Goal: Task Accomplishment & Management: Manage account settings

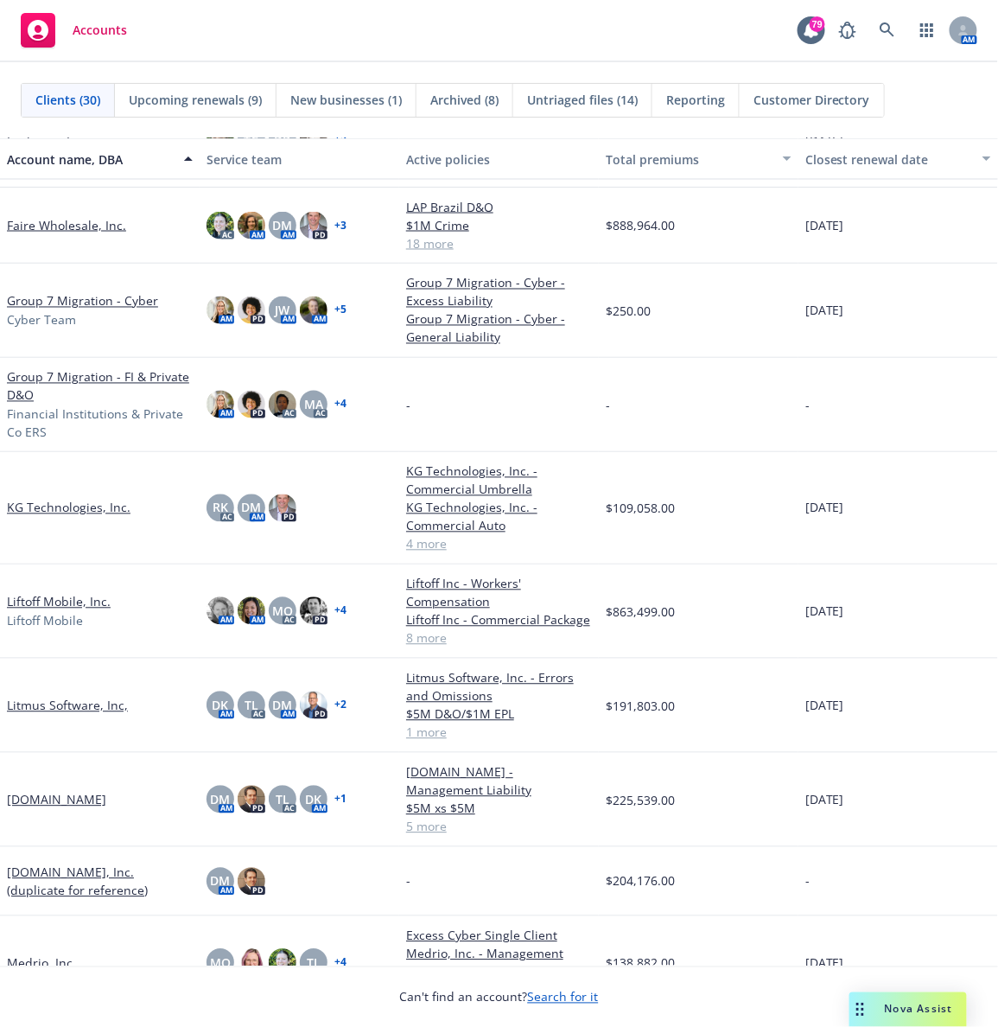
scroll to position [706, 0]
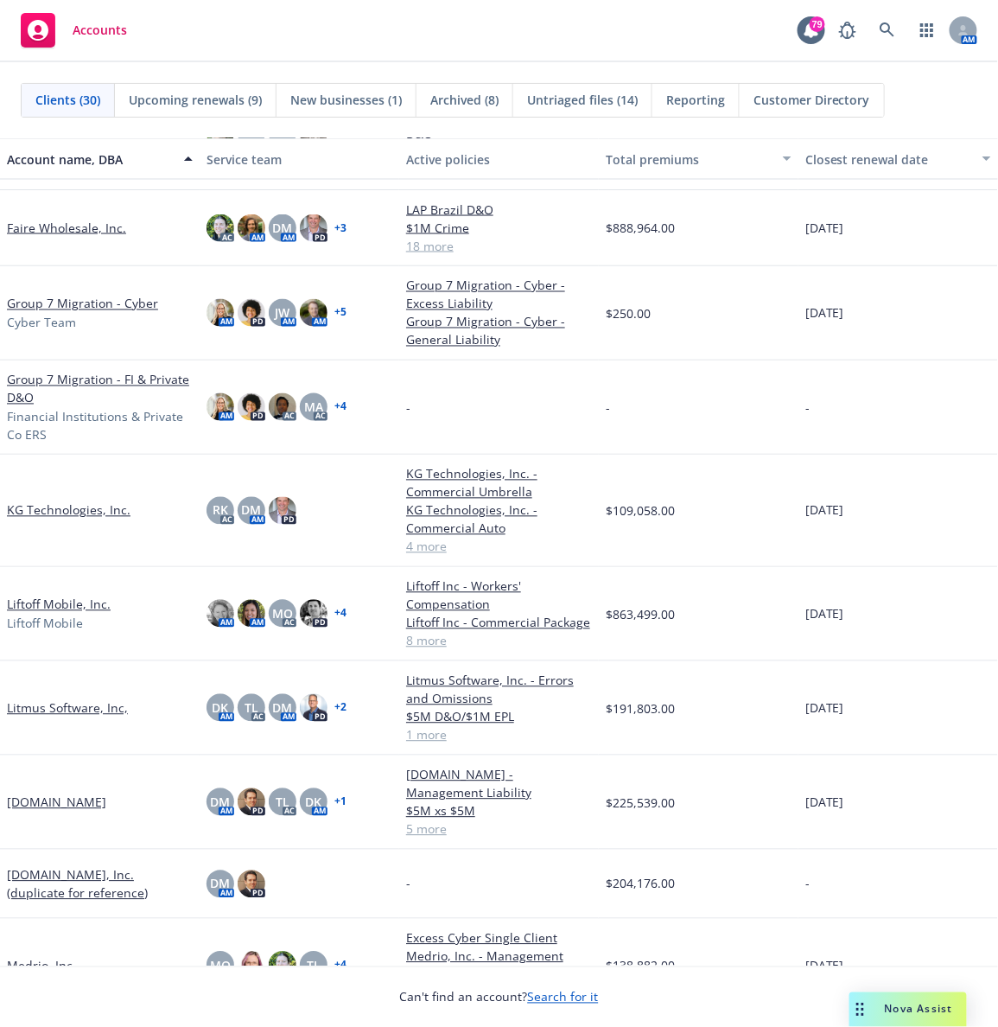
click at [103, 601] on link "Liftoff Mobile, Inc." at bounding box center [59, 604] width 104 height 18
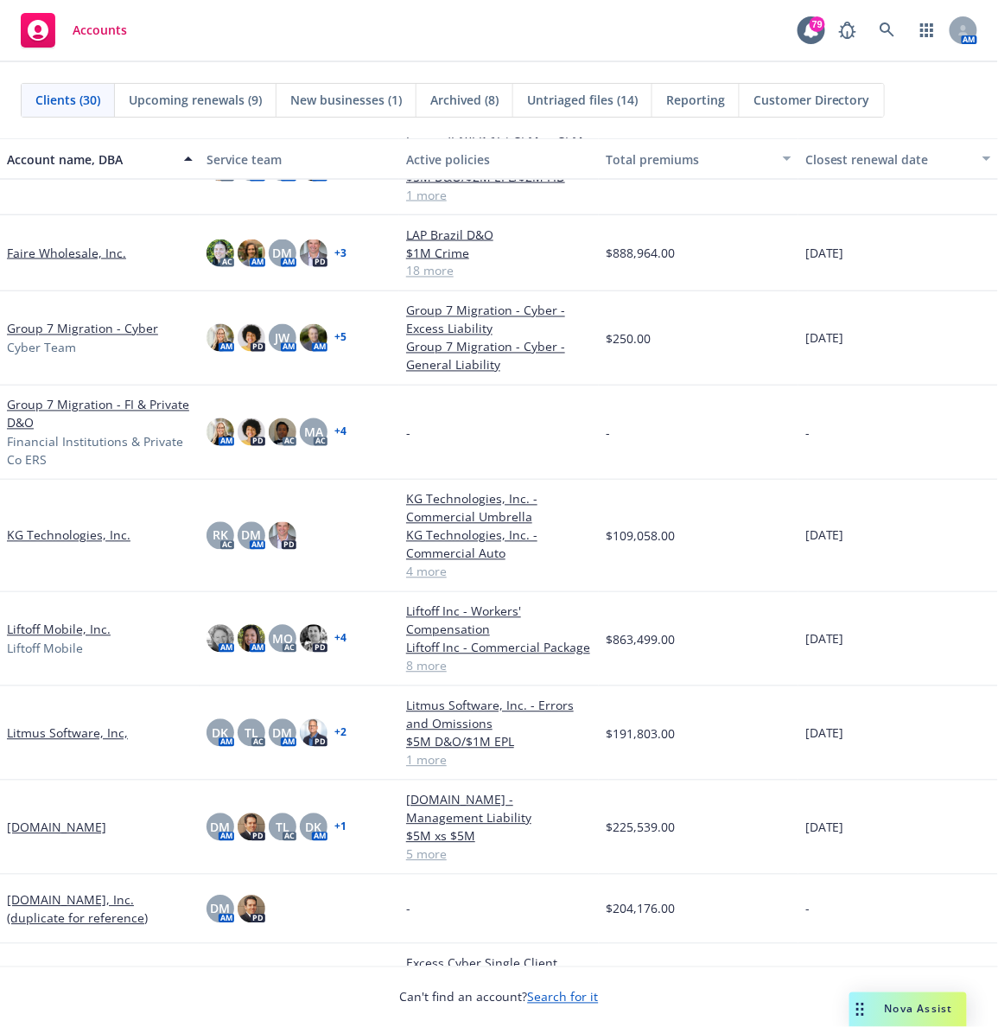
scroll to position [646, 0]
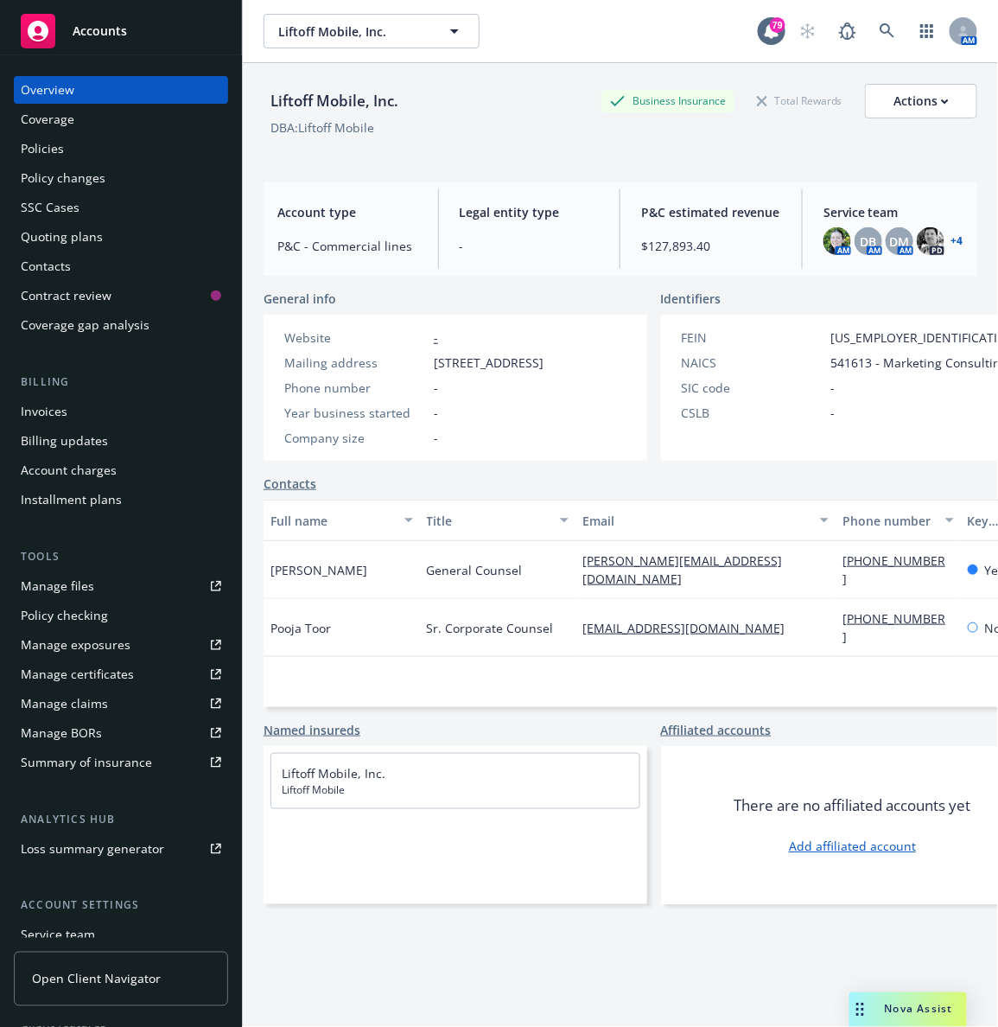
click at [554, 35] on div "Liftoff Mobile, Inc. Liftoff Mobile, Inc." at bounding box center [511, 31] width 494 height 35
click at [68, 227] on div "Quoting plans" at bounding box center [62, 237] width 82 height 28
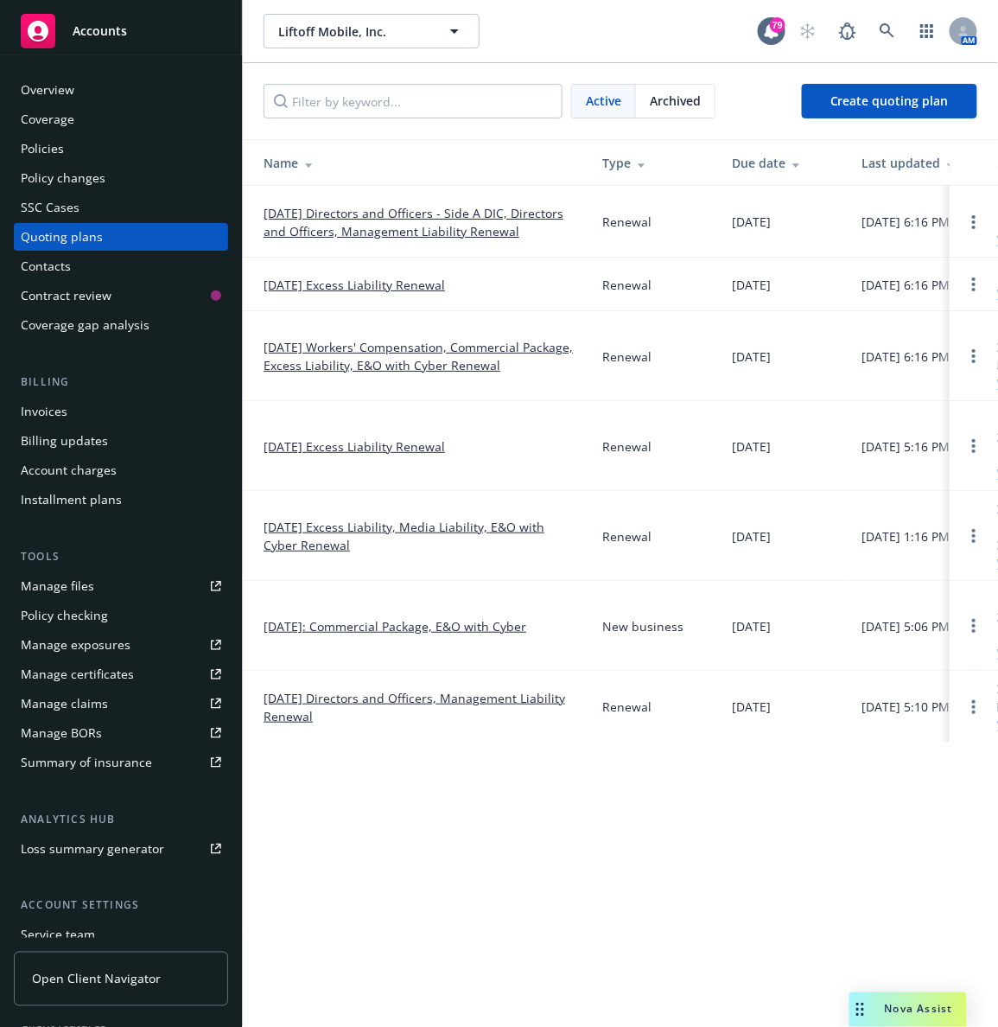
click at [382, 350] on link "12/30/25 Workers' Compensation, Commercial Package, Excess Liability, E&O with …" at bounding box center [419, 356] width 311 height 36
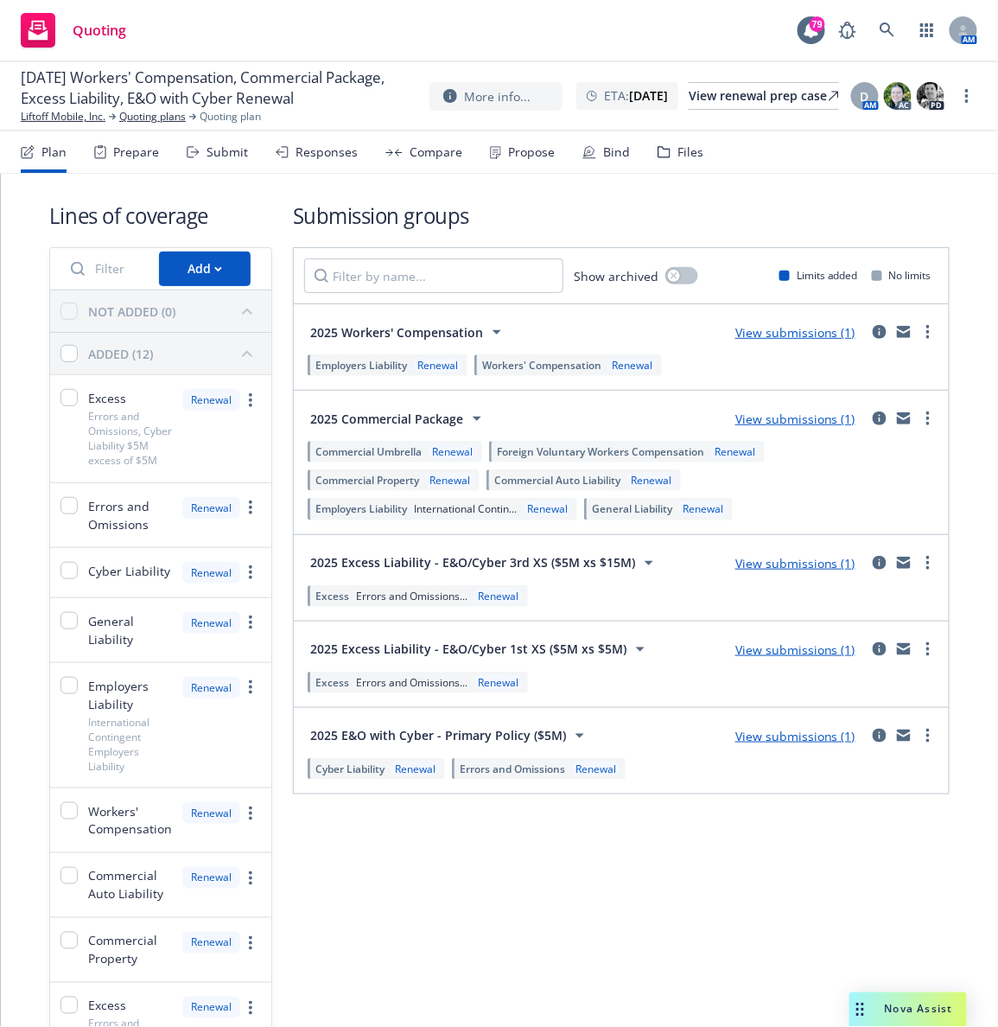
click at [594, 158] on div "Bind" at bounding box center [606, 151] width 48 height 41
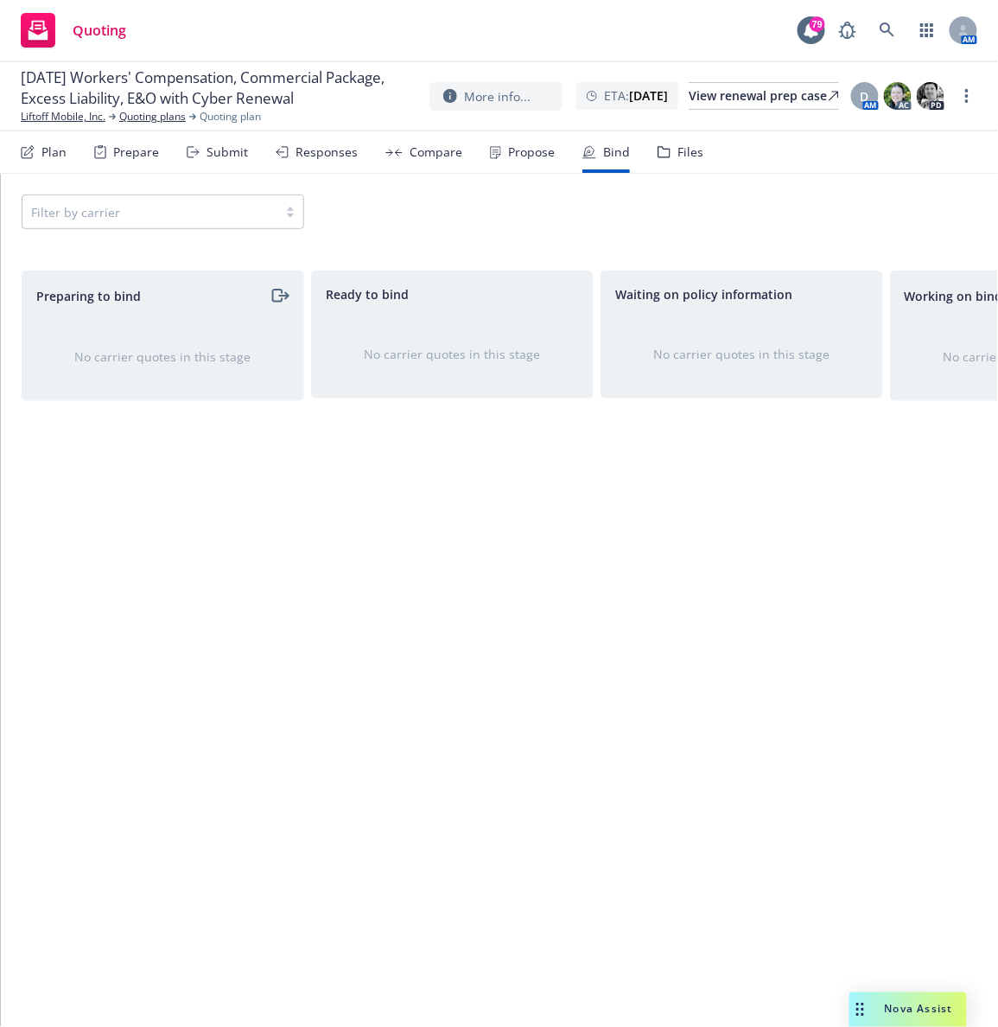
click at [508, 149] on div "Propose" at bounding box center [531, 152] width 47 height 14
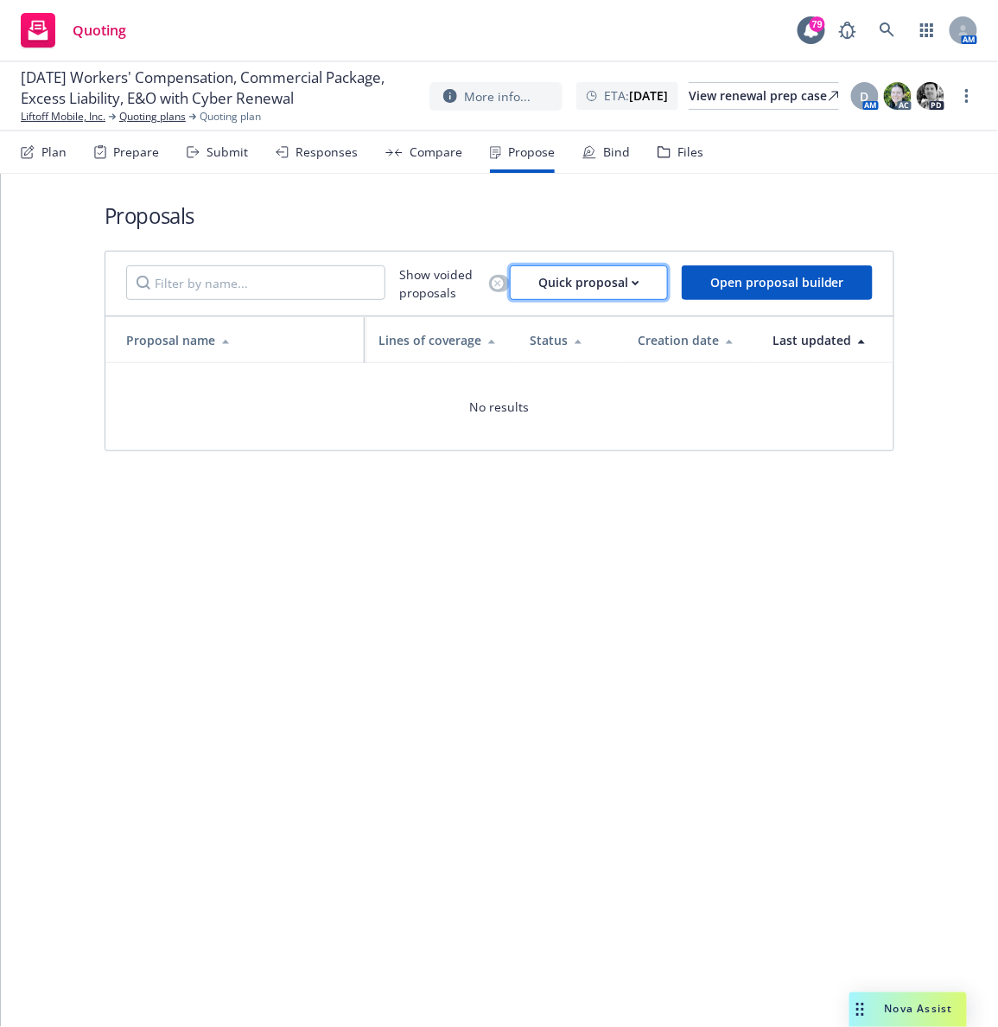
click at [660, 293] on button "Quick proposal" at bounding box center [589, 282] width 158 height 35
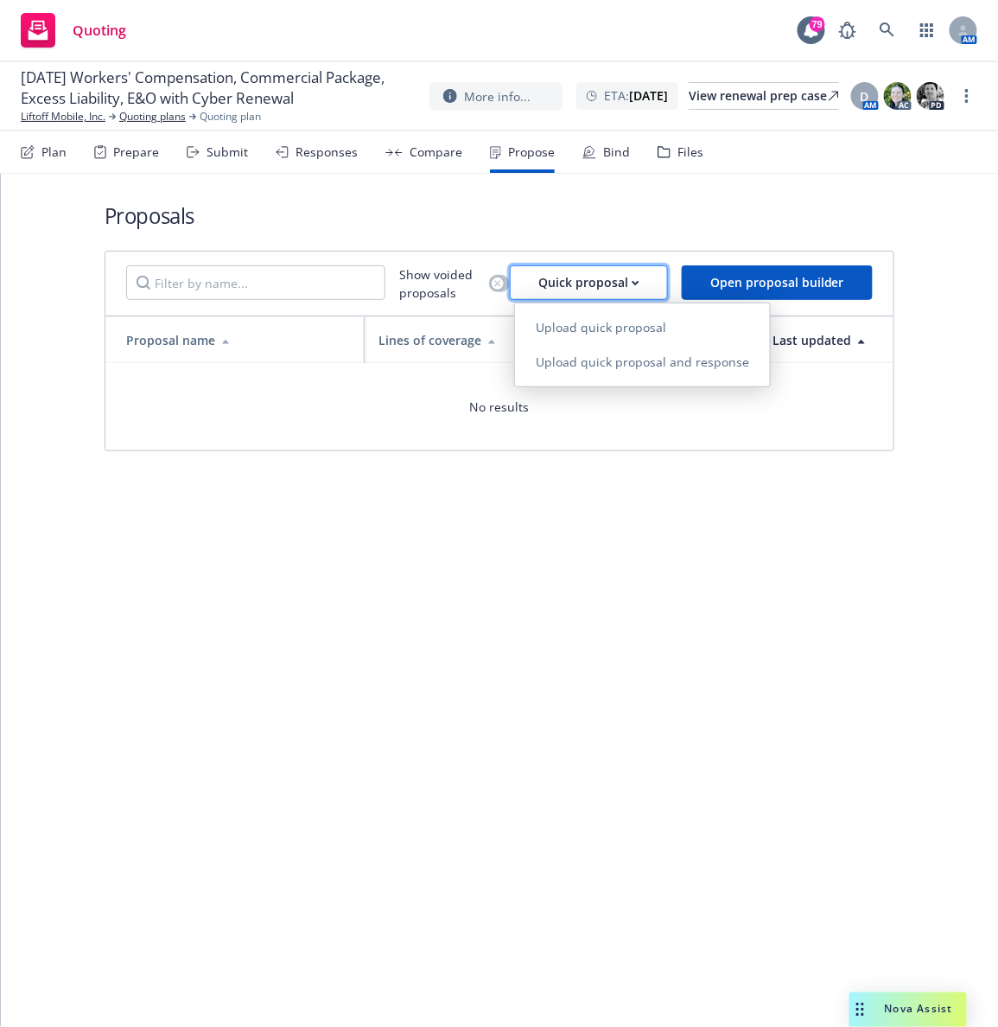
click at [660, 293] on button "Quick proposal" at bounding box center [589, 282] width 158 height 35
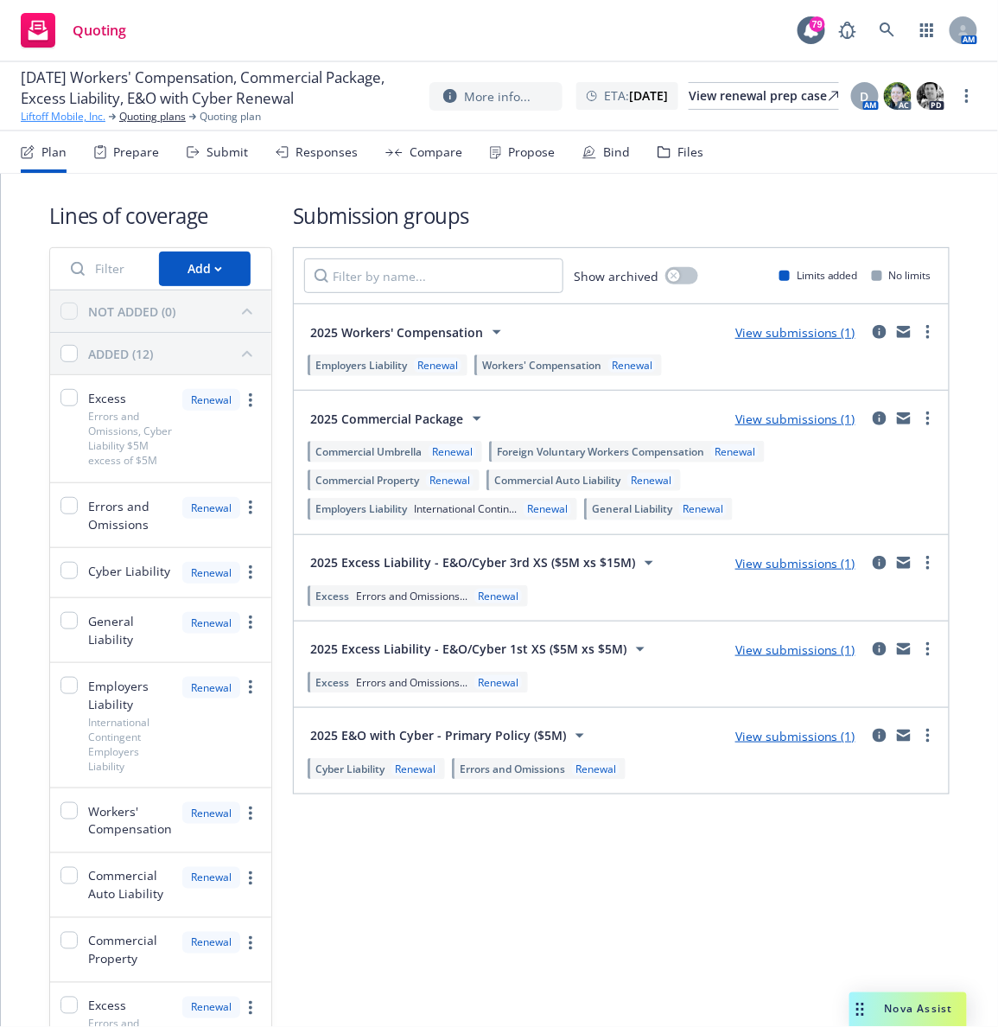
click at [50, 124] on link "Liftoff Mobile, Inc." at bounding box center [63, 117] width 85 height 16
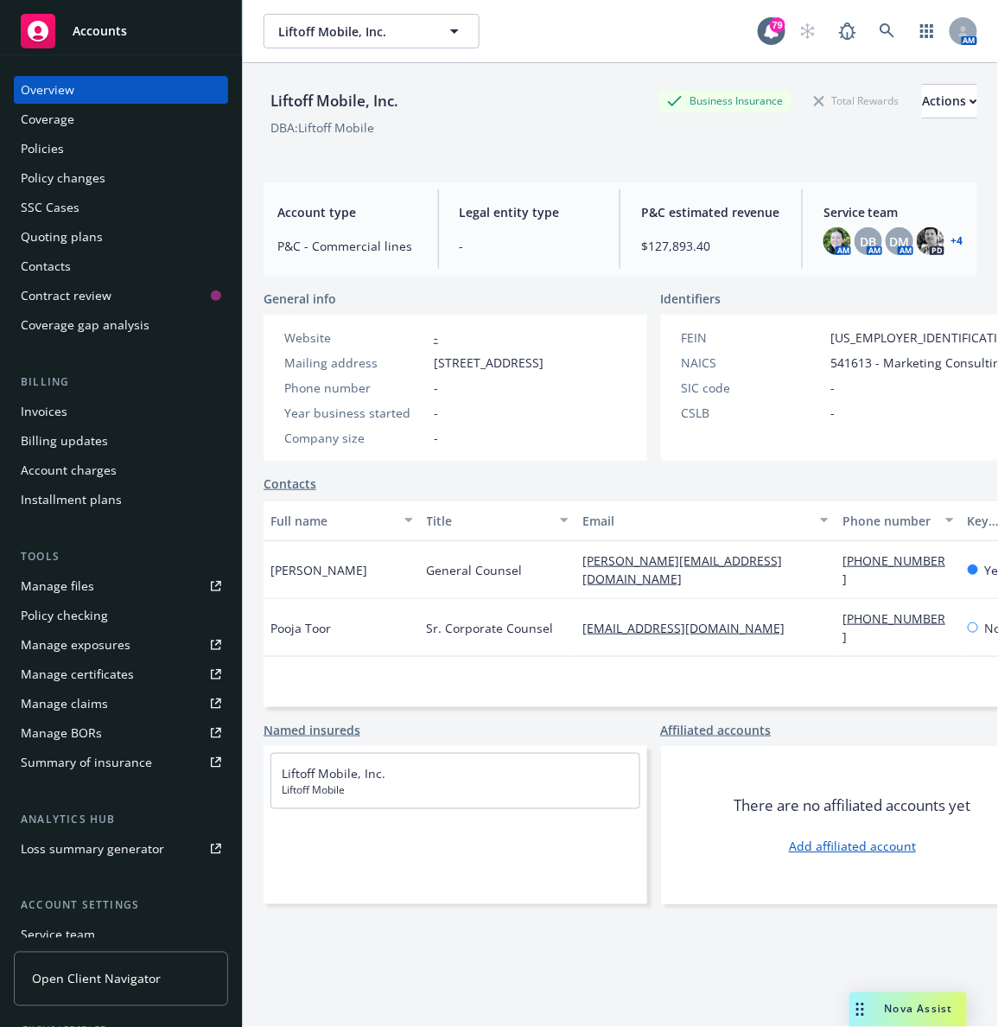
click at [151, 31] on div "Accounts" at bounding box center [121, 31] width 200 height 35
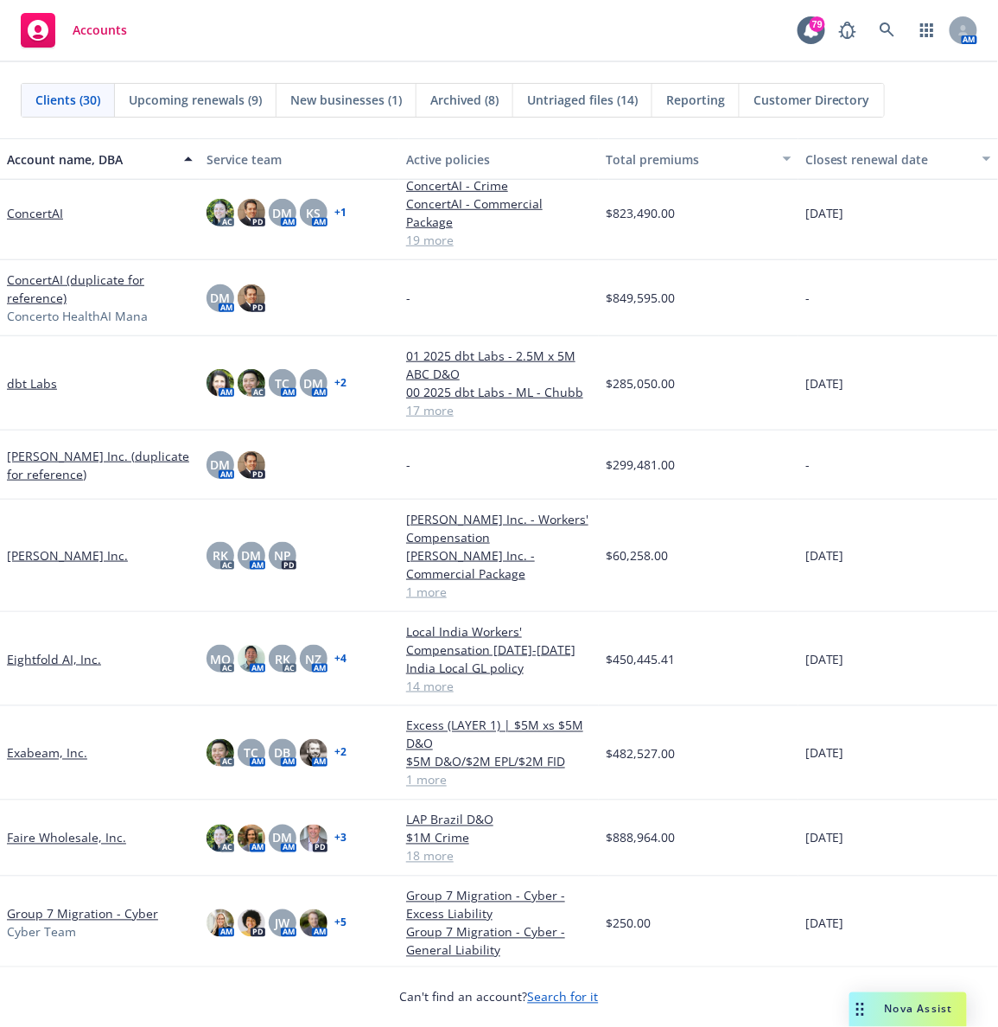
scroll to position [276, 0]
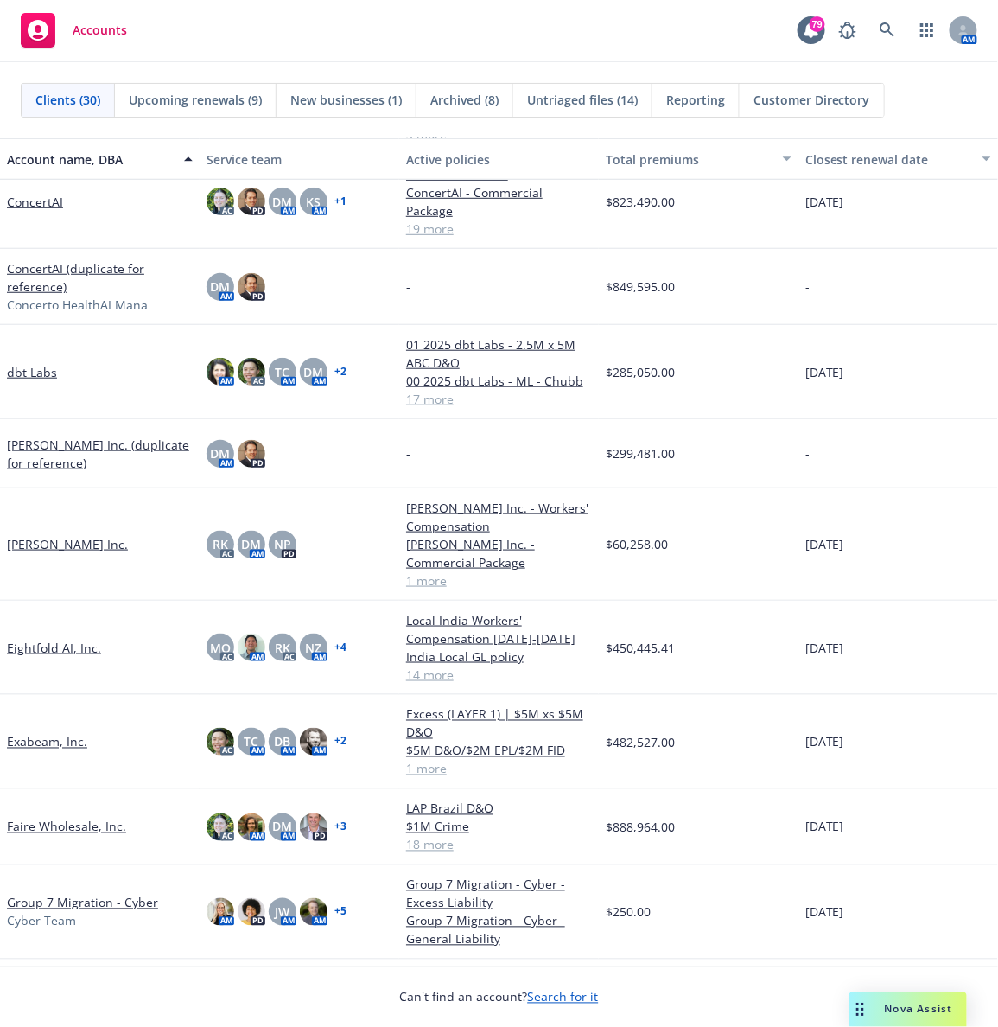
click at [22, 830] on link "Faire Wholesale, Inc." at bounding box center [66, 827] width 119 height 18
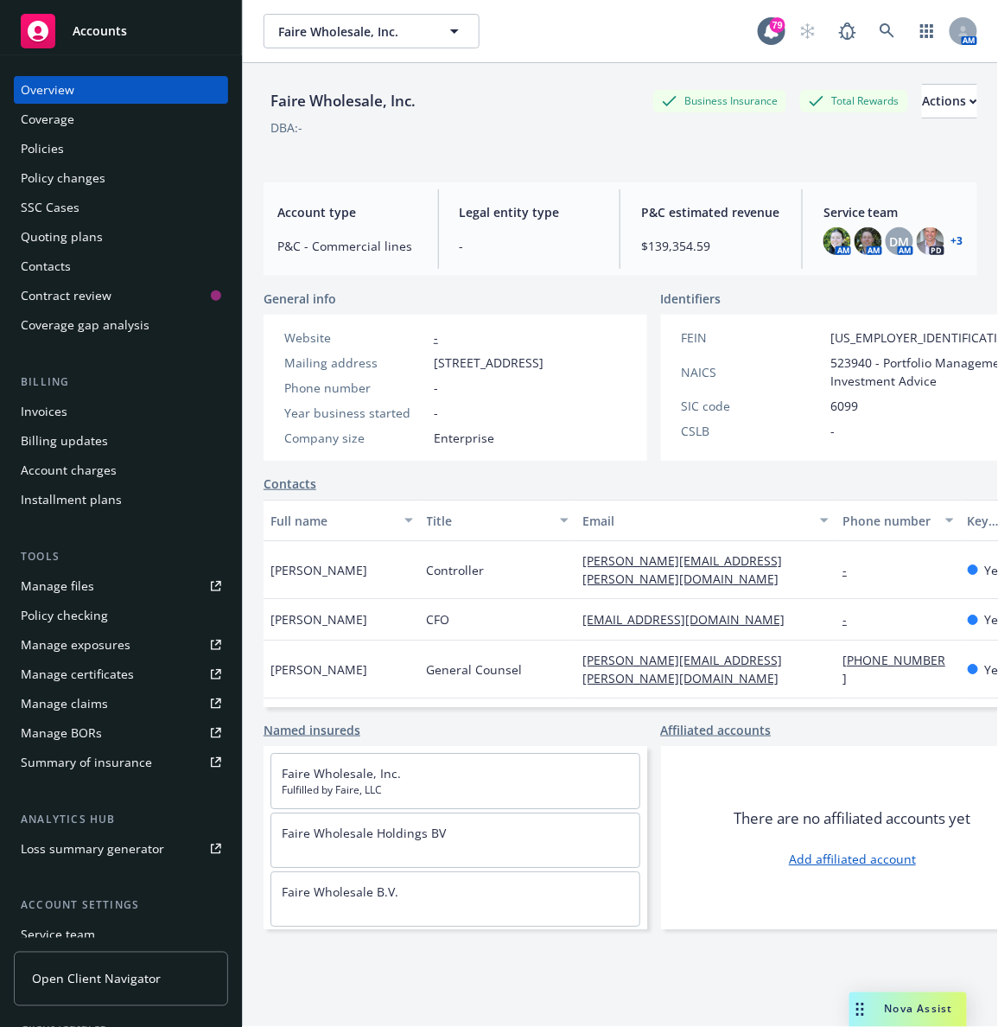
click at [35, 155] on div "Policies" at bounding box center [42, 149] width 43 height 28
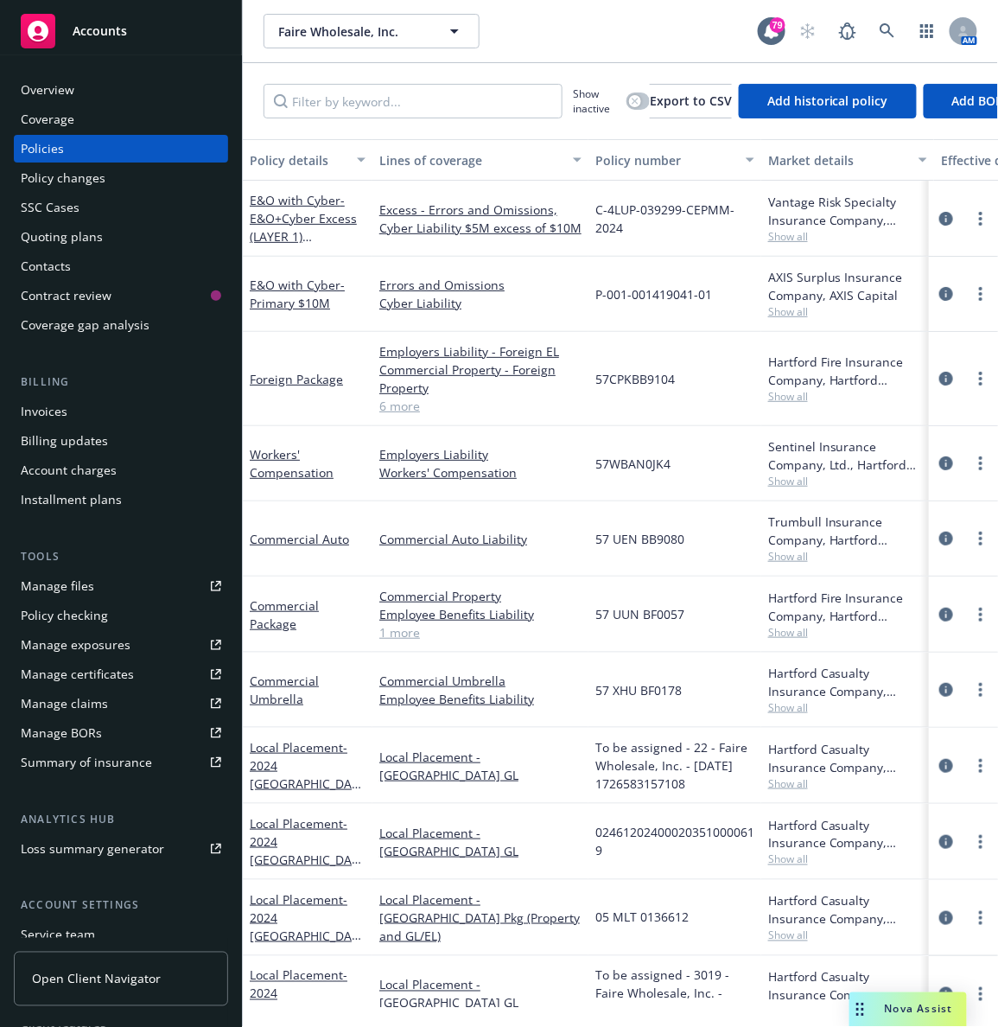
click at [101, 238] on div "Quoting plans" at bounding box center [121, 237] width 200 height 28
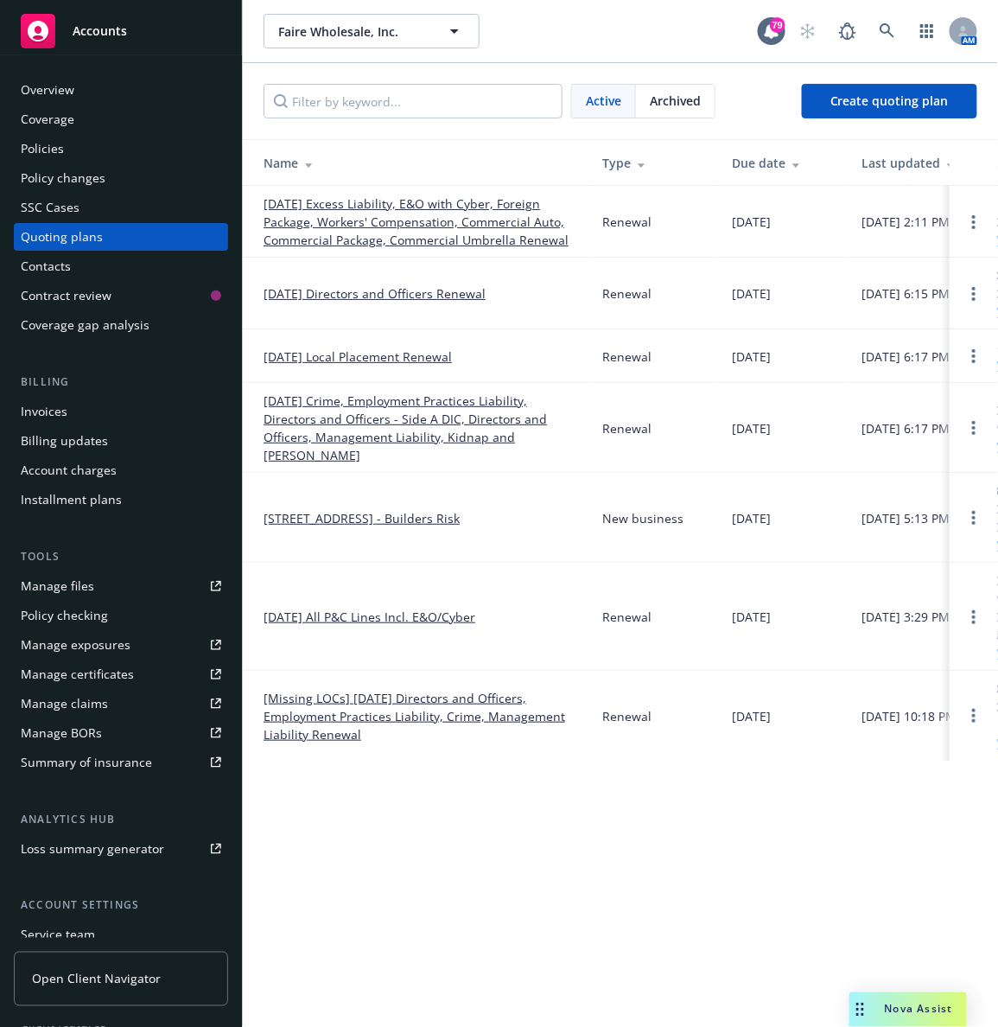
click at [313, 218] on link "[DATE] Excess Liability, E&O with Cyber, Foreign Package, Workers' Compensation…" at bounding box center [419, 221] width 311 height 54
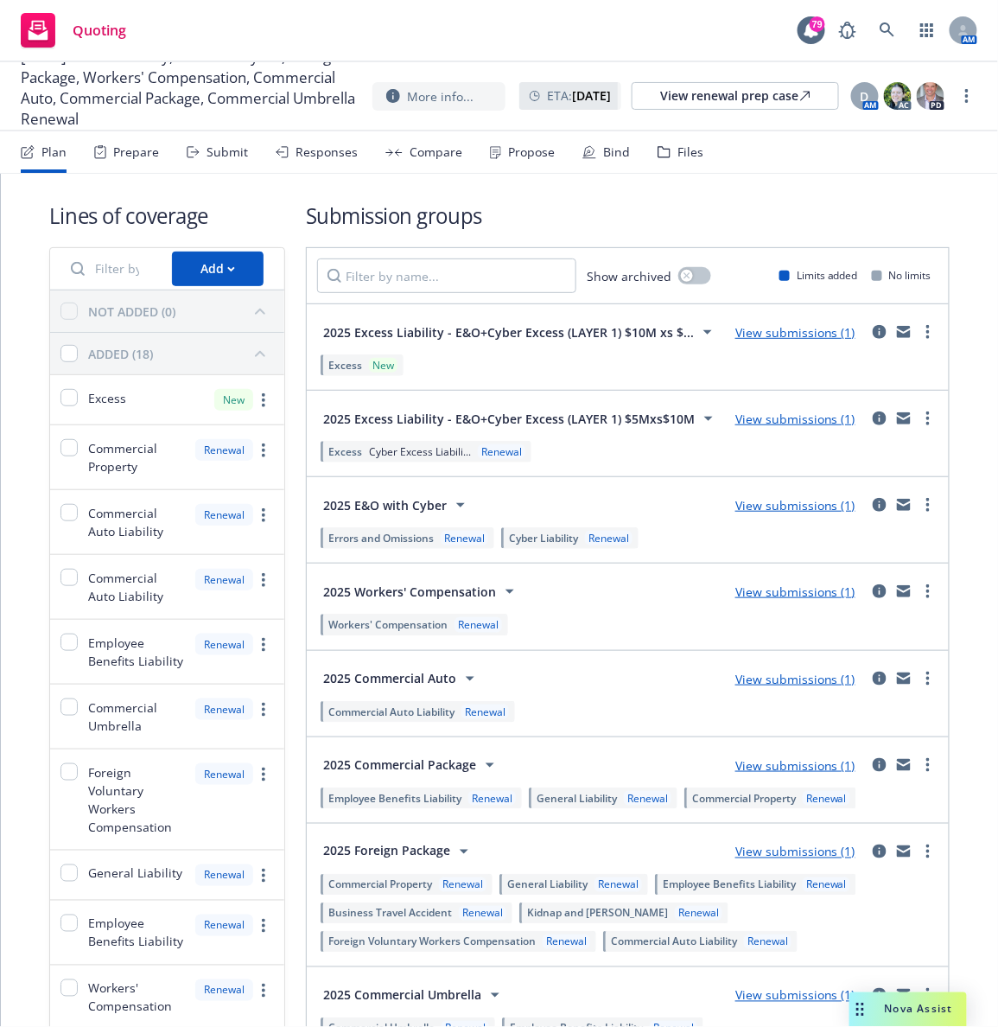
click at [584, 155] on icon at bounding box center [589, 151] width 10 height 10
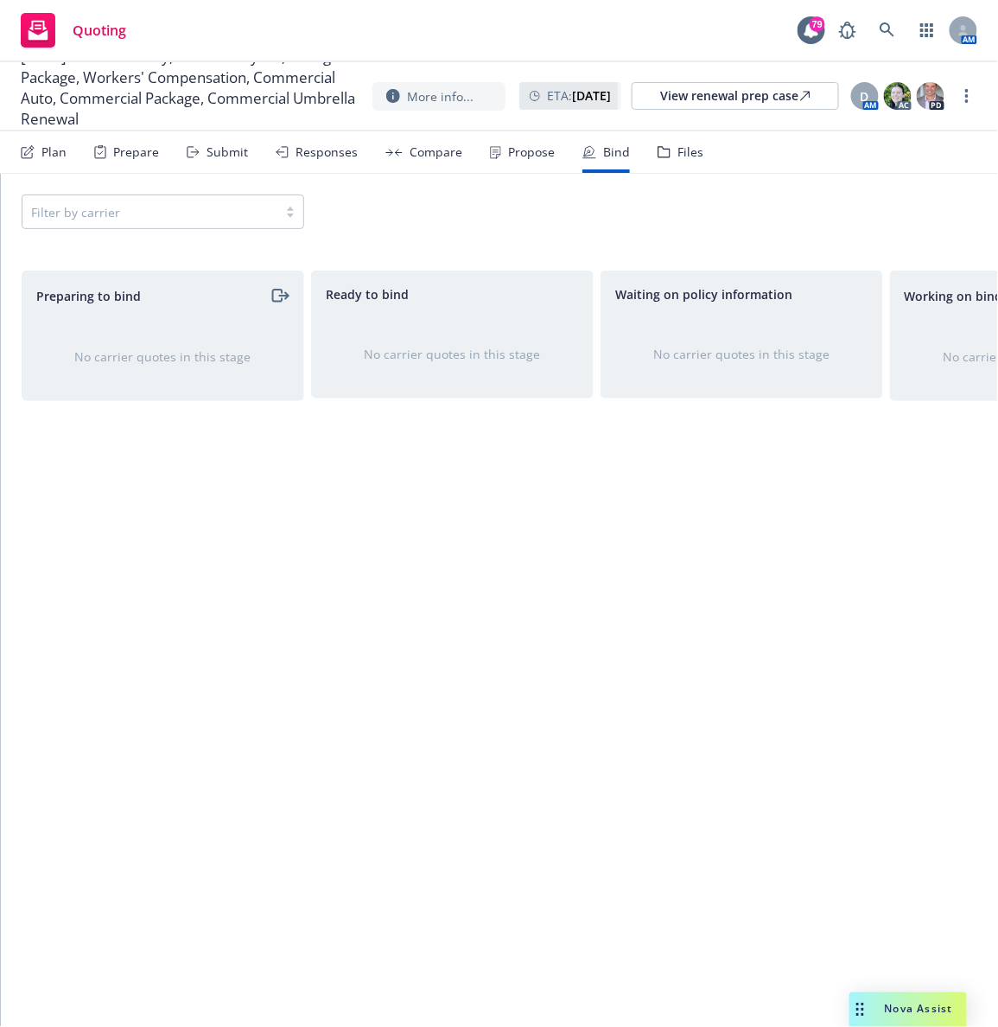
click at [526, 150] on div "Propose" at bounding box center [531, 152] width 47 height 14
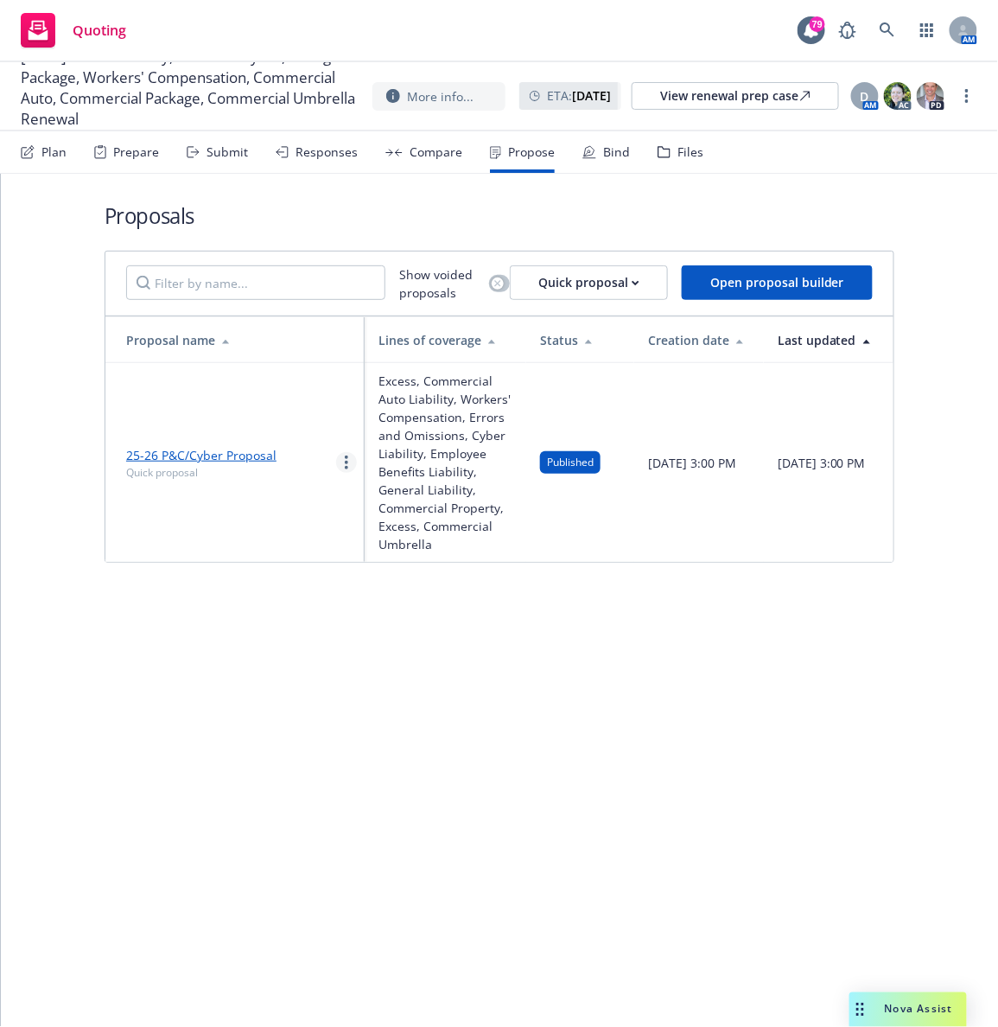
click at [346, 461] on icon "more" at bounding box center [346, 462] width 3 height 14
click at [410, 583] on link "Log client response" at bounding box center [414, 574] width 154 height 35
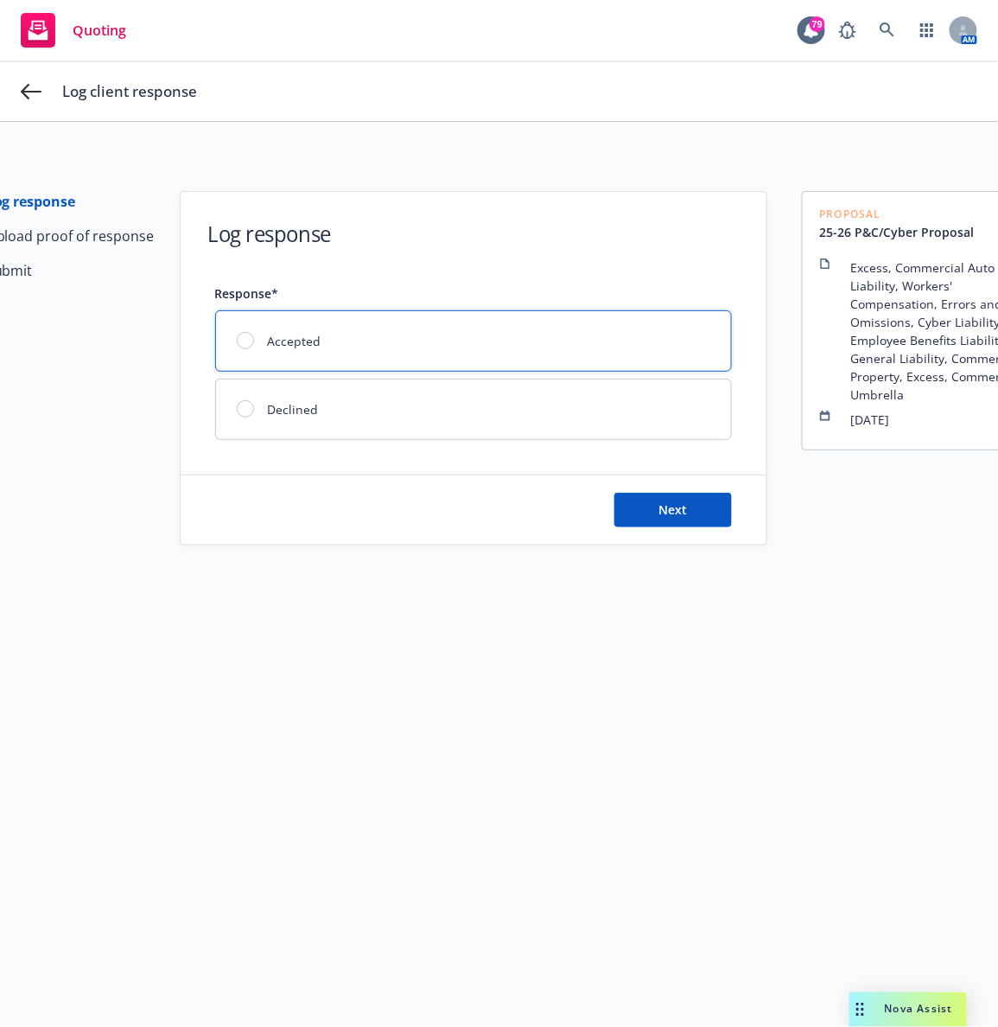
click at [237, 347] on div at bounding box center [245, 340] width 17 height 17
click at [659, 505] on span "Next" at bounding box center [673, 509] width 29 height 16
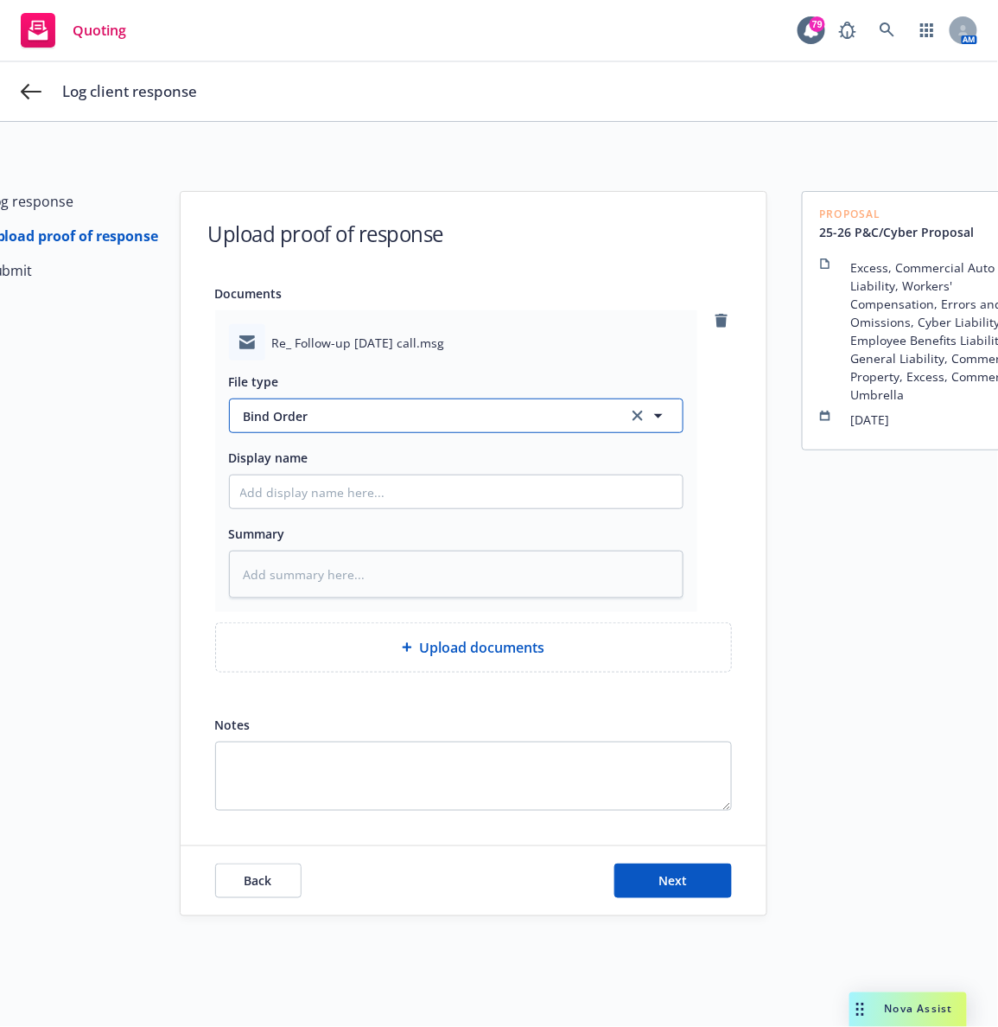
click at [366, 417] on span "Bind Order" at bounding box center [426, 416] width 364 height 18
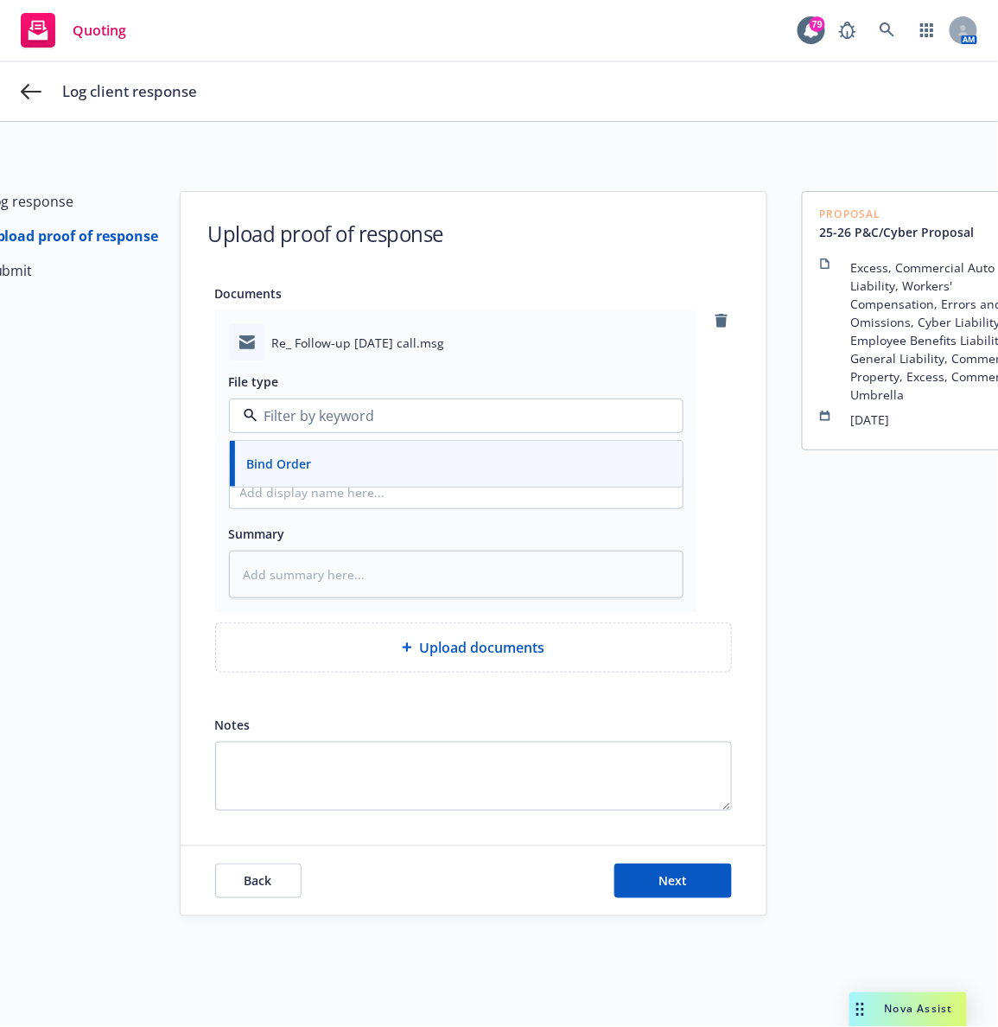
click at [366, 417] on input at bounding box center [453, 415] width 391 height 21
click at [274, 458] on span "Bind Order" at bounding box center [279, 464] width 65 height 18
click at [258, 493] on input "Display name" at bounding box center [456, 491] width 453 height 33
type textarea "x"
type input "E"
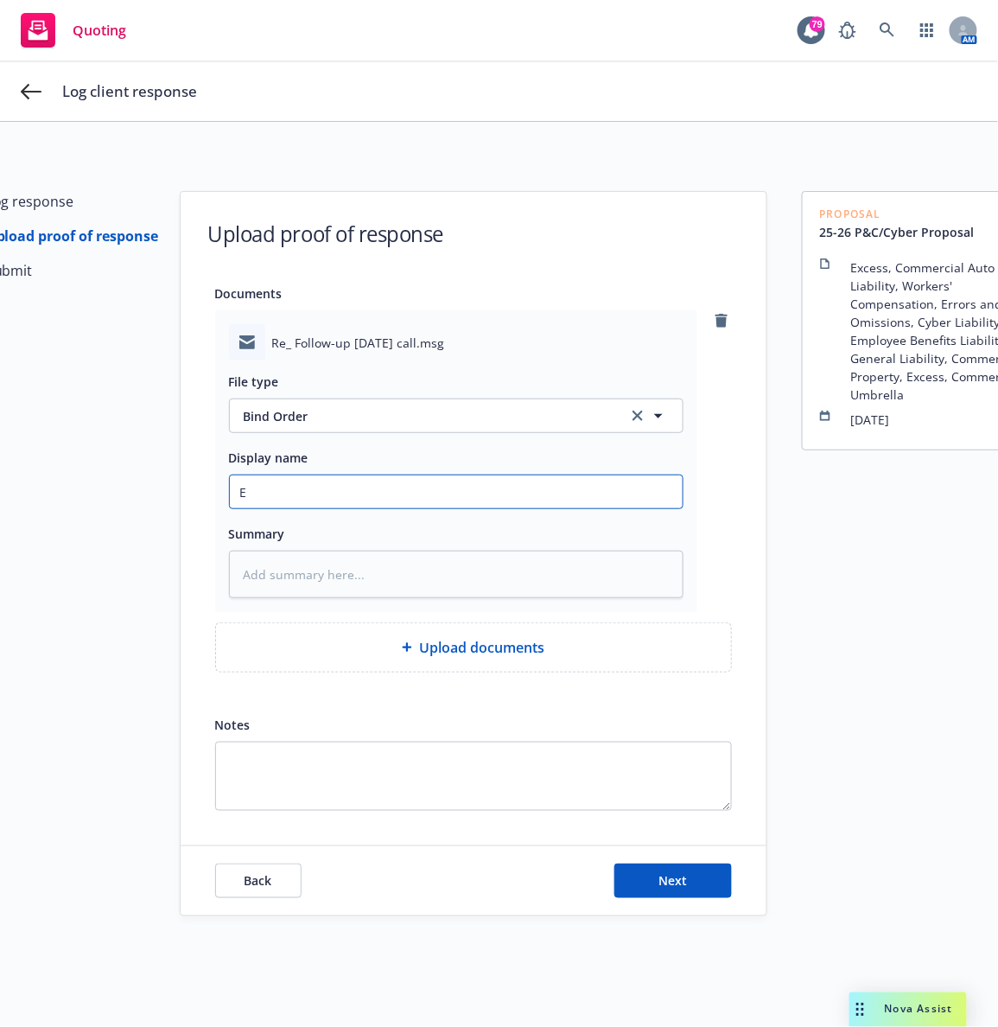
type textarea "x"
type input "EM"
type textarea "x"
type input "EM"
type textarea "x"
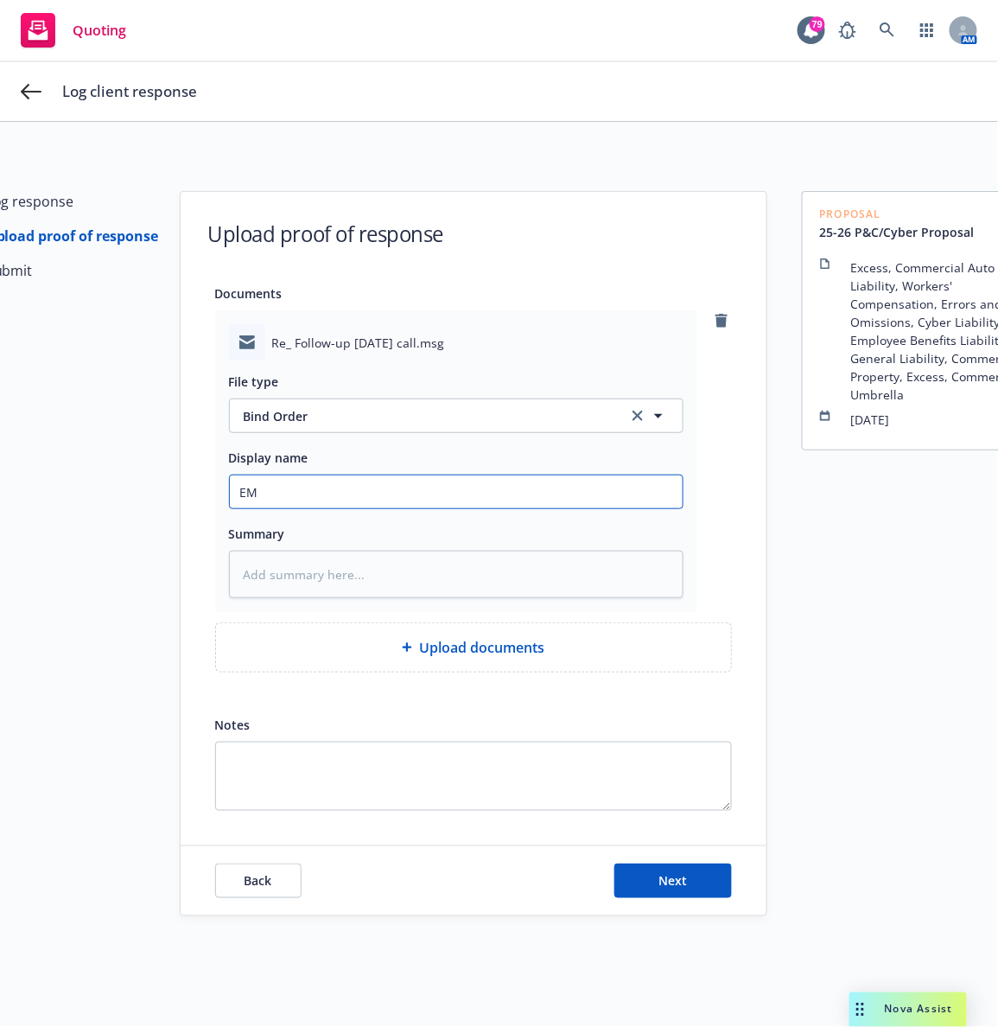
type input "EM f"
type textarea "x"
type input "EM fr"
type textarea "x"
type input "EM fr I"
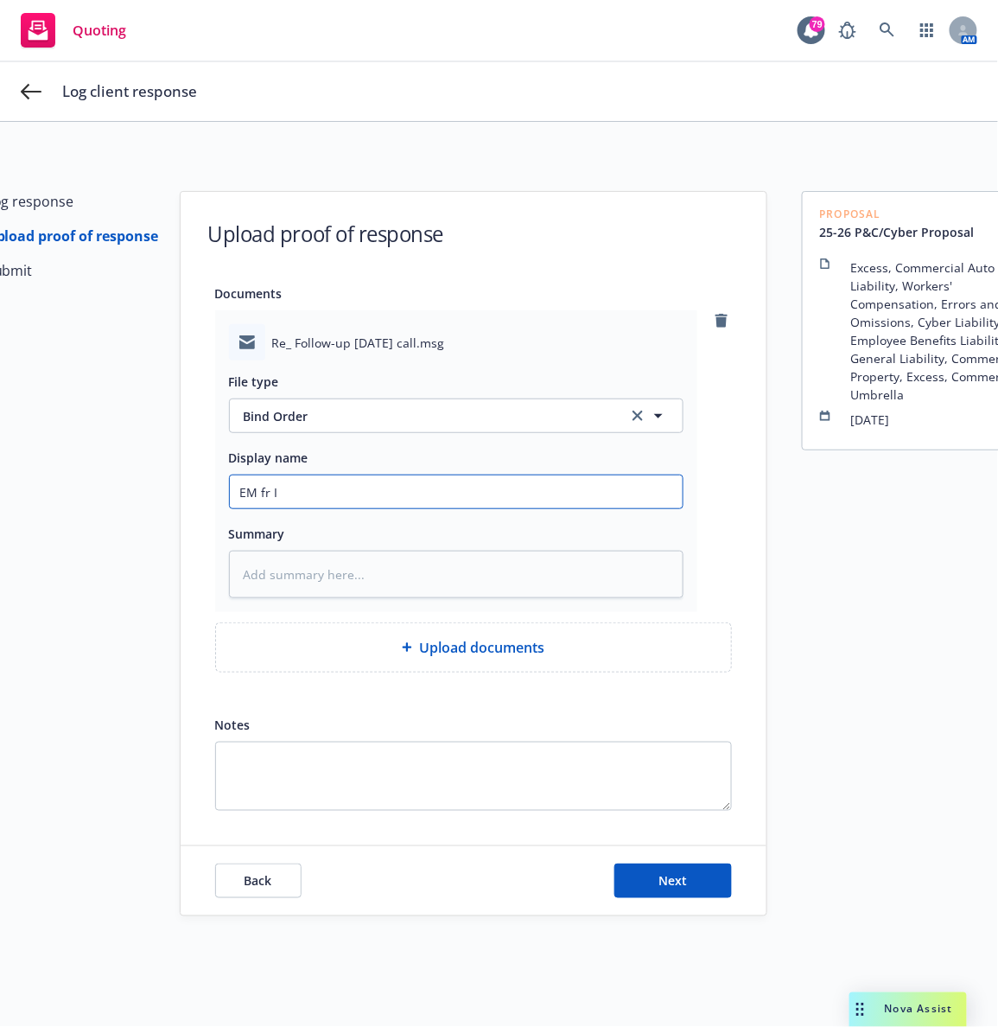
type textarea "x"
type input "EM fr In"
type textarea "x"
type input "EM fr Ins"
type textarea "x"
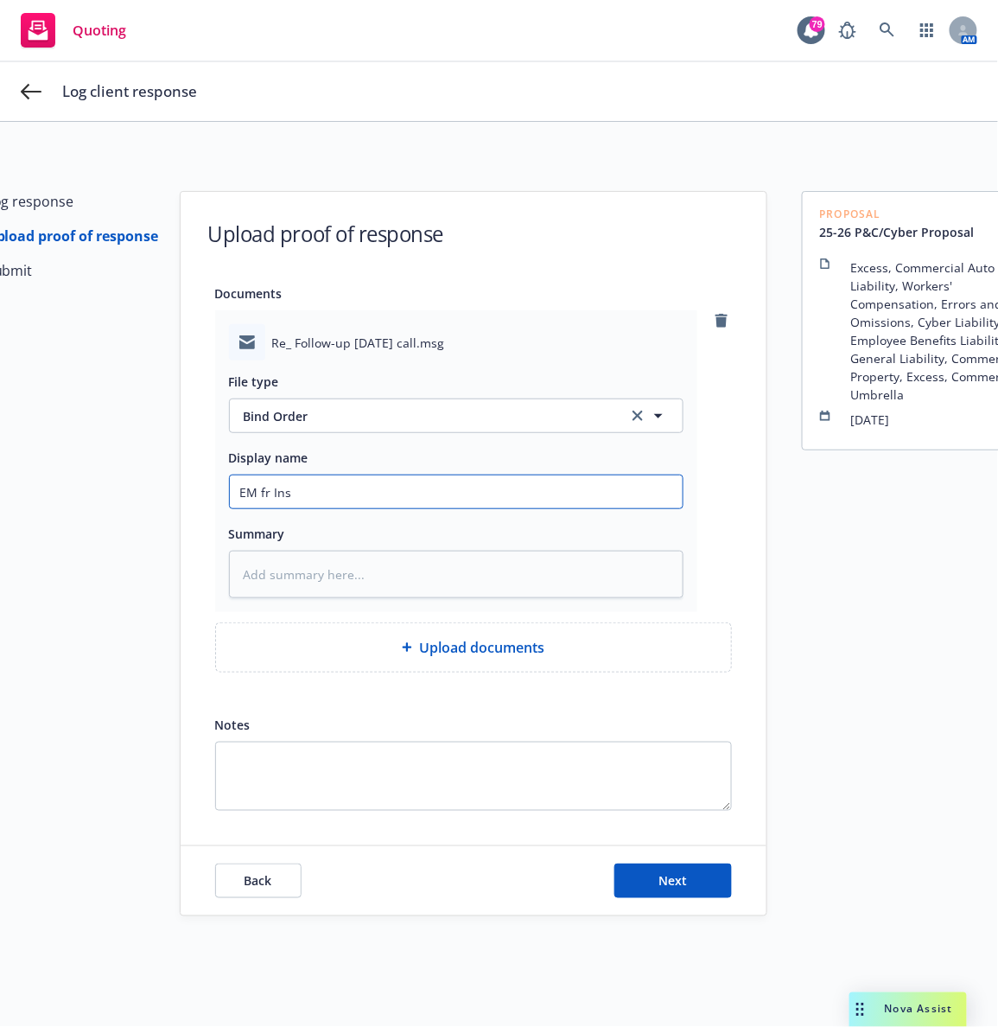
type input "EM fr Insd"
type textarea "x"
type input "EM fr Insd:"
type textarea "x"
type input "EM fr Insd:"
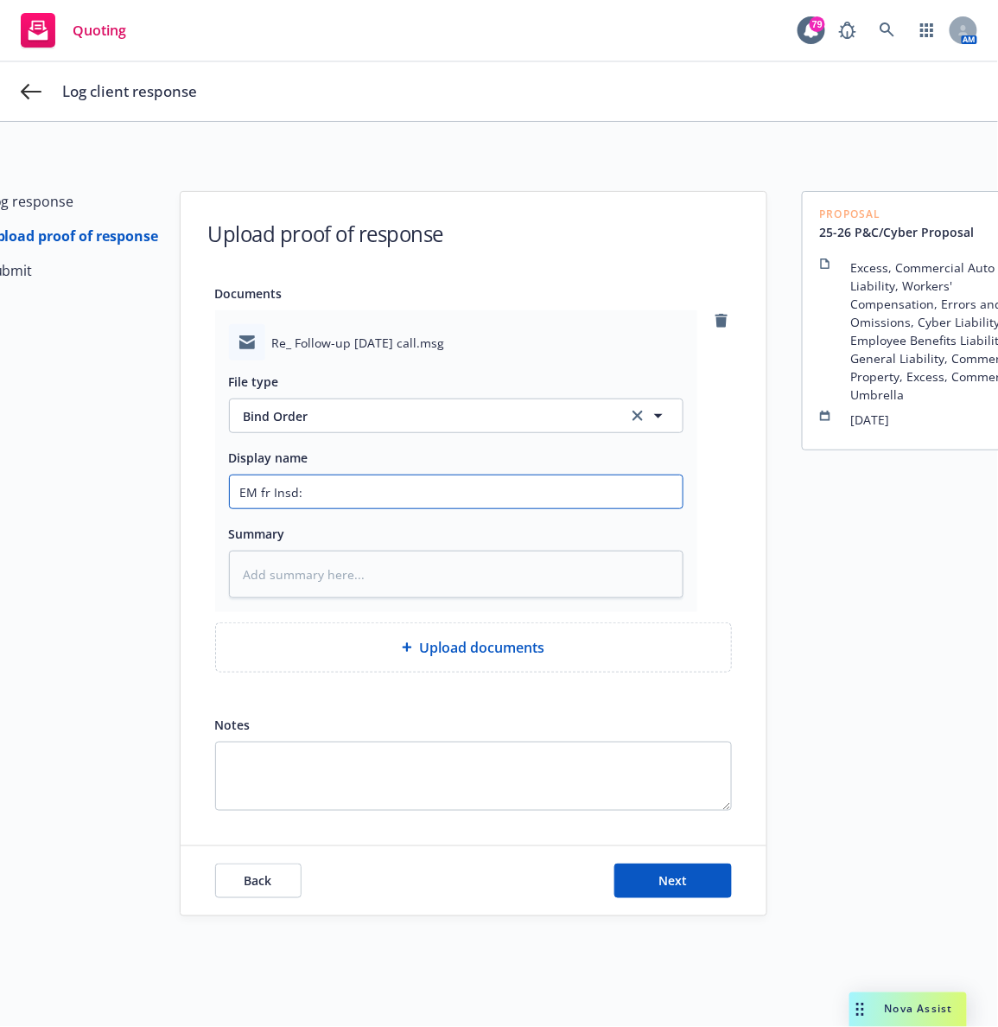
type textarea "x"
type input "EM fr Insd: 2"
type textarea "x"
type input "EM fr Insd: 25"
type textarea "x"
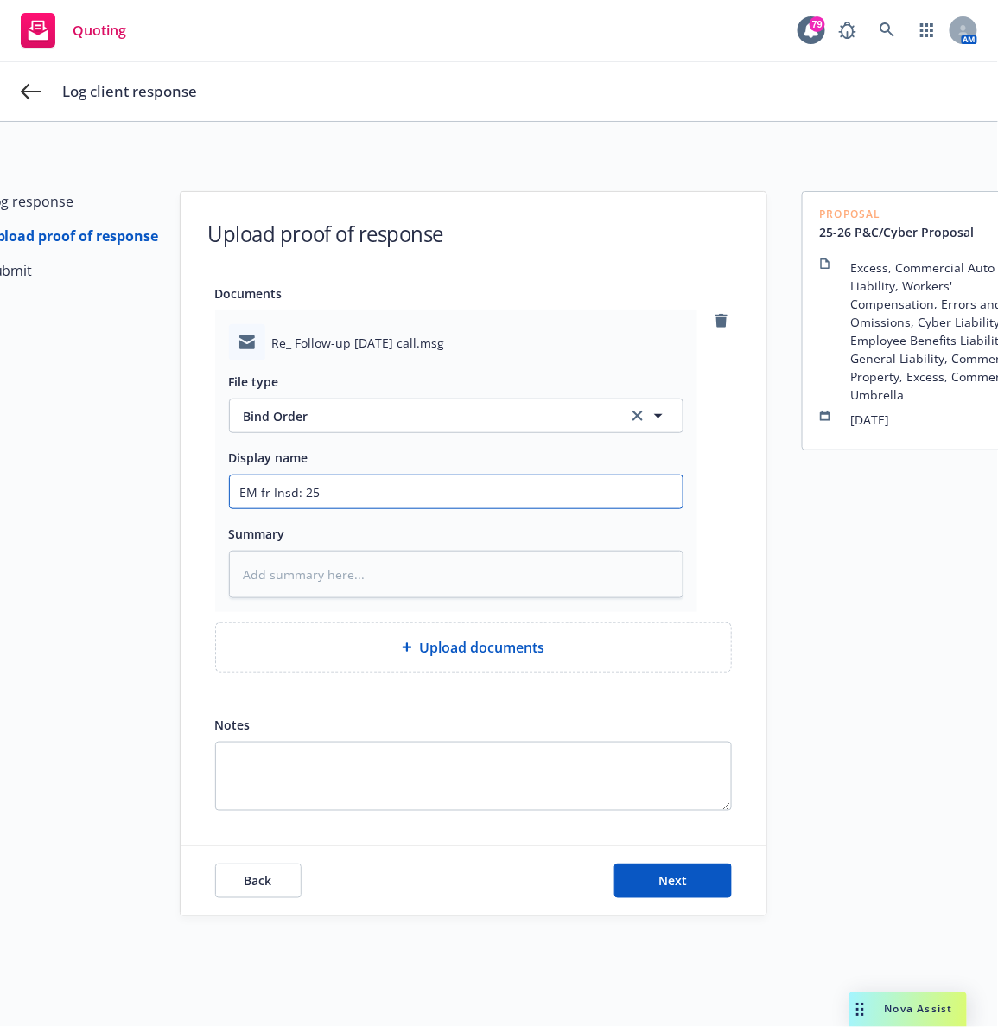
type input "EM fr Insd: 25-"
type textarea "x"
type input "EM fr Insd: 25-2"
type textarea "x"
type input "EM fr Insd: 25-26"
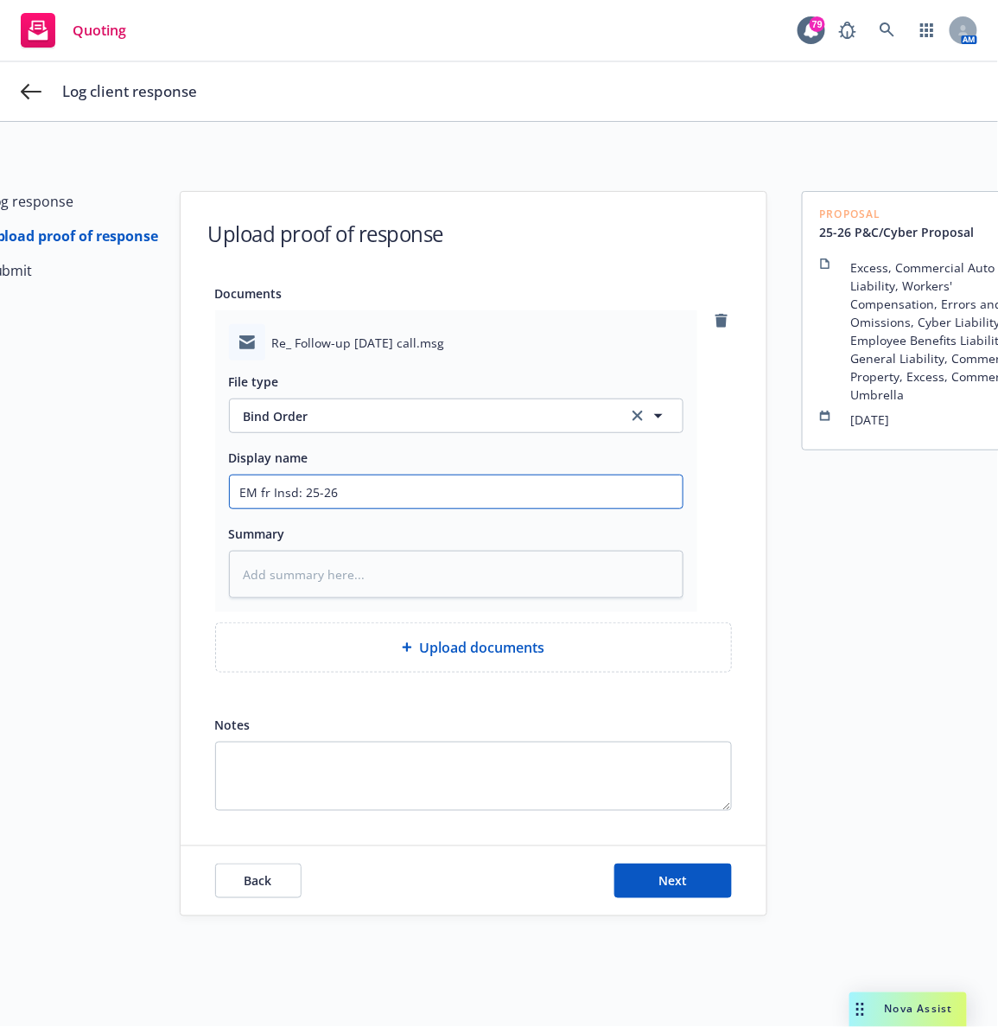
type textarea "x"
type input "EM fr Insd: 25-26"
type textarea "x"
type input "EM fr Insd: 25-26 P"
type textarea "x"
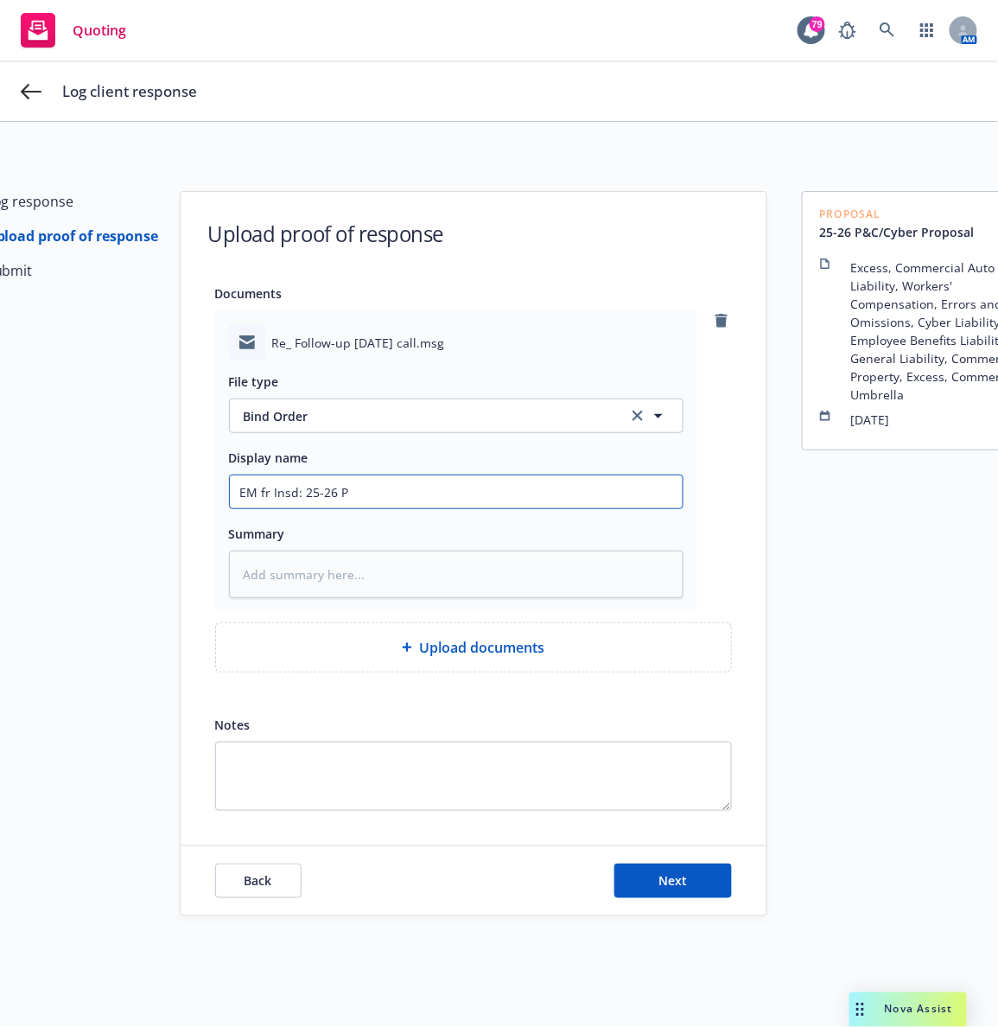
type input "EM fr Insd: 25-26 P&"
type textarea "x"
type input "EM fr Insd: 25-26 P&C"
type textarea "x"
type input "EM fr Insd: 25-26 P&C"
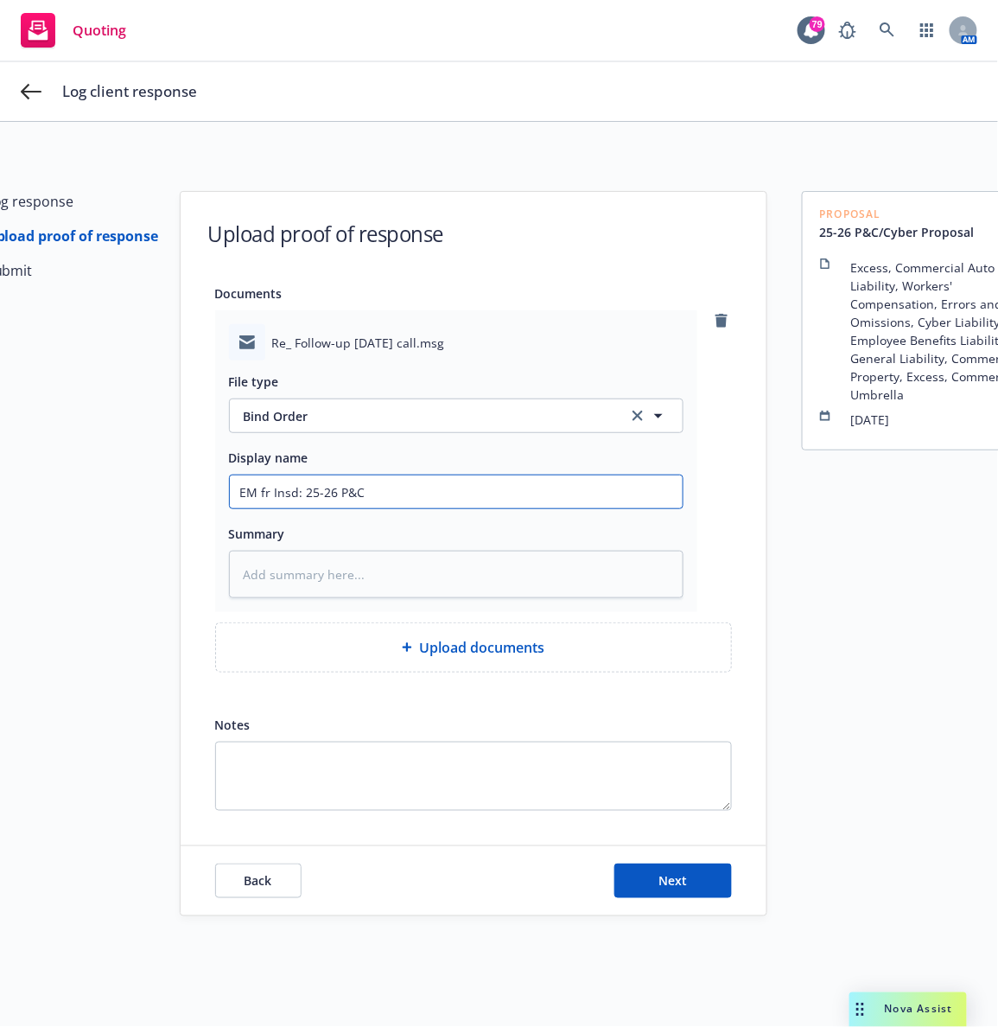
type textarea "x"
type input "EM fr Insd: 25-26 P&C a"
type textarea "x"
type input "EM fr Insd: 25-26 P&C an"
type textarea "x"
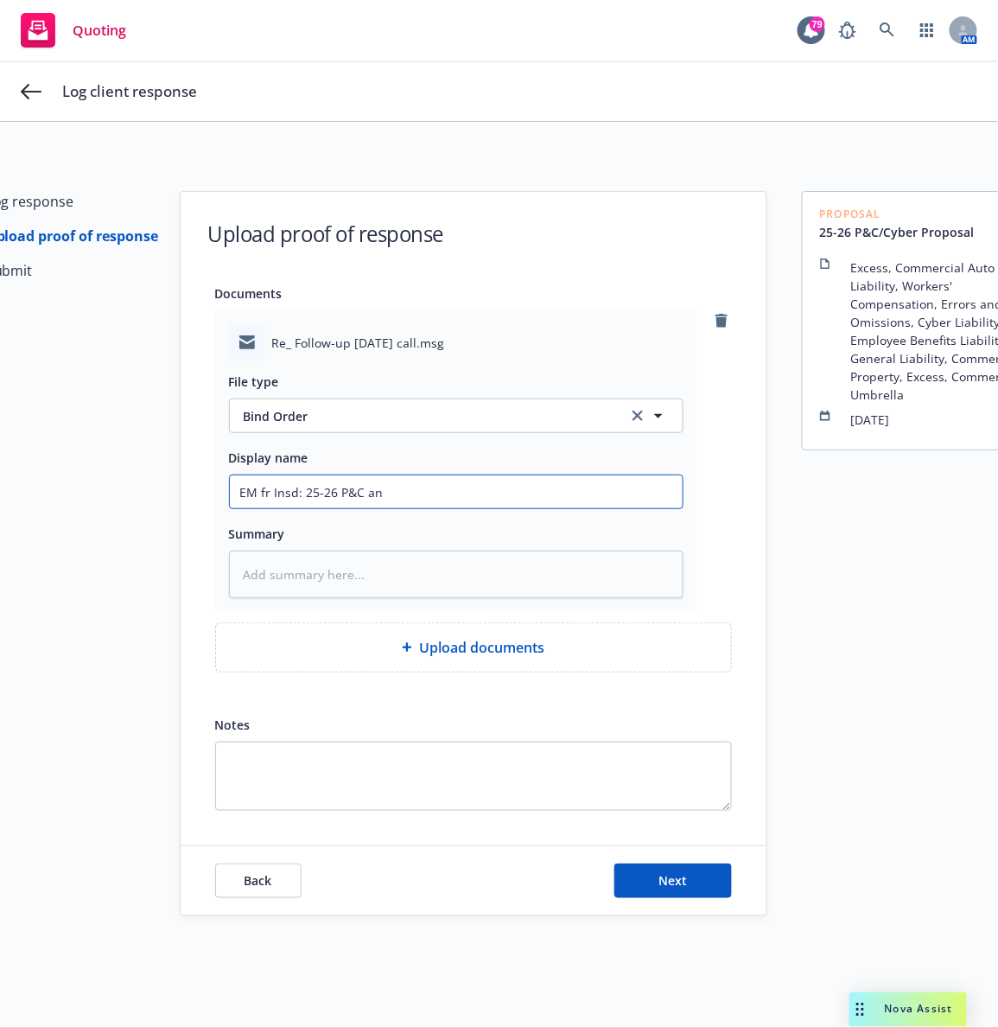
type input "EM fr Insd: 25-26 P&C and"
type textarea "x"
type input "EM fr Insd: 25-26 P&C and"
type textarea "x"
type input "EM fr Insd: 25-26 P&C and Cy"
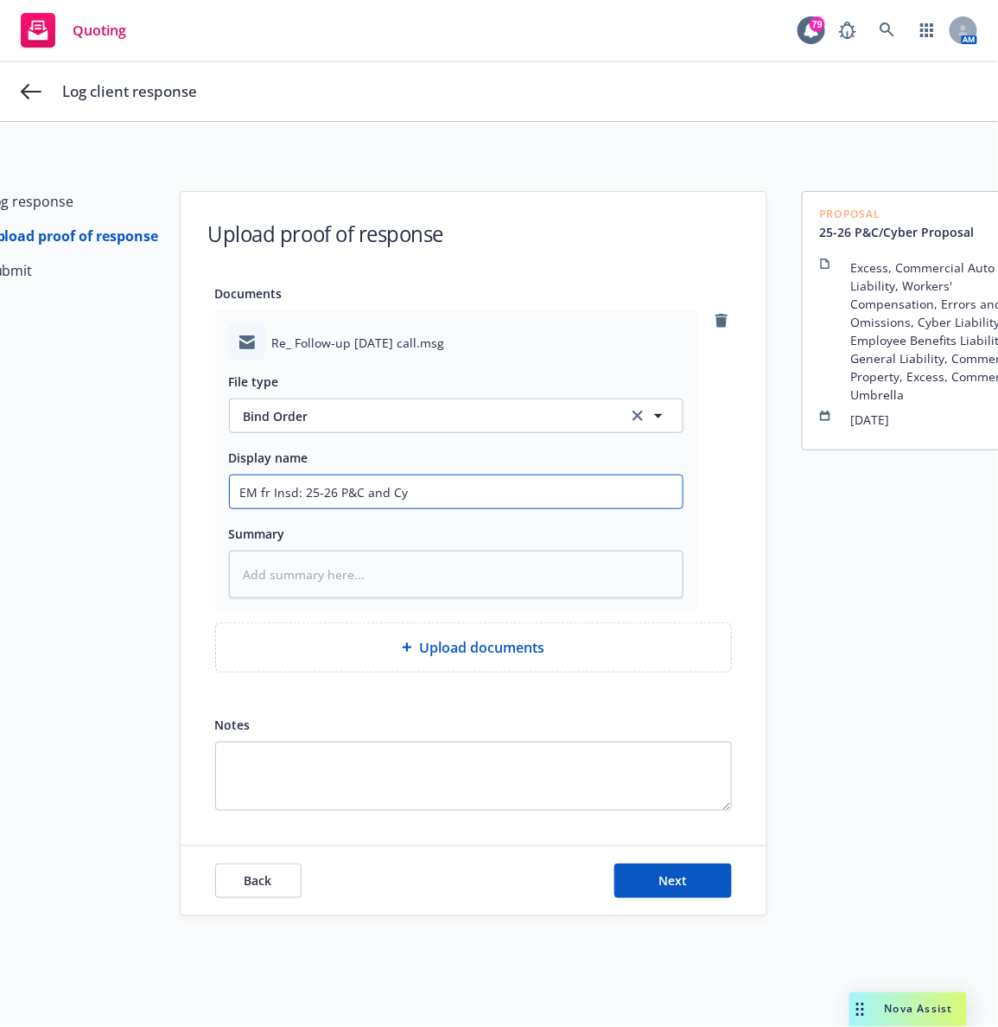
type textarea "x"
type input "EM fr Insd: 25-26 P&C and Cyb"
type textarea "x"
type input "EM fr Insd: 25-26 P&C and Cybe"
type textarea "x"
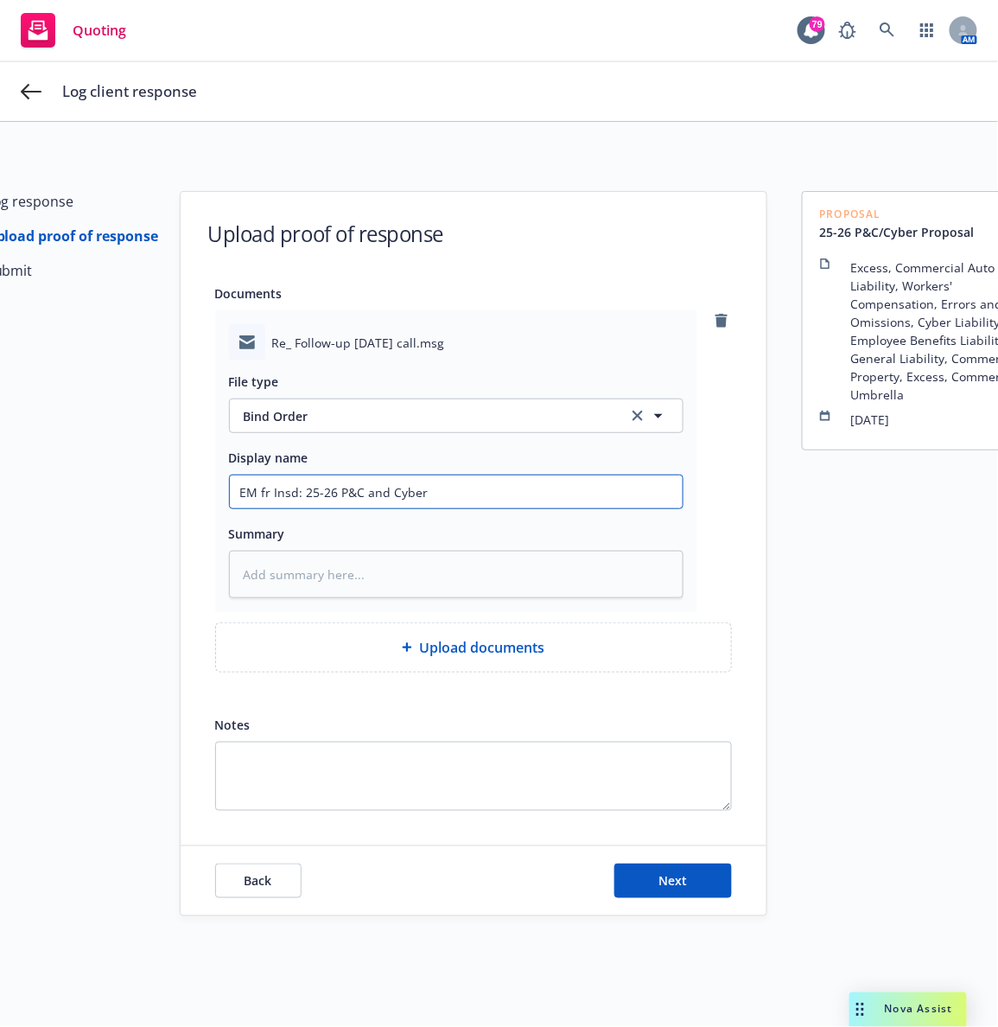
type input "EM fr Insd: 25-26 P&C and Cyber"
type textarea "x"
type input "EM fr Insd: 25-26 P&C and Cyber B"
type textarea "x"
type input "EM fr Insd: 25-26 P&C and Cyber Bi"
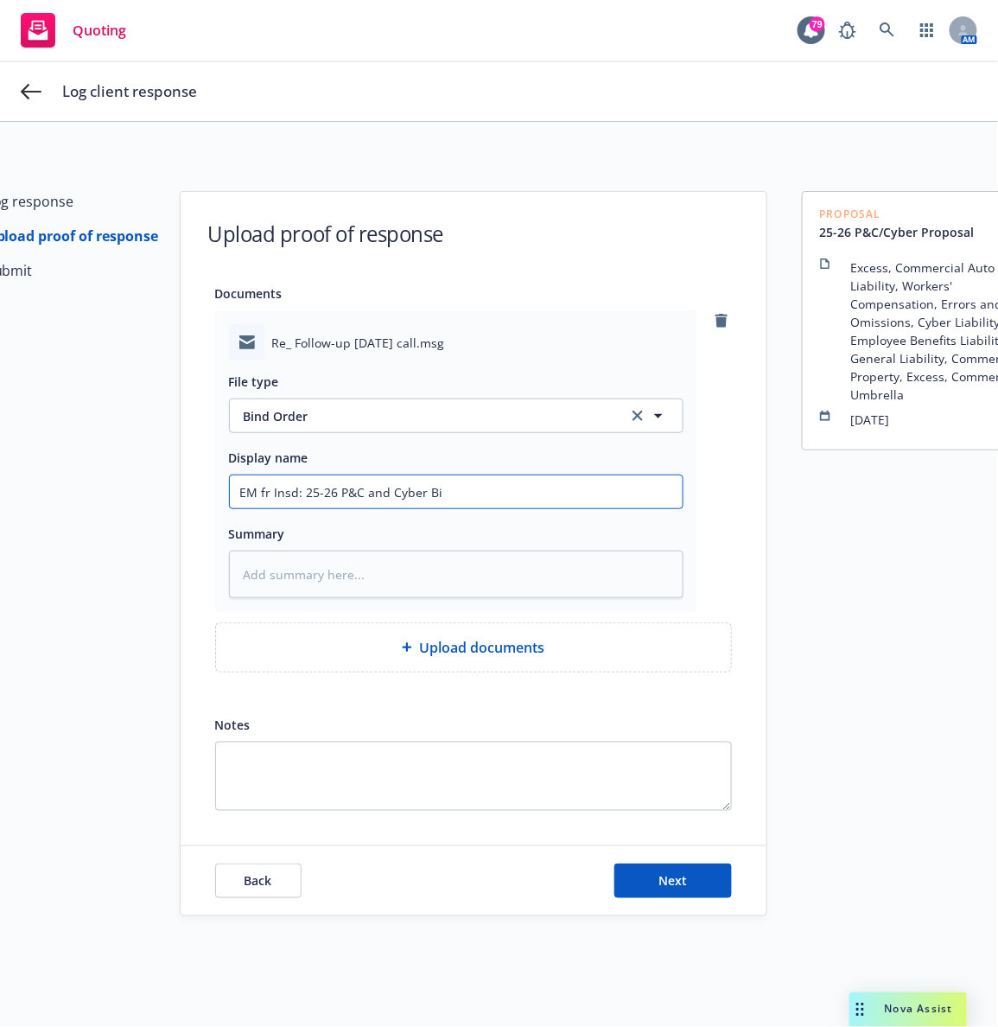
type textarea "x"
type input "EM fr Insd: 25-26 P&C and Cyber Bin"
type textarea "x"
type input "EM fr Insd: 25-26 P&C and Cyber Bind"
type textarea "x"
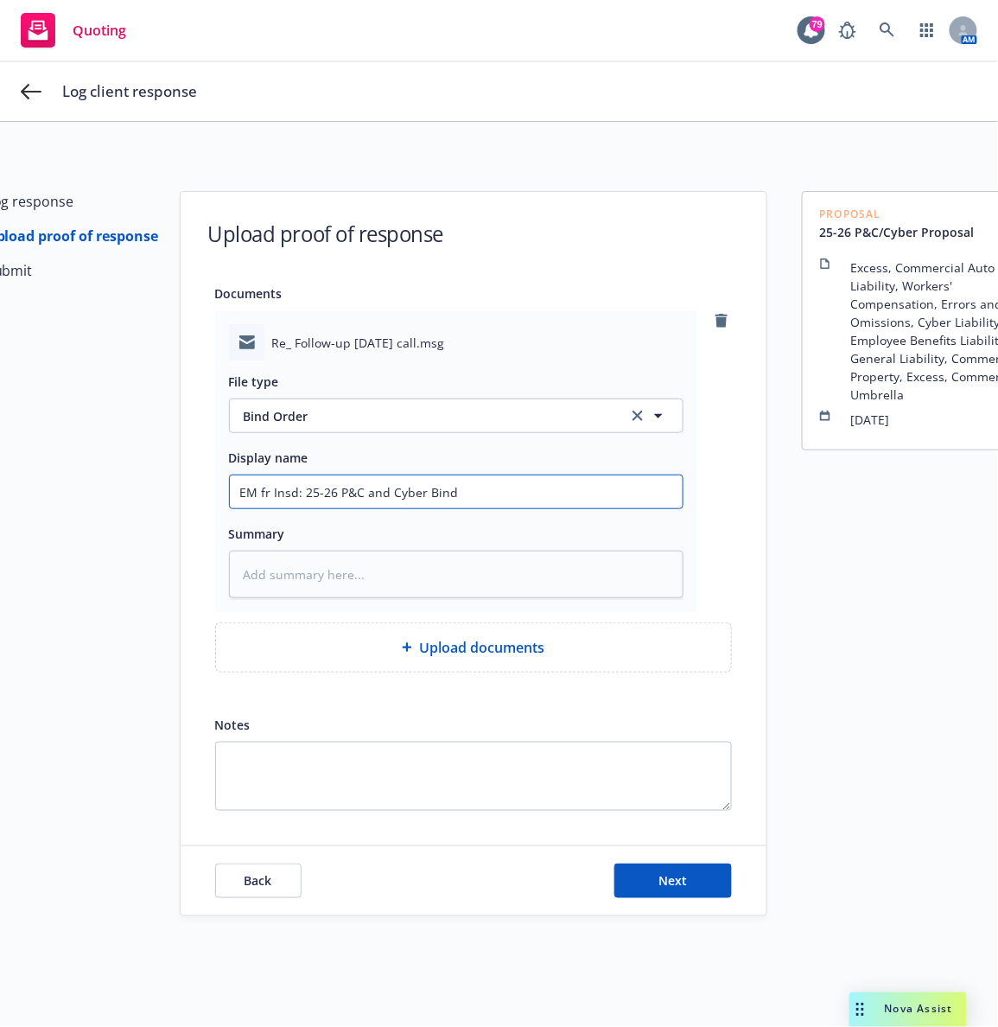
type input "EM fr Insd: 25-26 P&C and Cyber Bind"
type textarea "x"
type input "EM fr Insd: 25-26 P&C and Cyber Bind O"
type textarea "x"
type input "EM fr Insd: 25-26 P&C and Cyber Bind OR"
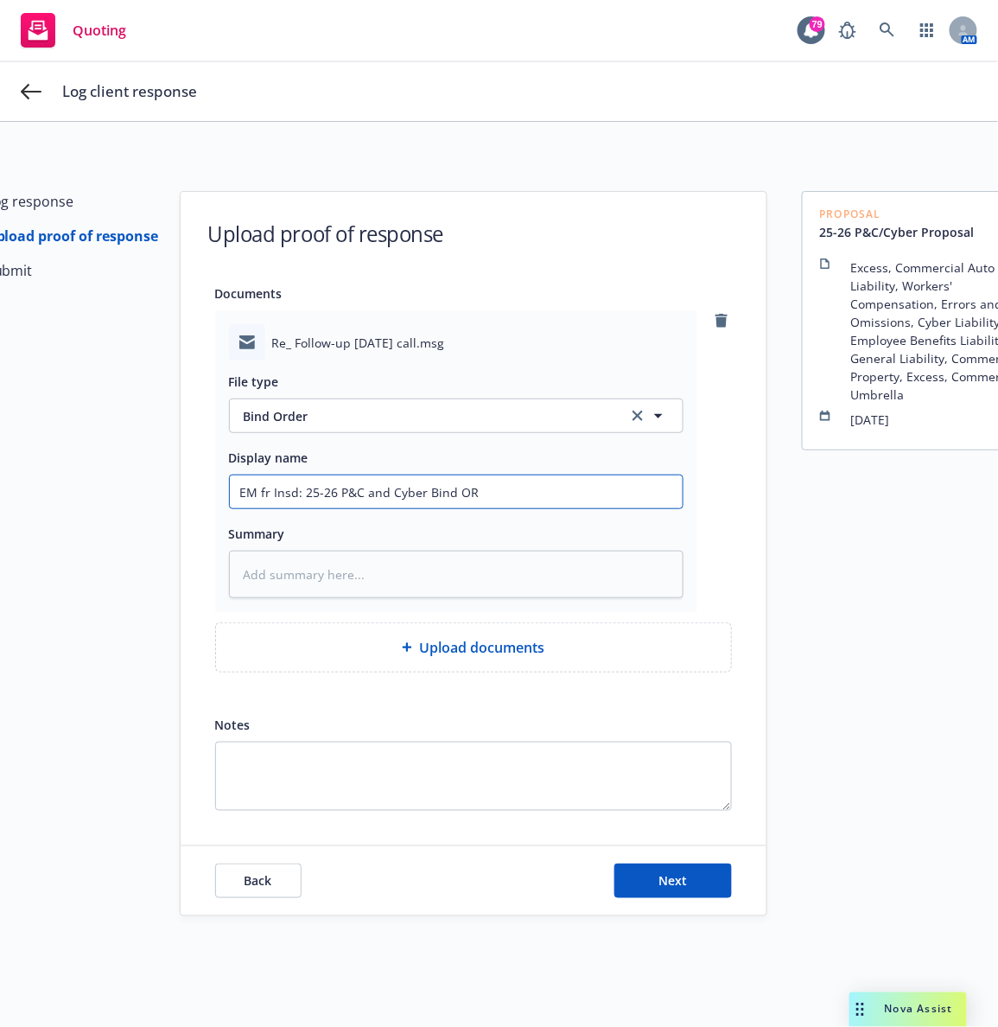
type textarea "x"
type input "EM fr Insd: 25-26 P&C and Cyber Bind ORd"
type textarea "x"
type input "EM fr Insd: 25-26 P&C and Cyber Bind ORde"
type textarea "x"
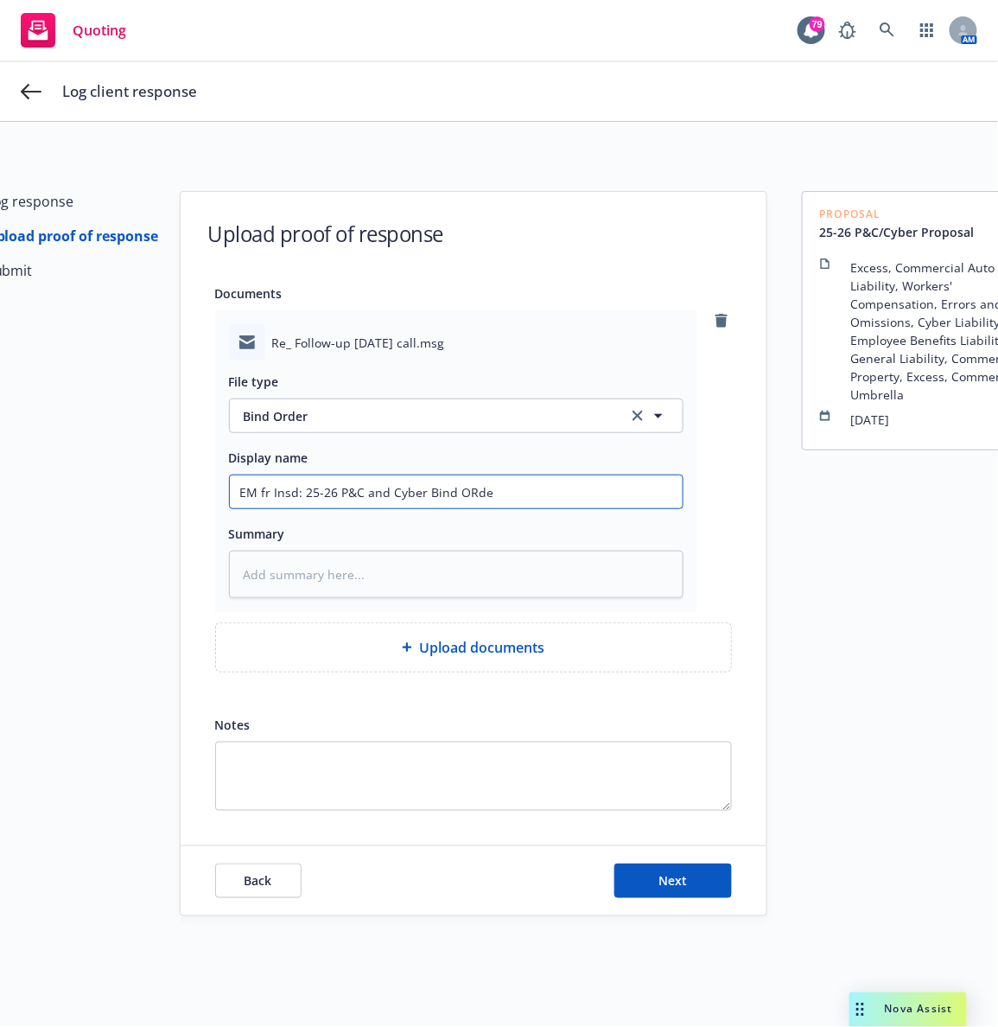
type input "EM fr Insd: 25-26 P&C and Cyber Bind ORder"
type textarea "x"
type input "EM fr Insd: 25-26 P&C and Cyber Bind ORde"
type textarea "x"
type input "EM fr Insd: 25-26 P&C and Cyber Bind ORd"
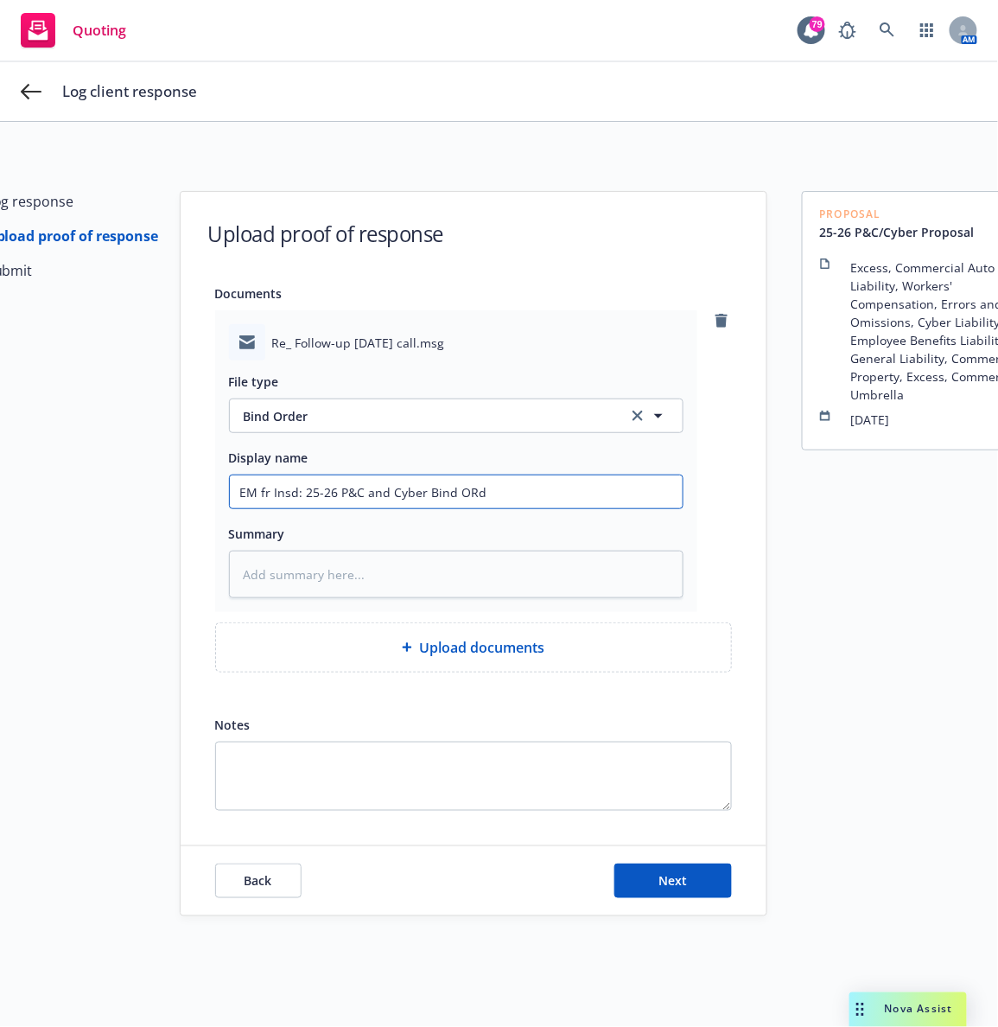
type textarea "x"
type input "EM fr Insd: 25-26 P&C and Cyber Bind OR"
type textarea "x"
type input "EM fr Insd: 25-26 P&C and Cyber Bind O"
type textarea "x"
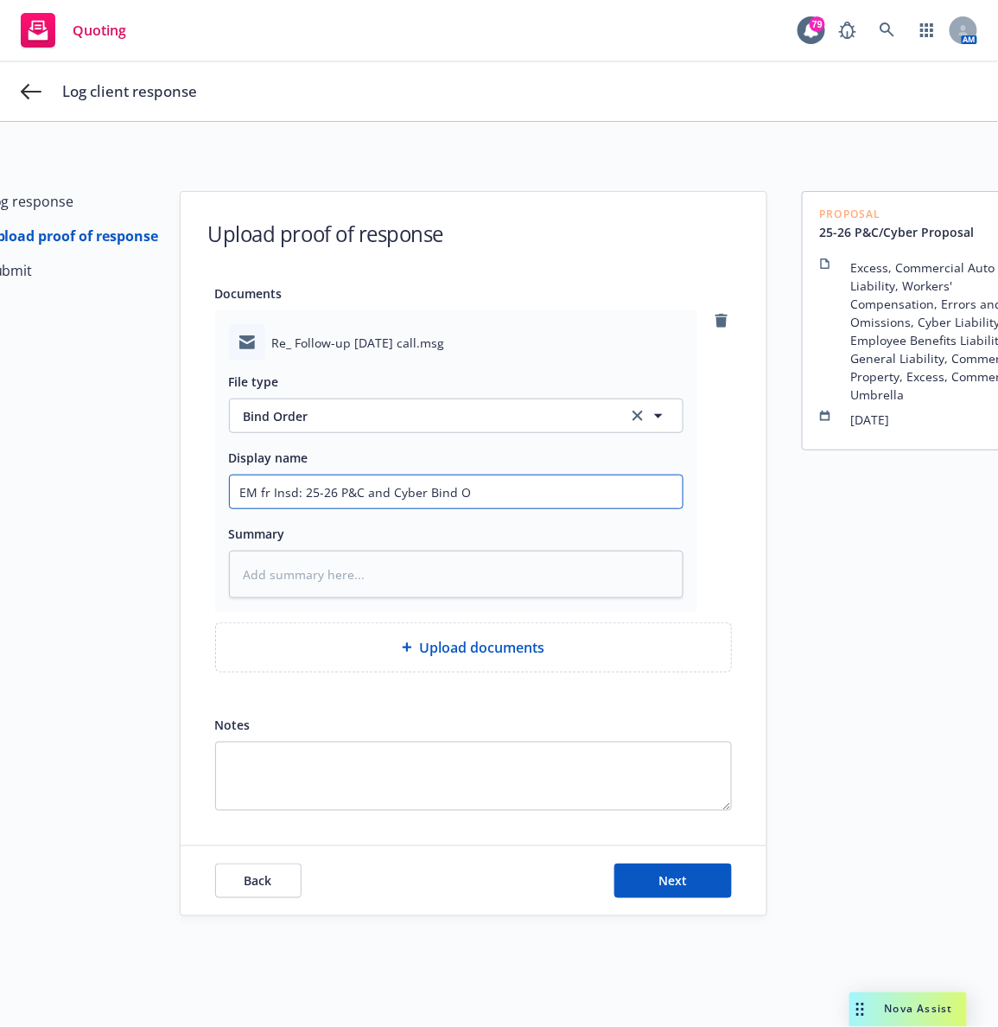
type input "EM fr Insd: 25-26 P&C and Cyber Bind Or"
type textarea "x"
type input "EM fr Insd: 25-26 P&C and Cyber Bind Ord"
type textarea "x"
type input "EM fr Insd: 25-26 P&C and Cyber Bind Orde"
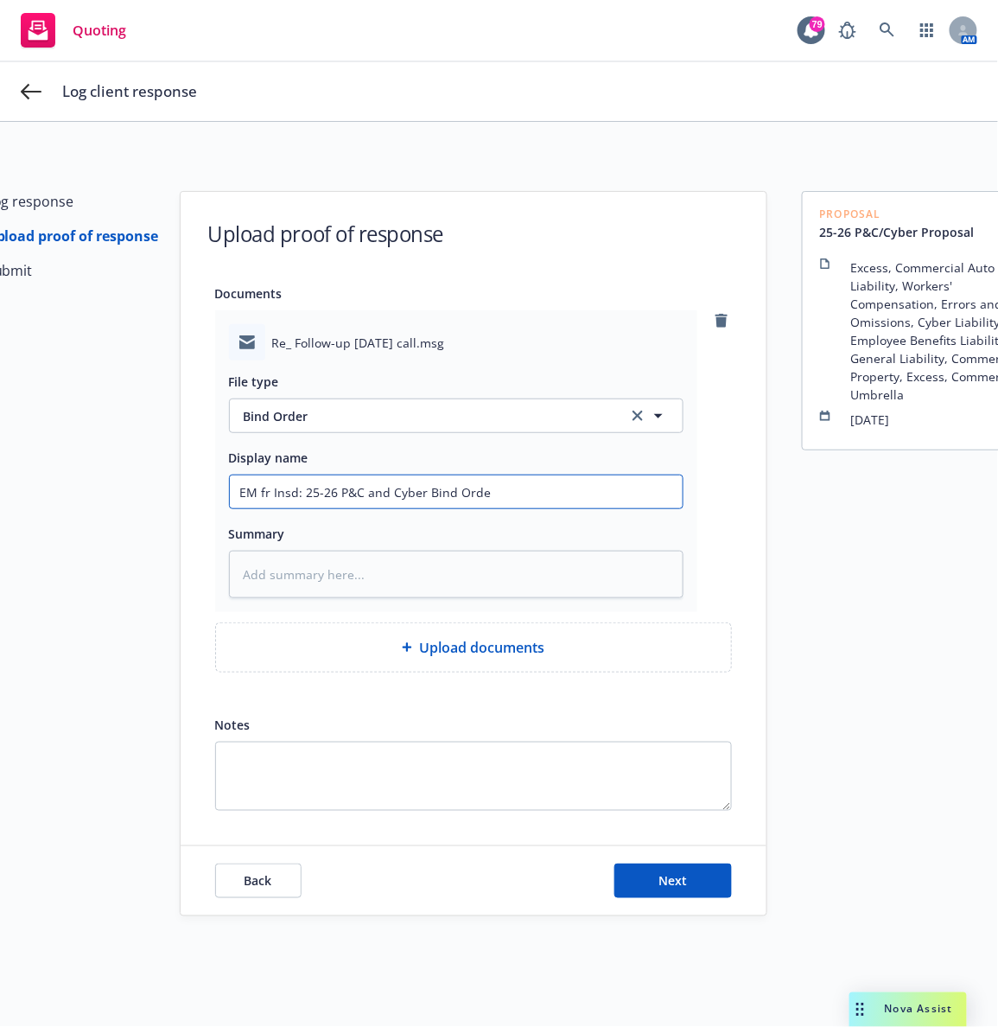
type textarea "x"
type input "EM fr Insd: 25-26 P&C and Cyber Bind Order"
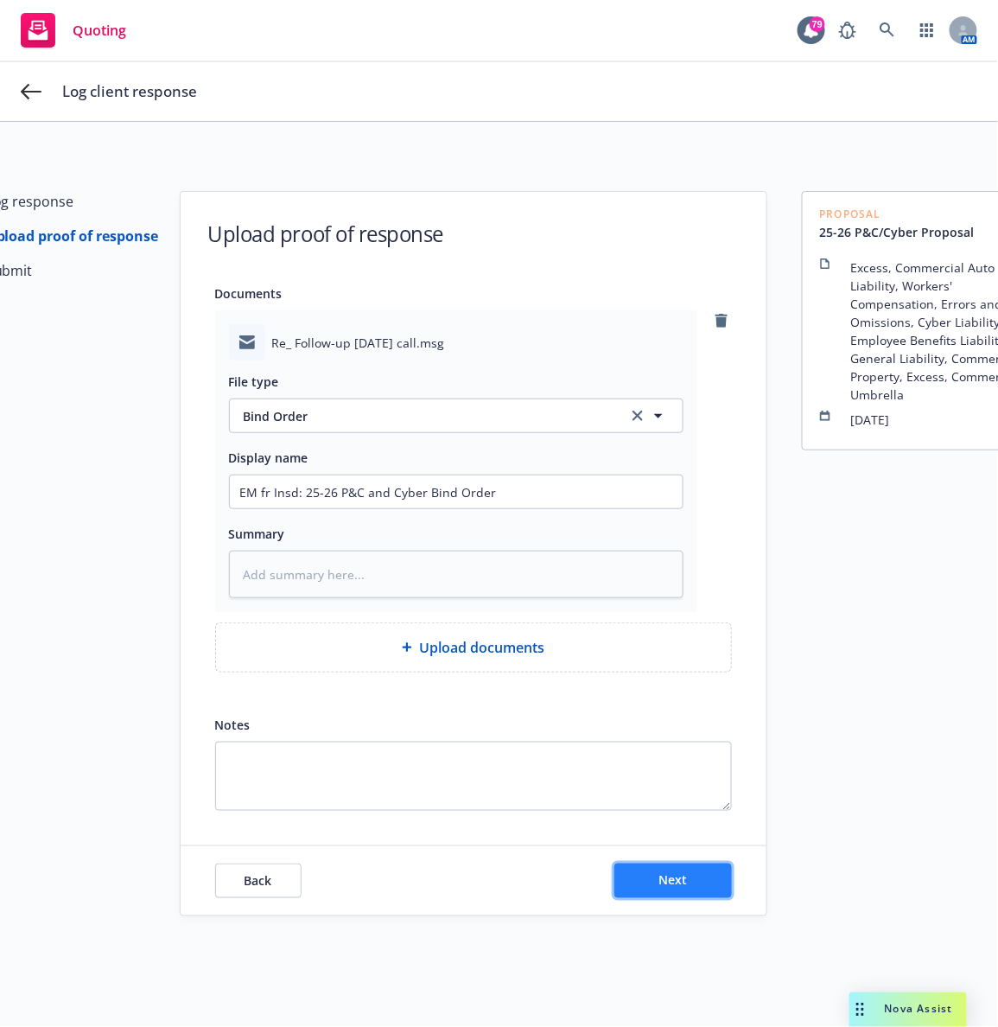
click at [639, 886] on button "Next" at bounding box center [673, 880] width 118 height 35
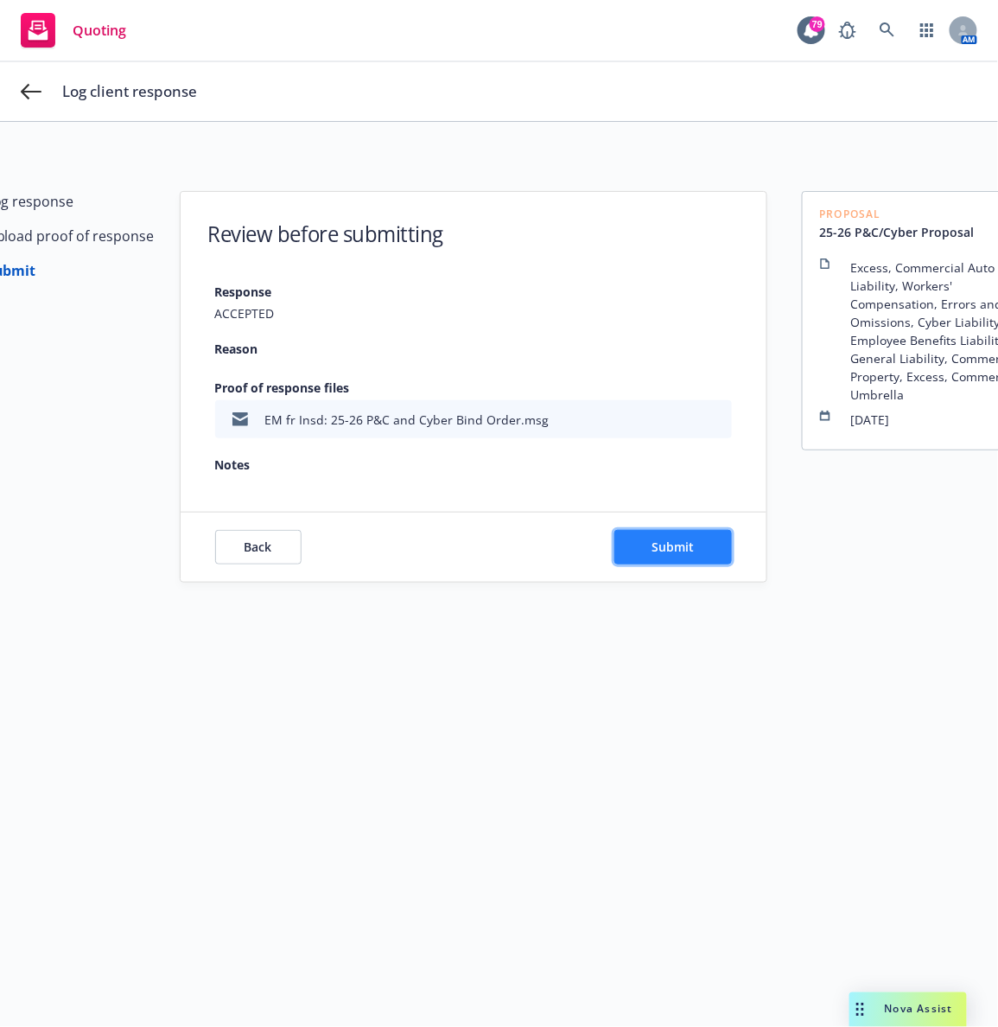
click at [652, 544] on span "Submit" at bounding box center [673, 546] width 42 height 16
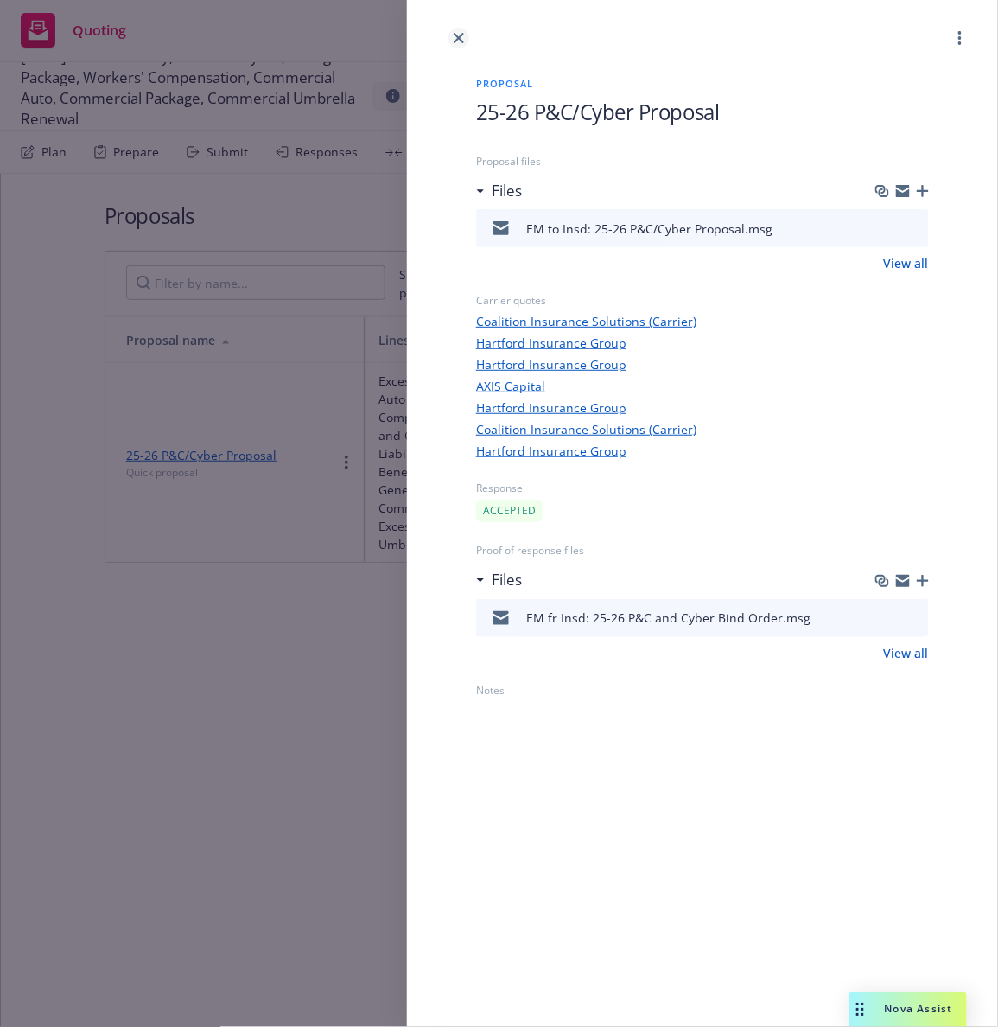
click at [460, 45] on link "close" at bounding box center [459, 38] width 21 height 21
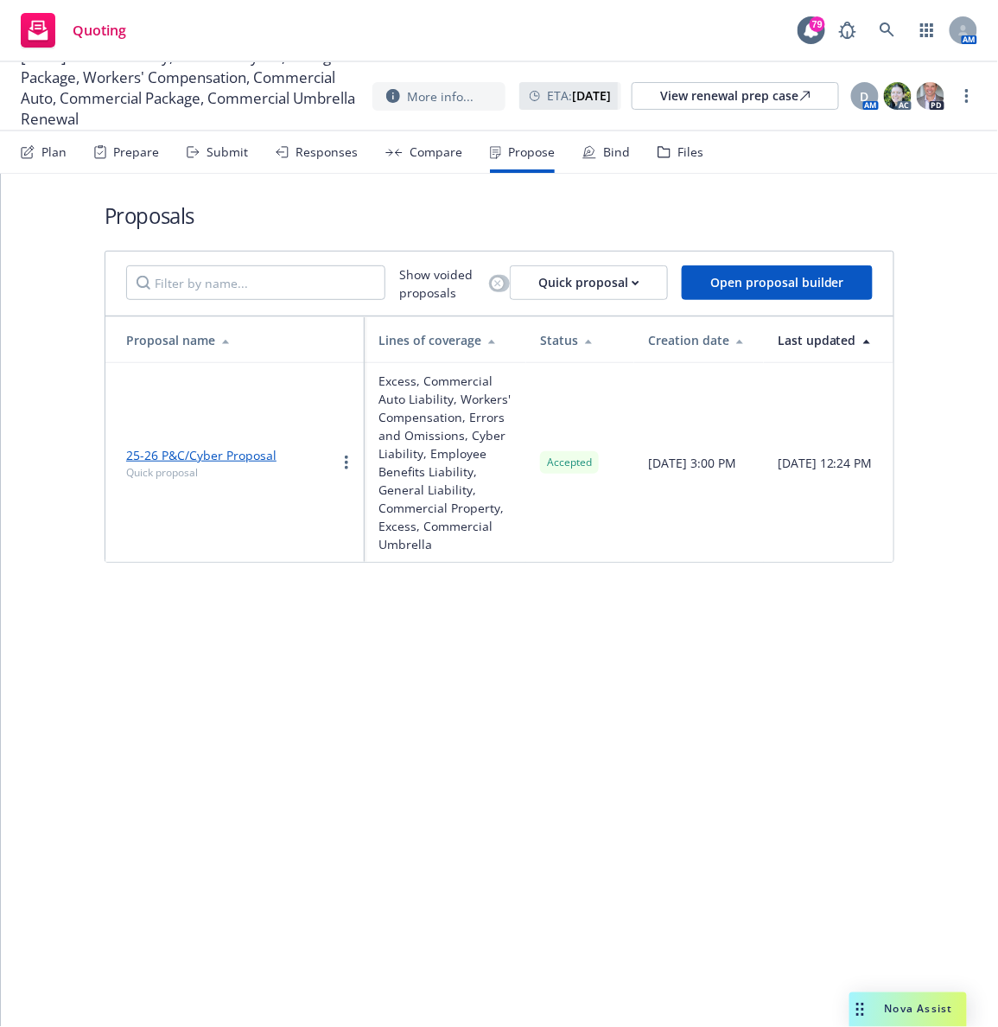
click at [681, 155] on div "Files" at bounding box center [691, 152] width 26 height 14
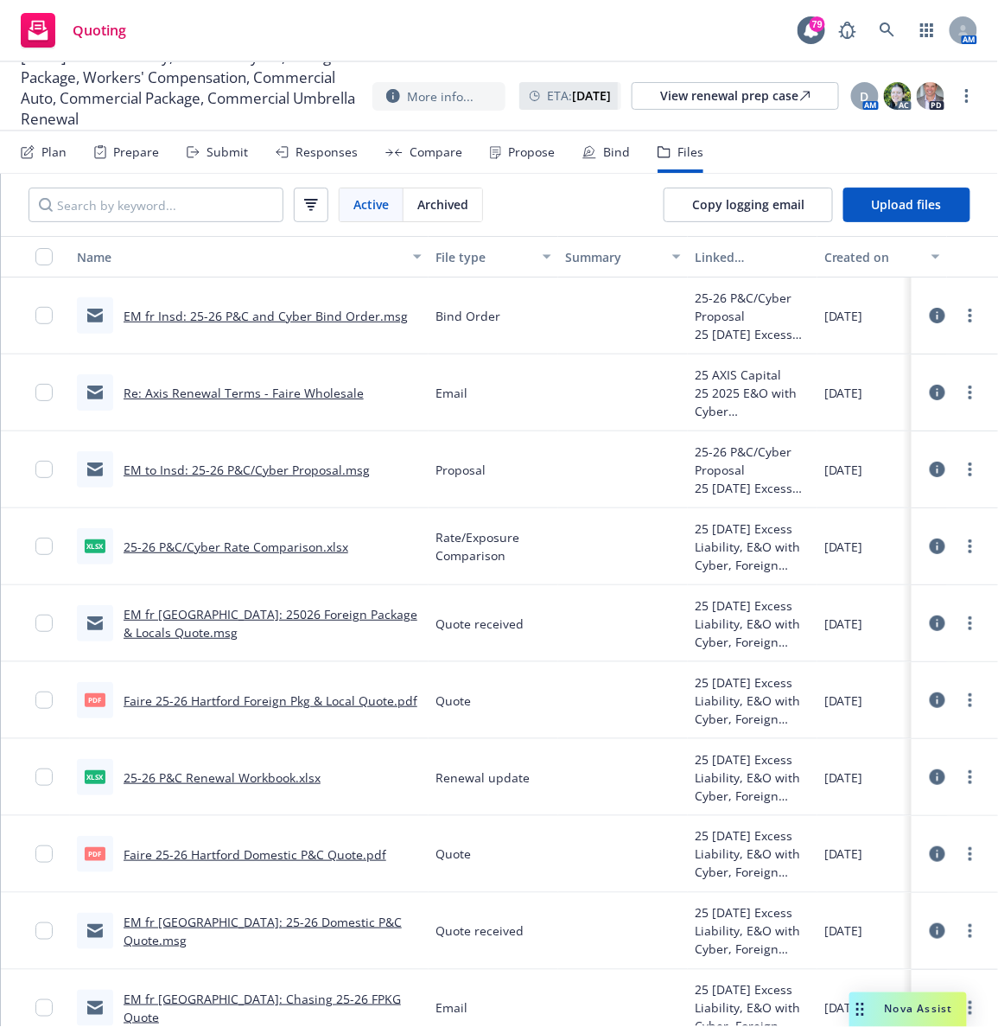
click at [532, 149] on div "Propose" at bounding box center [531, 152] width 47 height 14
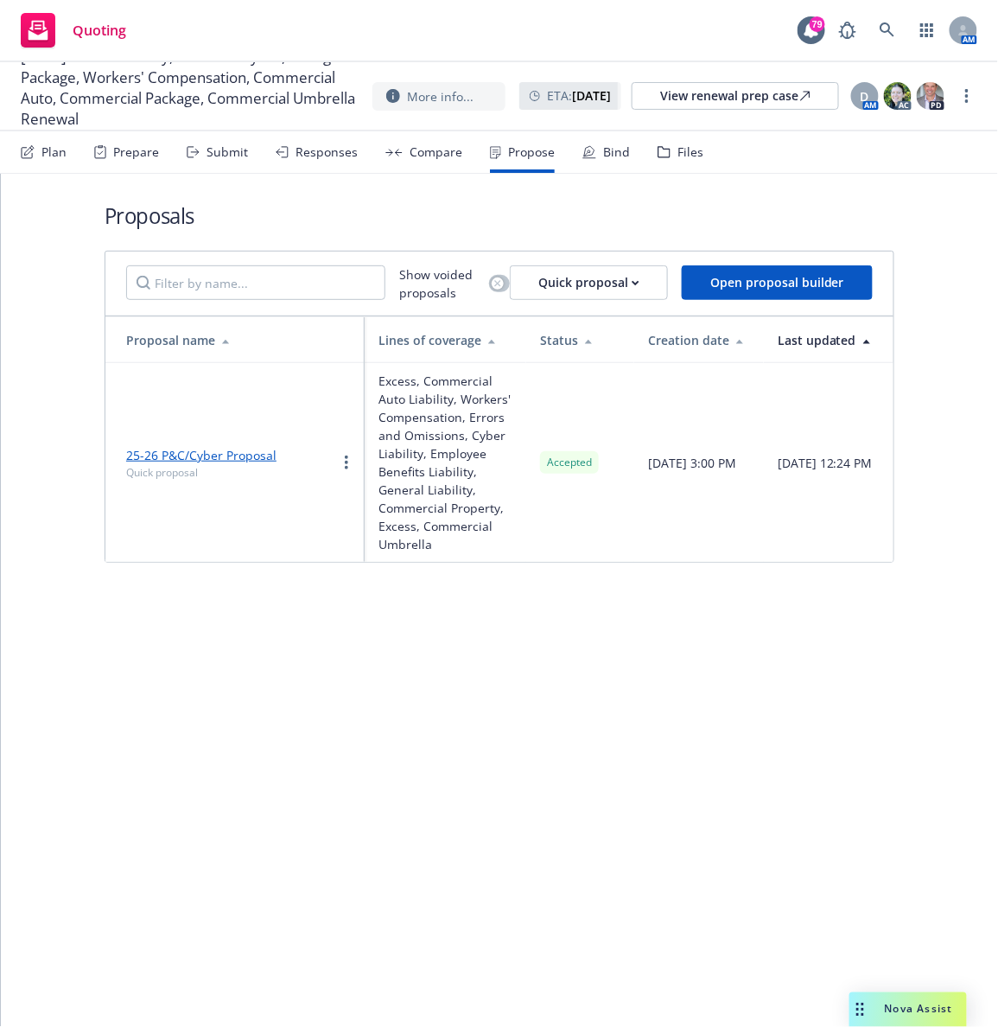
click at [605, 163] on div "Bind" at bounding box center [606, 151] width 48 height 41
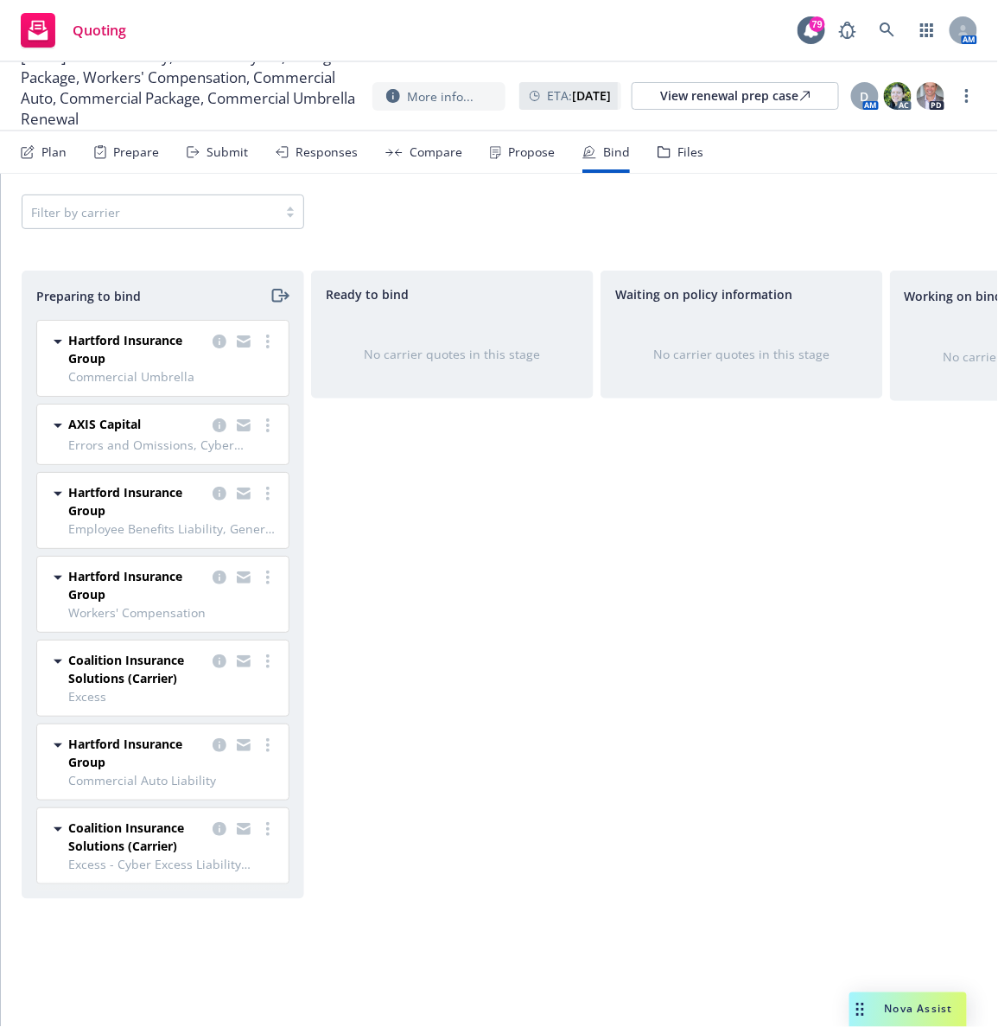
click at [686, 140] on div "Files" at bounding box center [681, 151] width 46 height 41
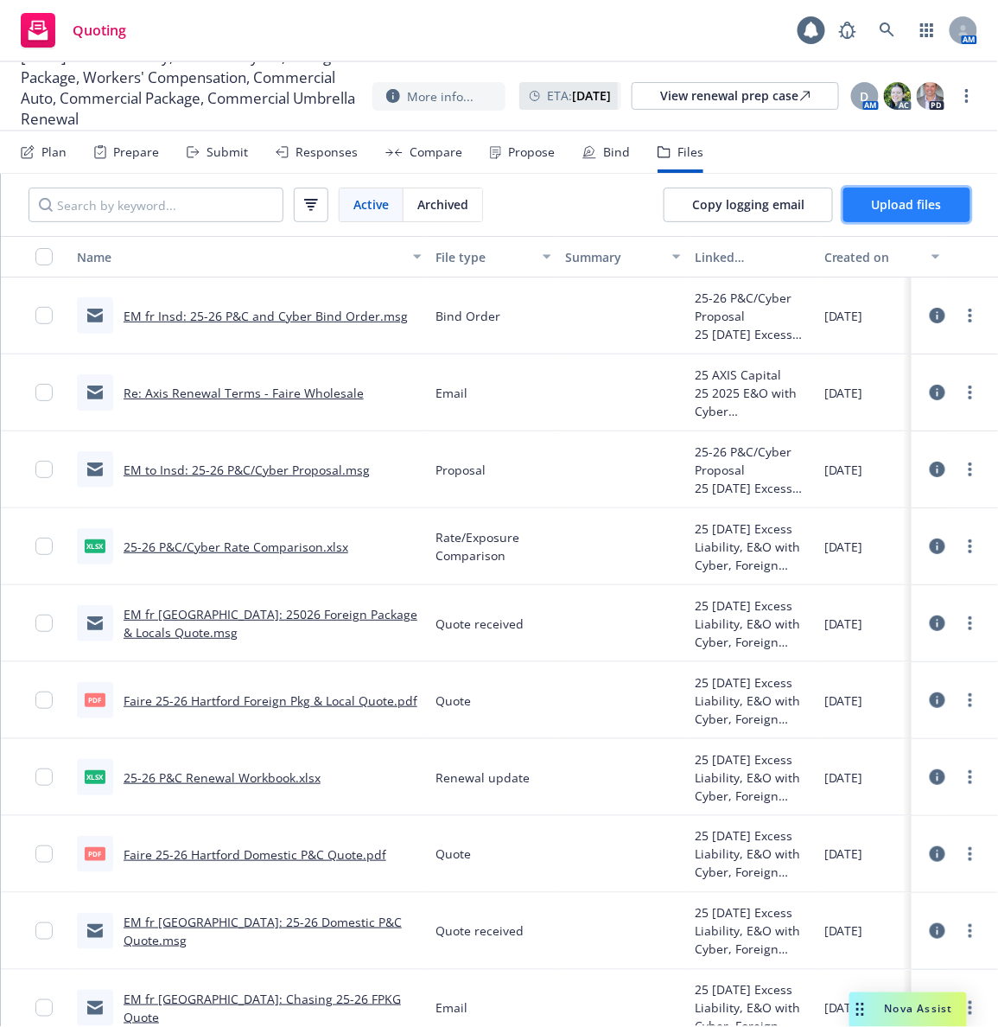
click at [880, 197] on span "Upload files" at bounding box center [907, 204] width 70 height 16
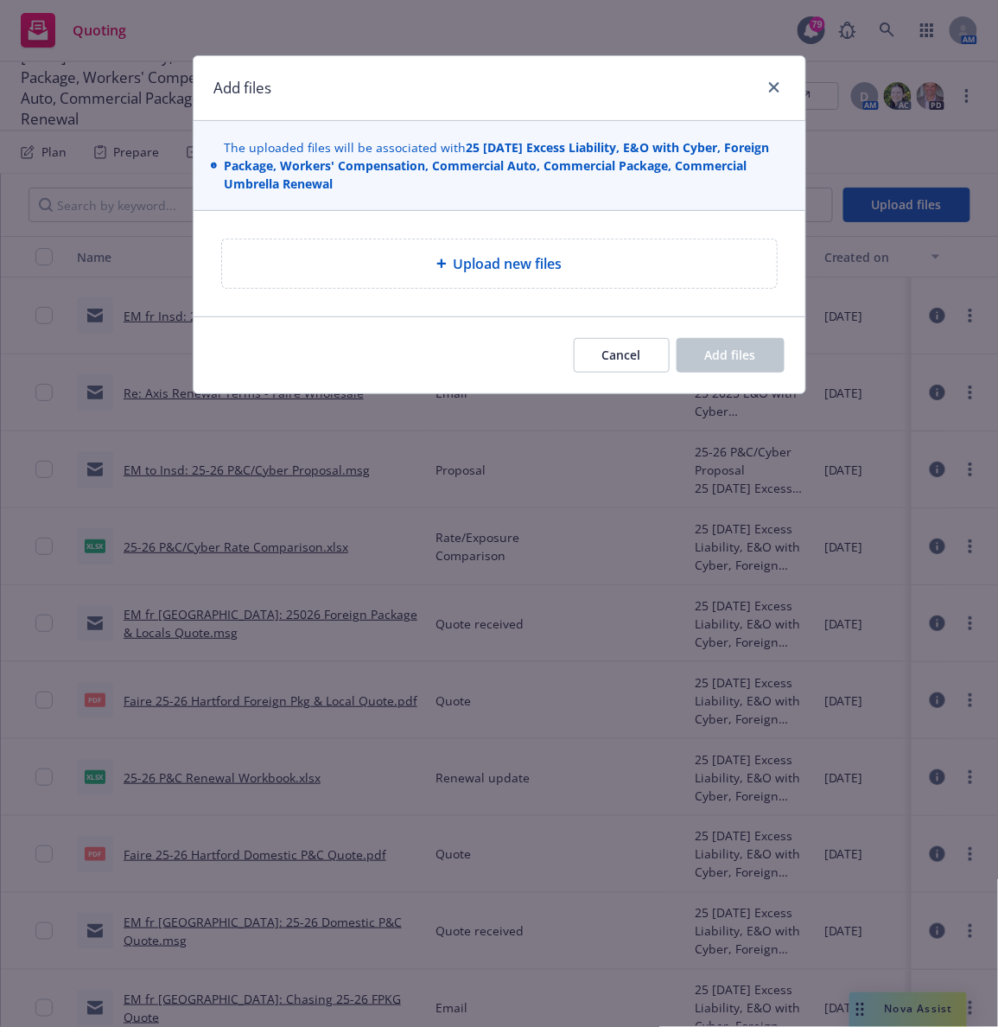
type textarea "x"
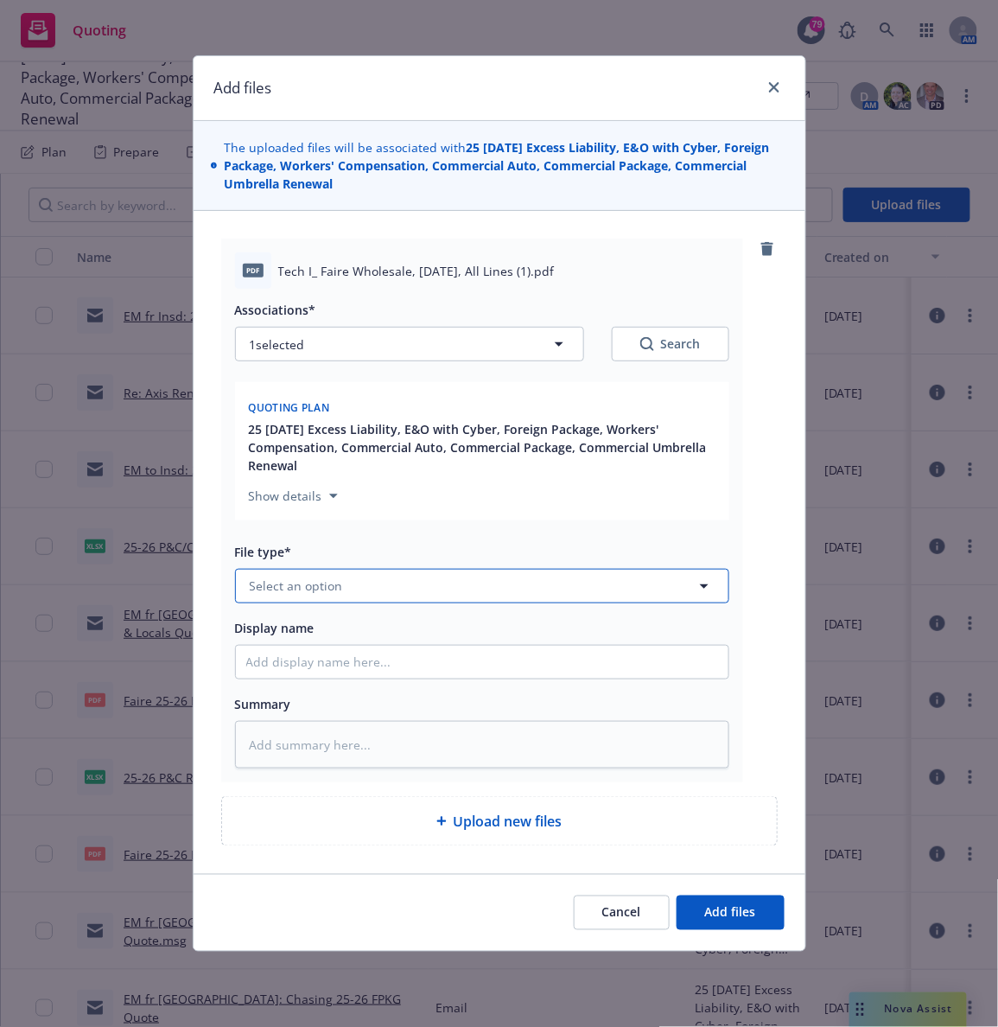
click at [299, 591] on span "Select an option" at bounding box center [296, 585] width 93 height 18
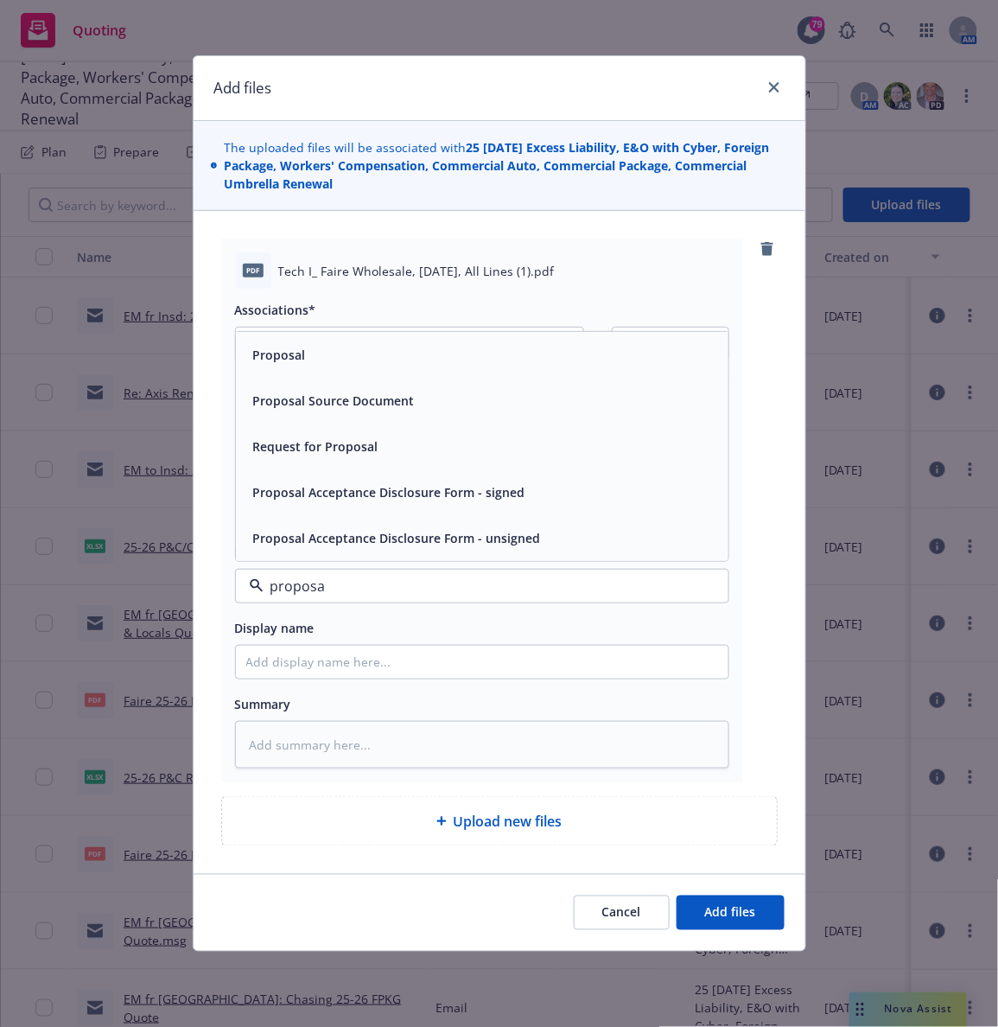
type input "proposal"
click at [348, 491] on span "Proposal Acceptance Disclosure Form - signed" at bounding box center [389, 492] width 272 height 18
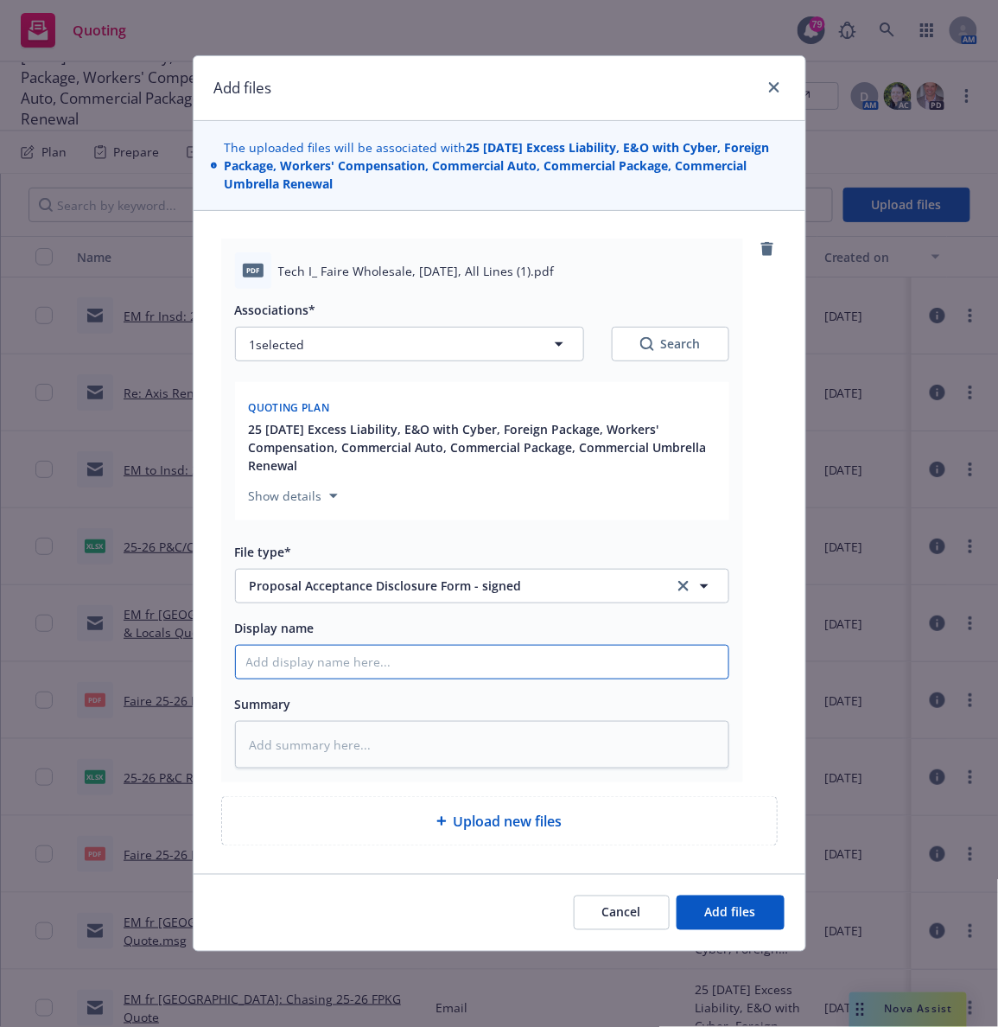
click at [315, 661] on input "Display name" at bounding box center [482, 662] width 493 height 33
type textarea "x"
type input "2"
type textarea "x"
type input "25-"
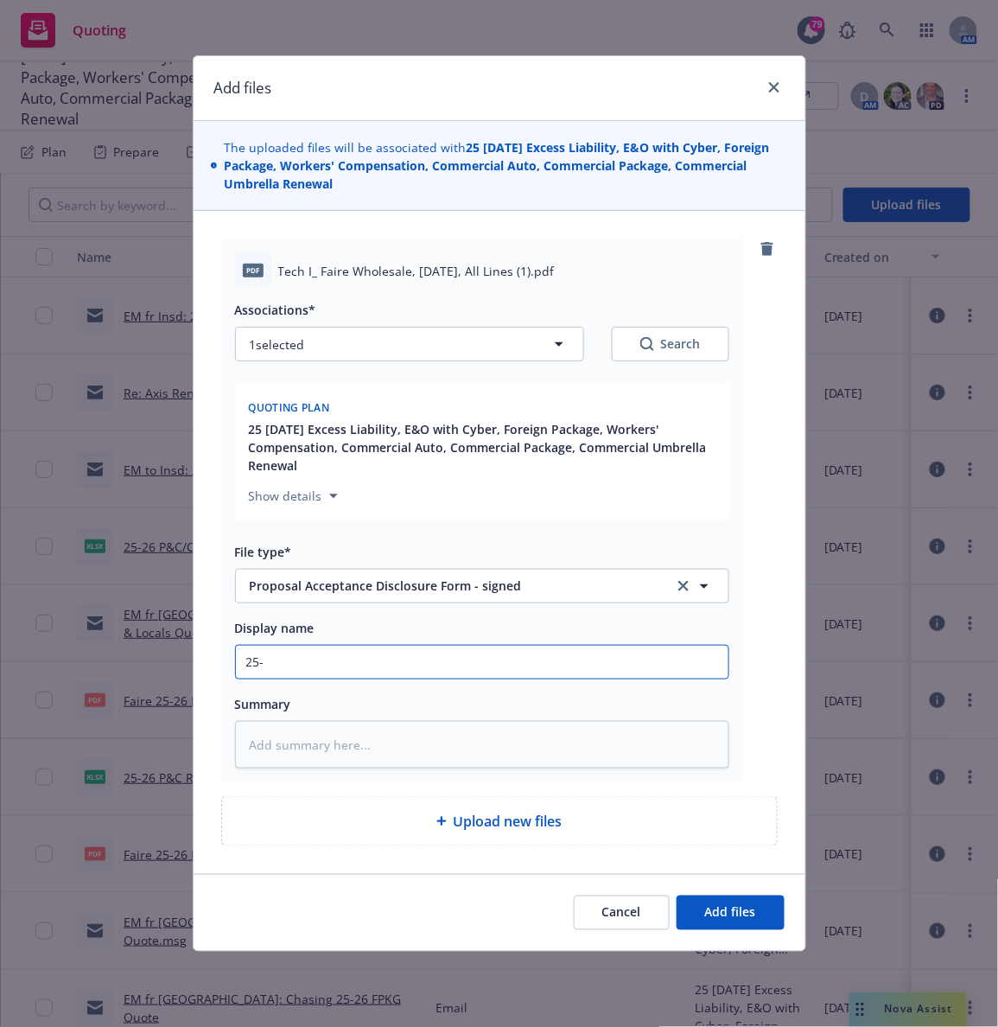
type textarea "x"
type input "25-2"
type textarea "x"
type input "25-26"
type textarea "x"
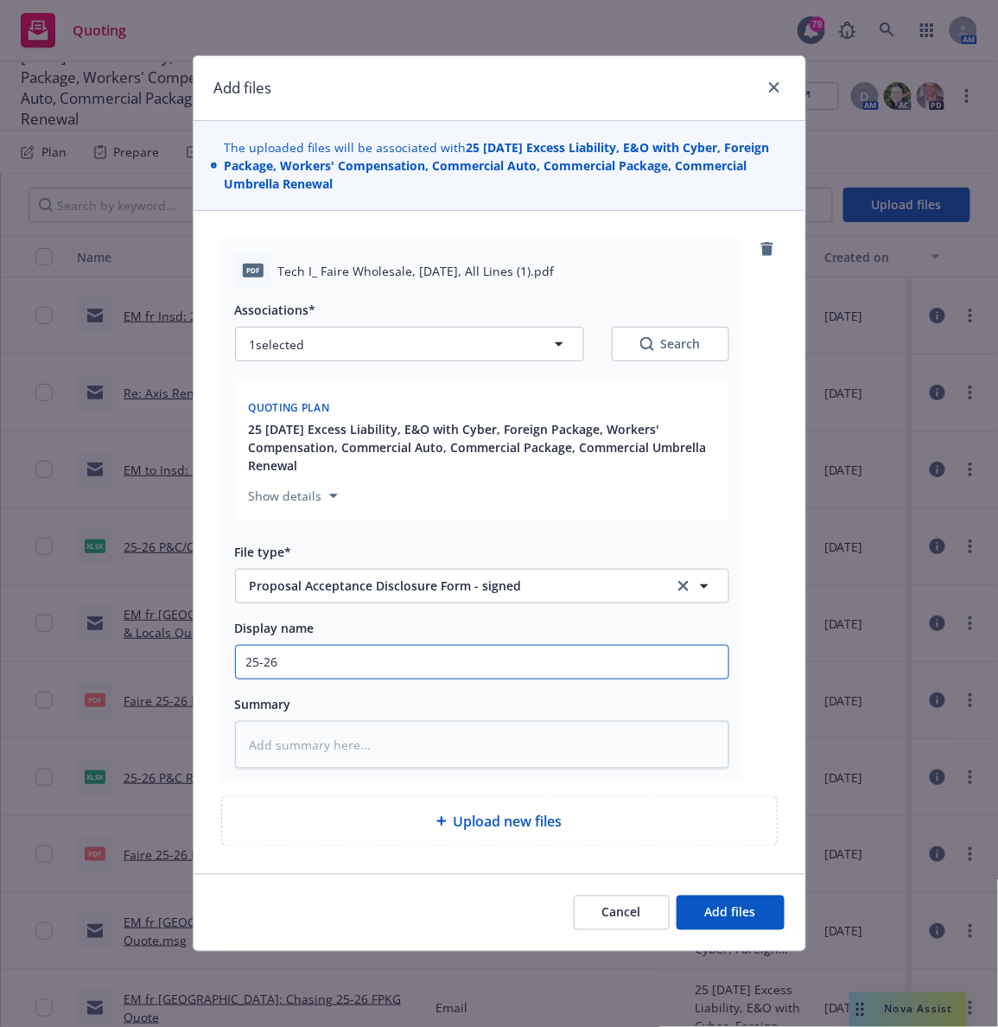
type input "25-26"
type textarea "x"
type input "25-26 Si"
type textarea "x"
type input "25-26 Sig"
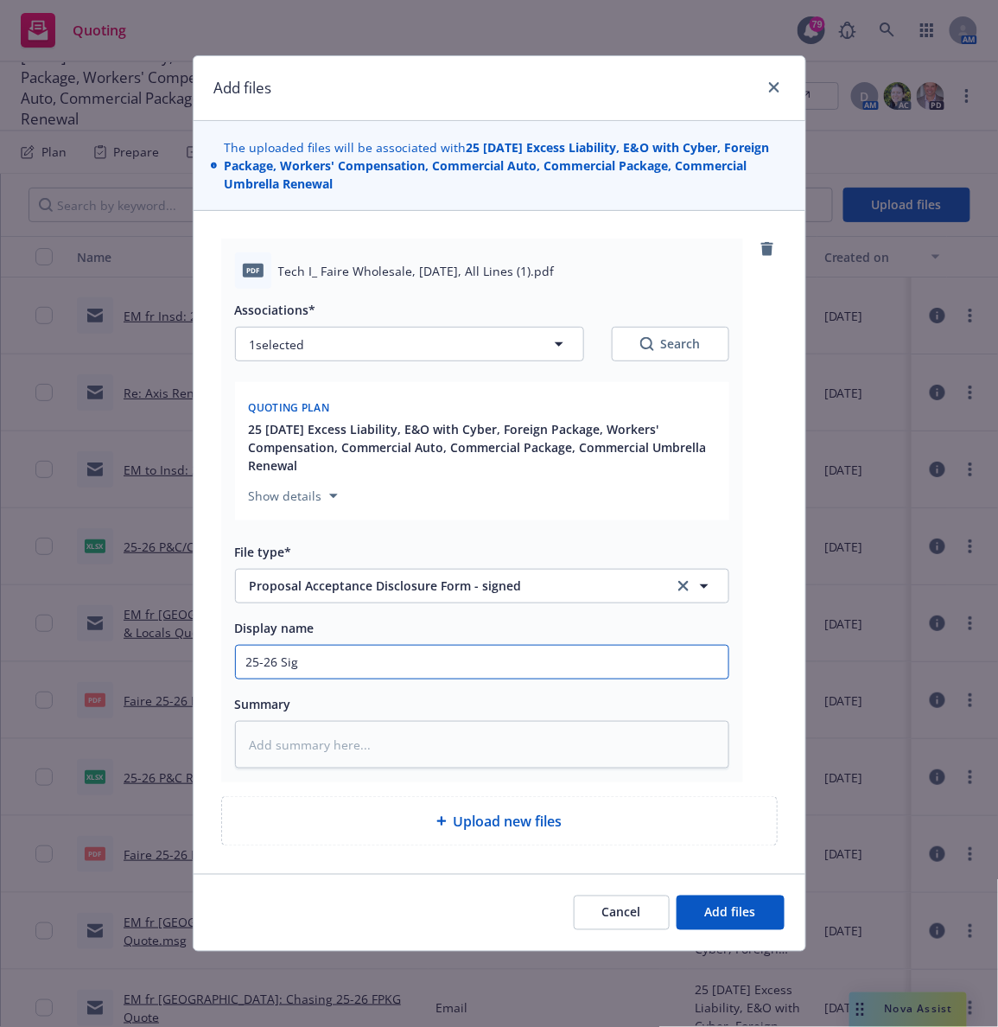
type textarea "x"
type input "25-26 Sign"
type textarea "x"
type input "25-26 Signe"
type textarea "x"
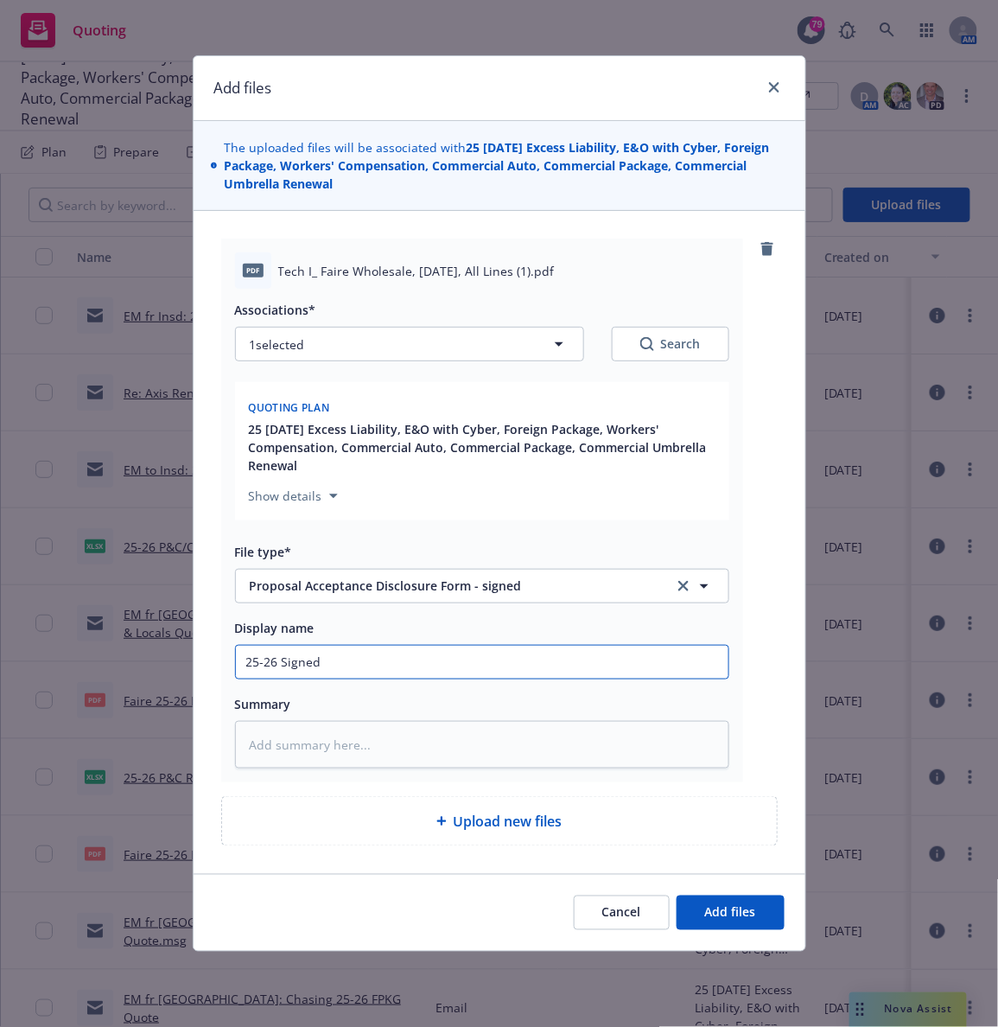
type input "25-26 Signed"
type textarea "x"
type input "25-26 Signed P"
type textarea "x"
type input "25-26 Signed P&"
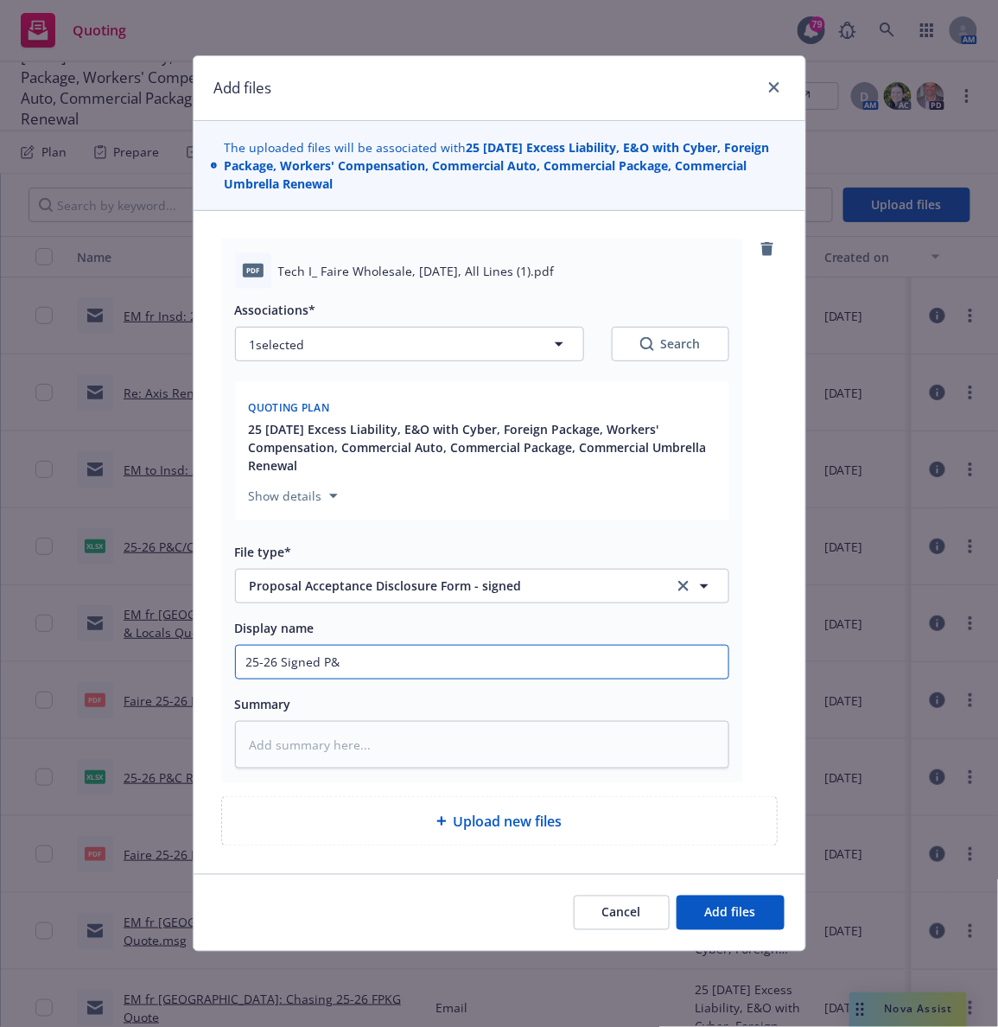
type textarea "x"
type input "25-26 Signed P&C"
type textarea "x"
type input "25-26 Signed P&C an"
type textarea "x"
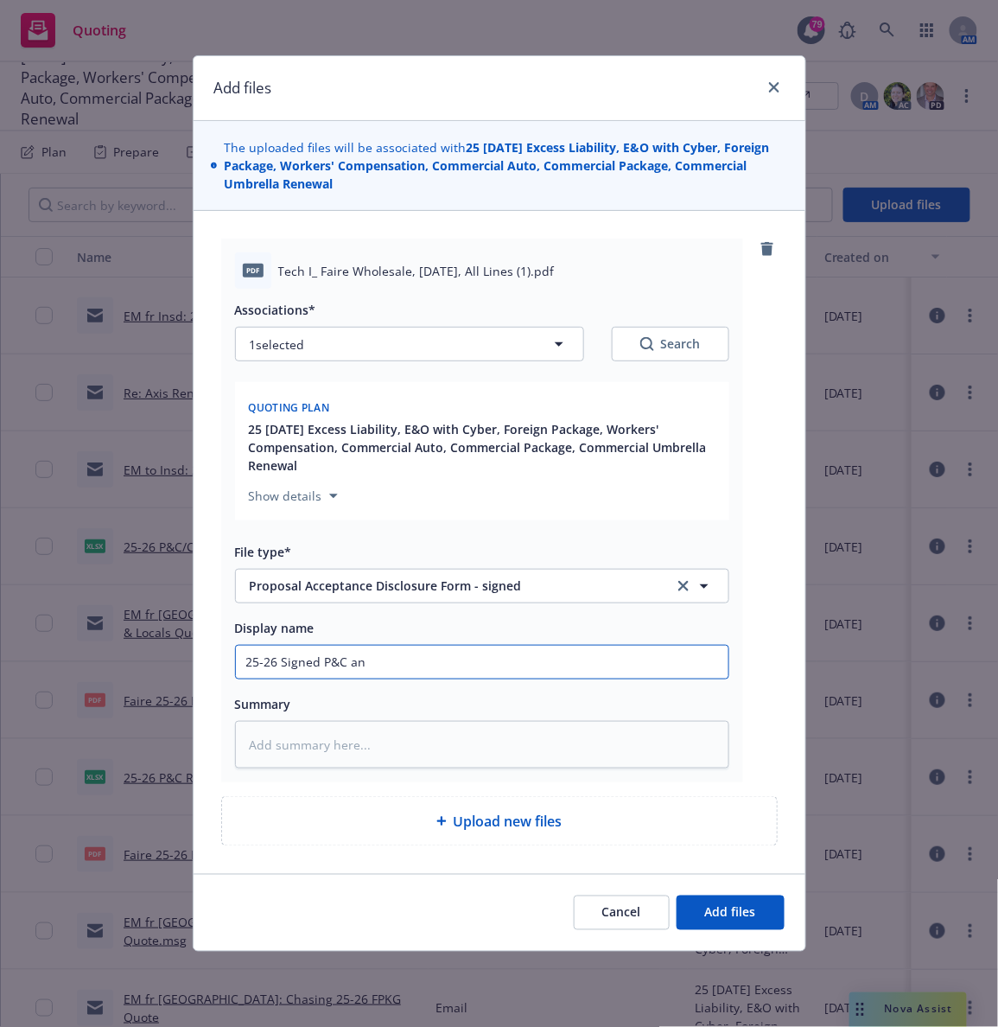
type input "25-26 Signed P&C and"
type textarea "x"
type input "25-26 Signed P&C and"
type textarea "x"
type input "25-26 Signed P&C and Cy"
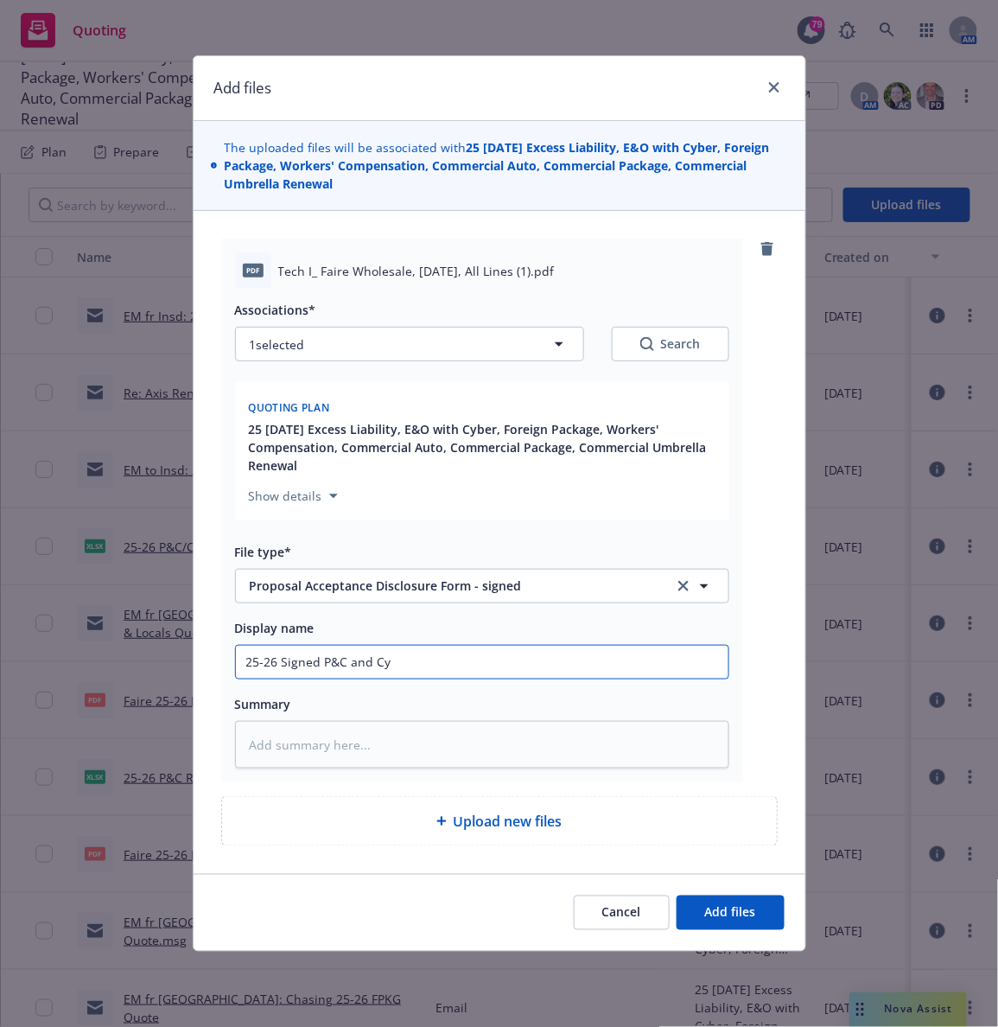
type textarea "x"
type input "25-26 Signed P&C and Cyb"
type textarea "x"
type input "25-26 Signed P&C and Cybe"
type textarea "x"
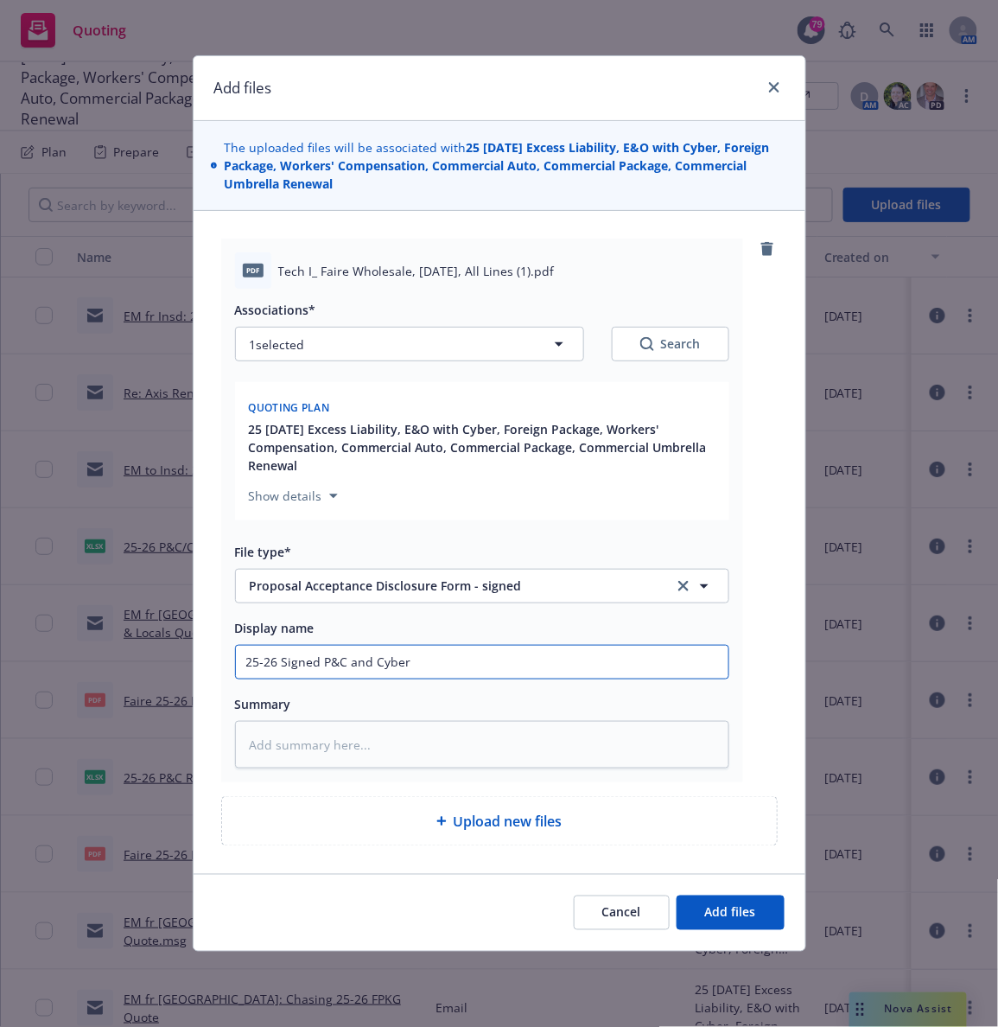
type input "25-26 Signed P&C and Cyber"
type textarea "x"
type input "25-26 Signed P&C and Cyber P"
type textarea "x"
type input "25-26 Signed P&C and Cyber Pro"
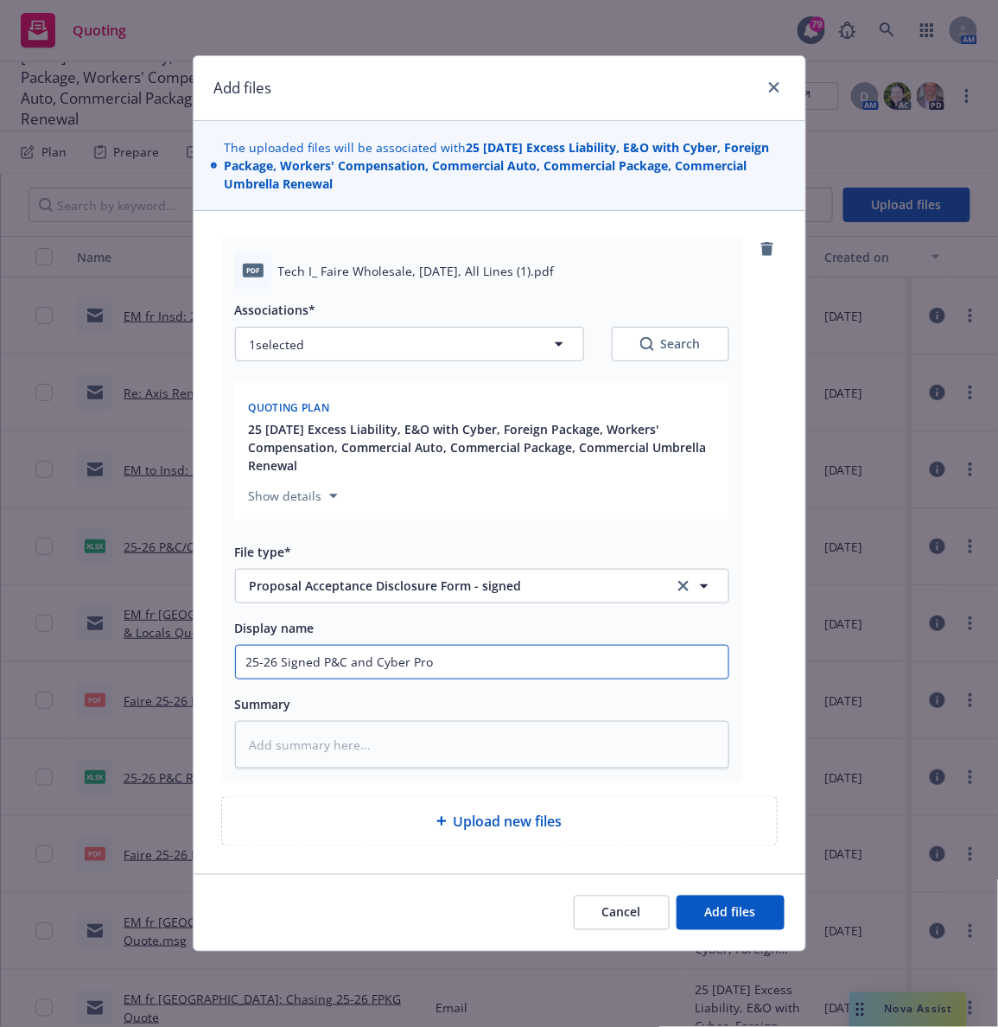
type textarea "x"
type input "25-26 Signed P&C and Cyber Prop"
type textarea "x"
type input "25-26 Signed P&C and Cyber Propos"
type textarea "x"
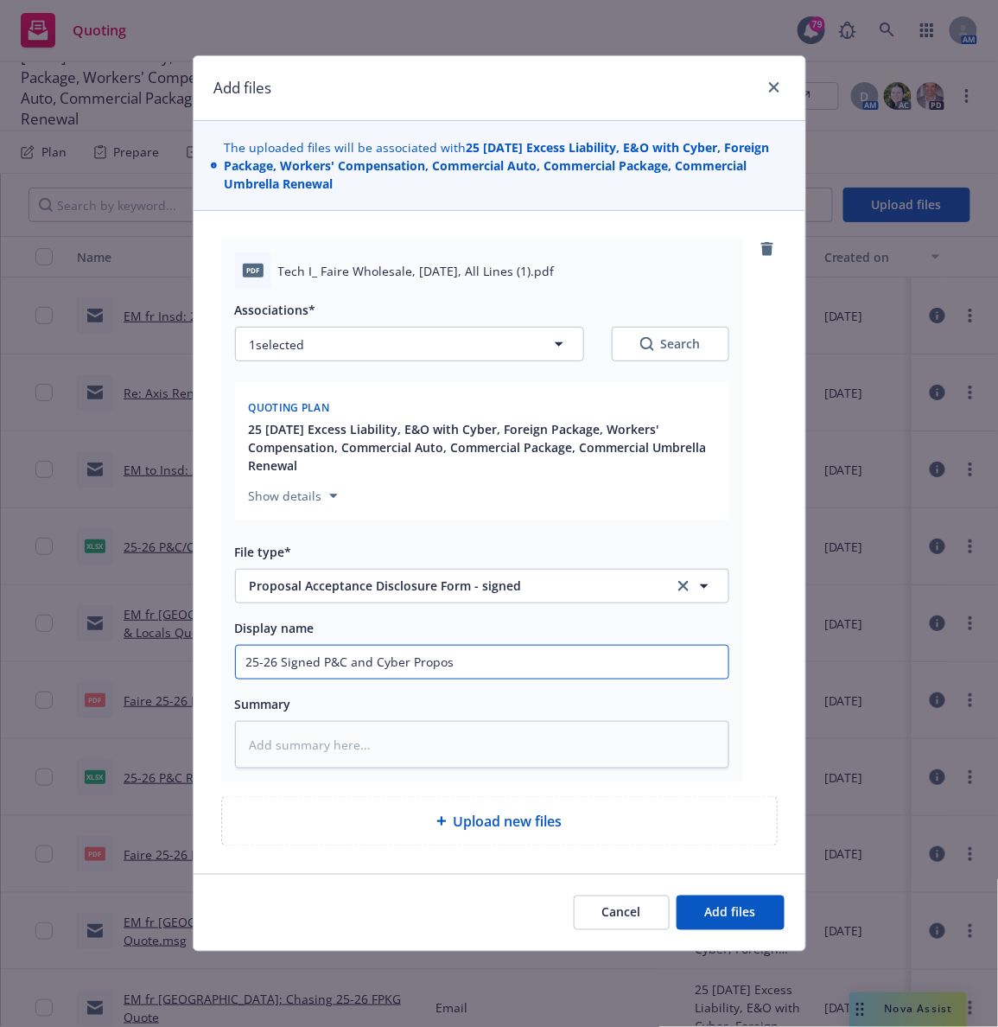
type input "25-26 Signed P&C and Cyber Proposa"
type textarea "x"
type input "25-26 Signed P&C and Cyber Proposal"
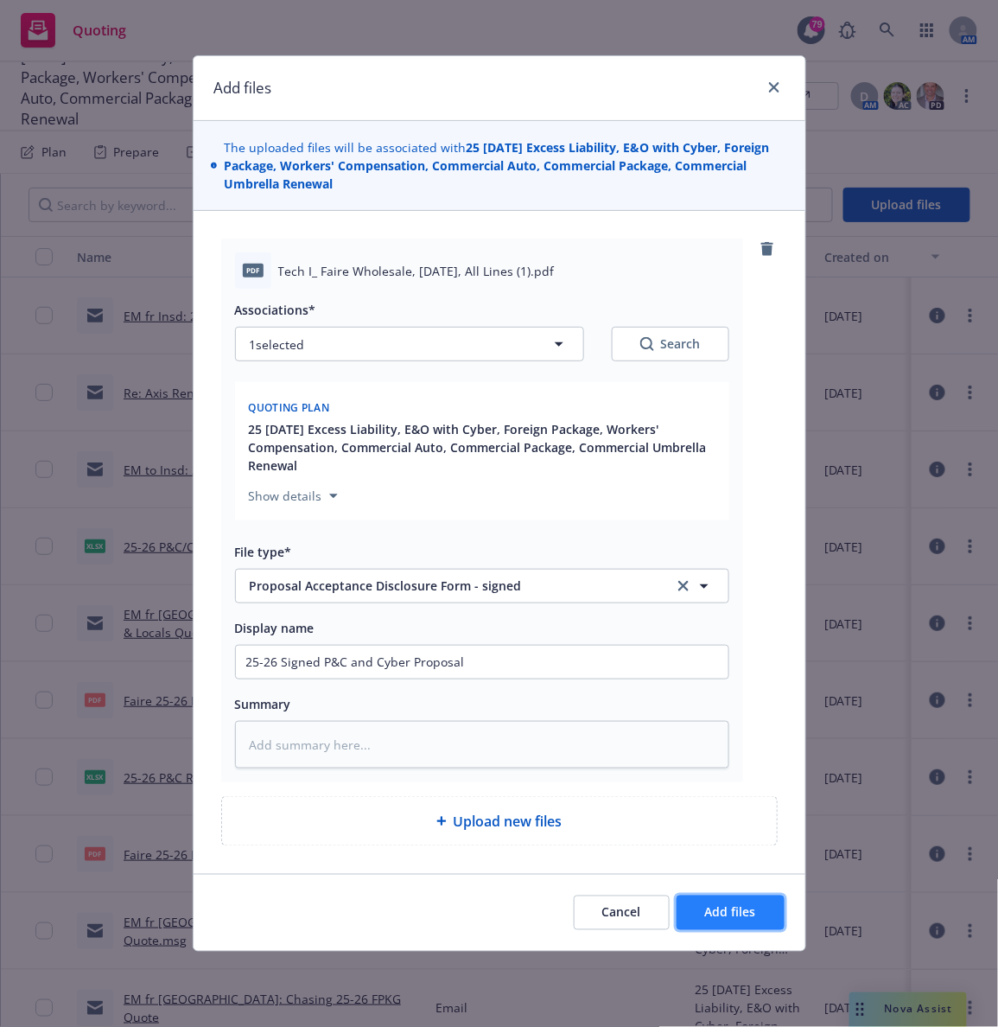
click at [720, 913] on span "Add files" at bounding box center [730, 912] width 51 height 16
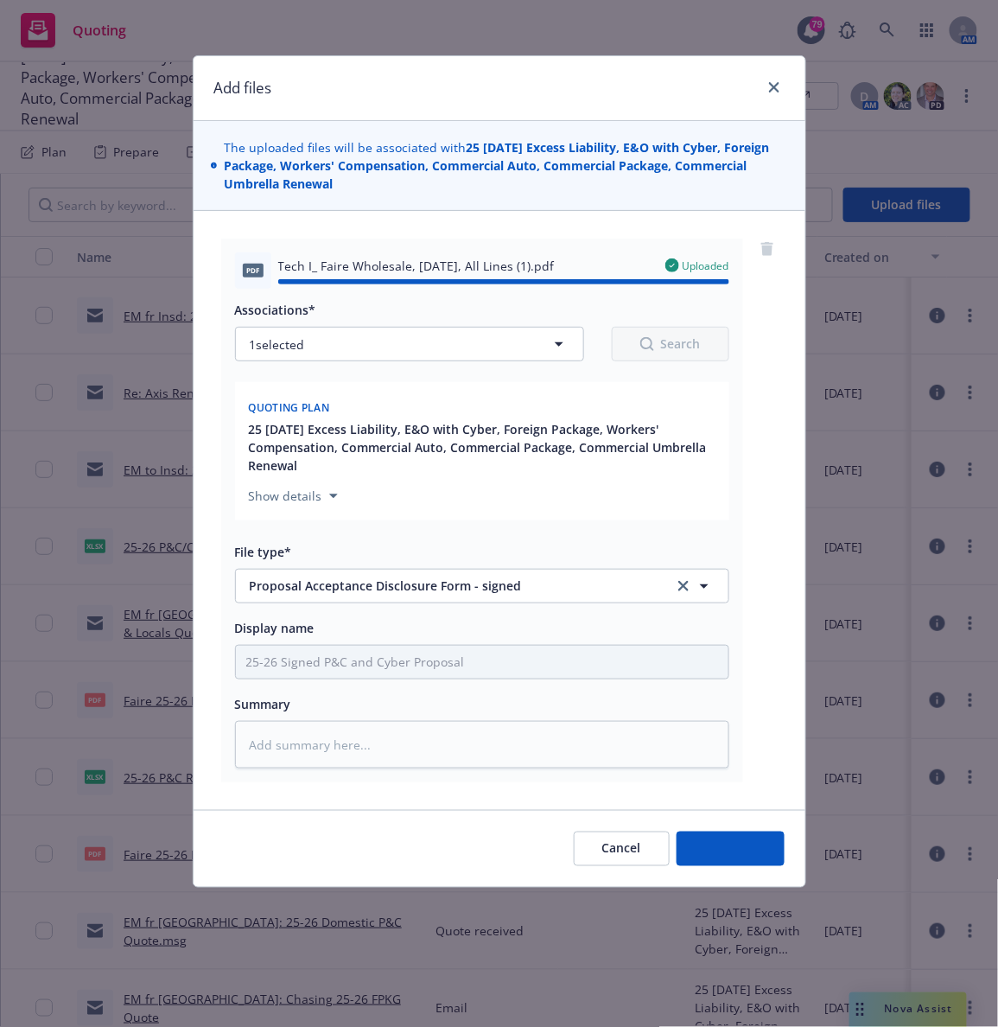
type textarea "x"
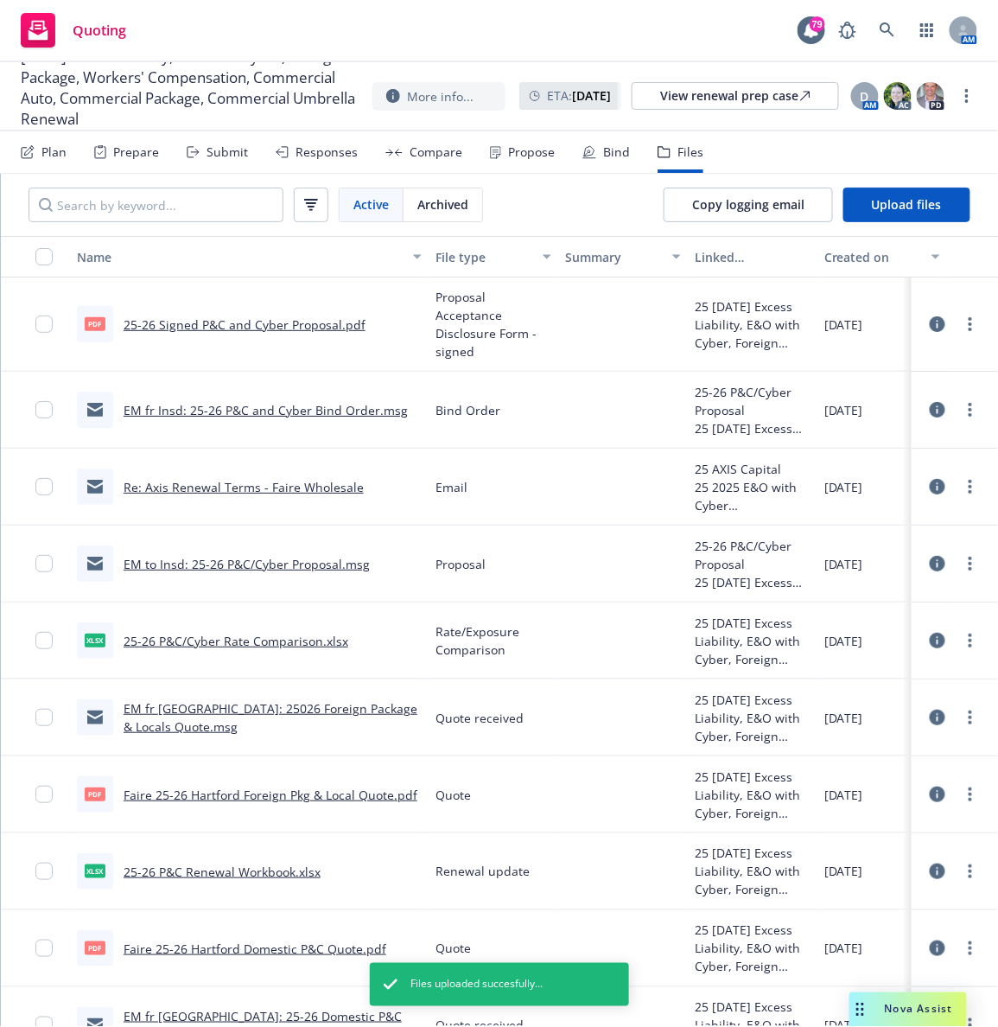
click at [593, 162] on div "Bind" at bounding box center [606, 151] width 48 height 41
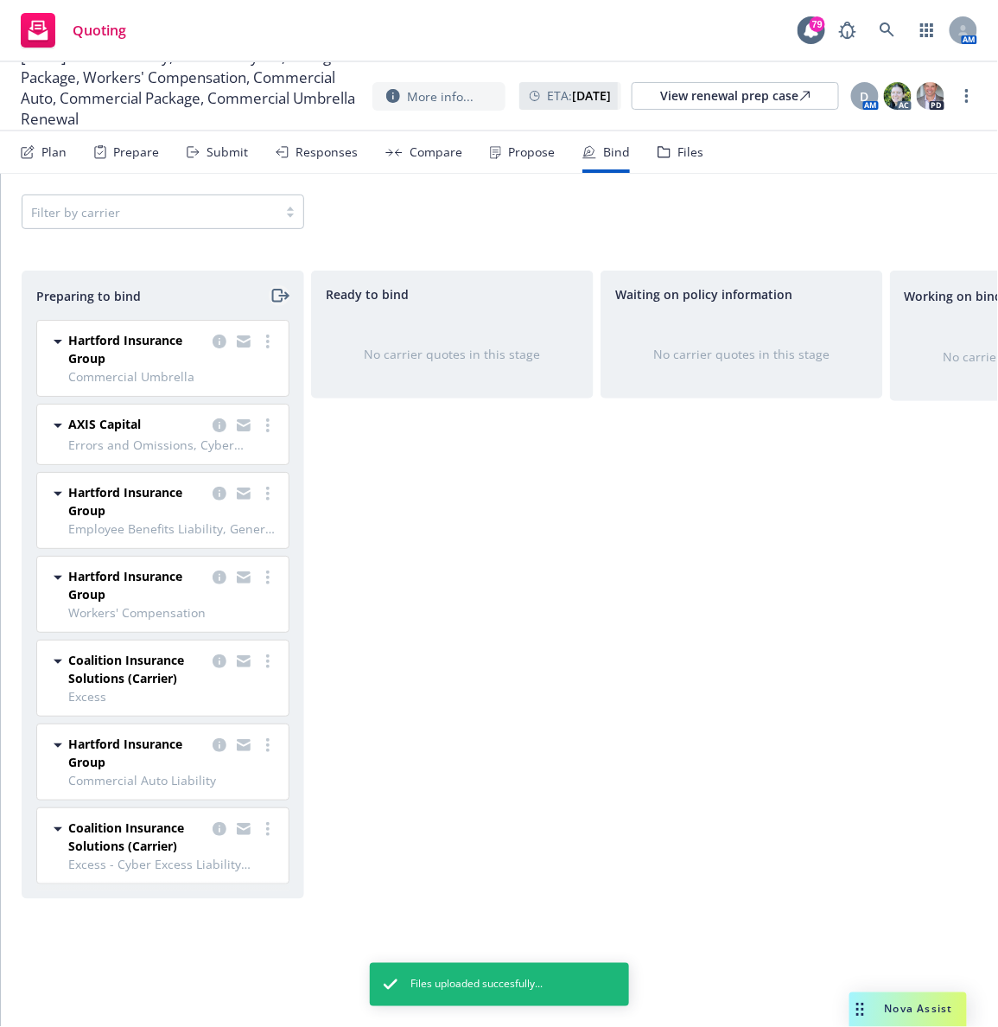
click at [271, 304] on icon "moveRight" at bounding box center [280, 295] width 20 height 21
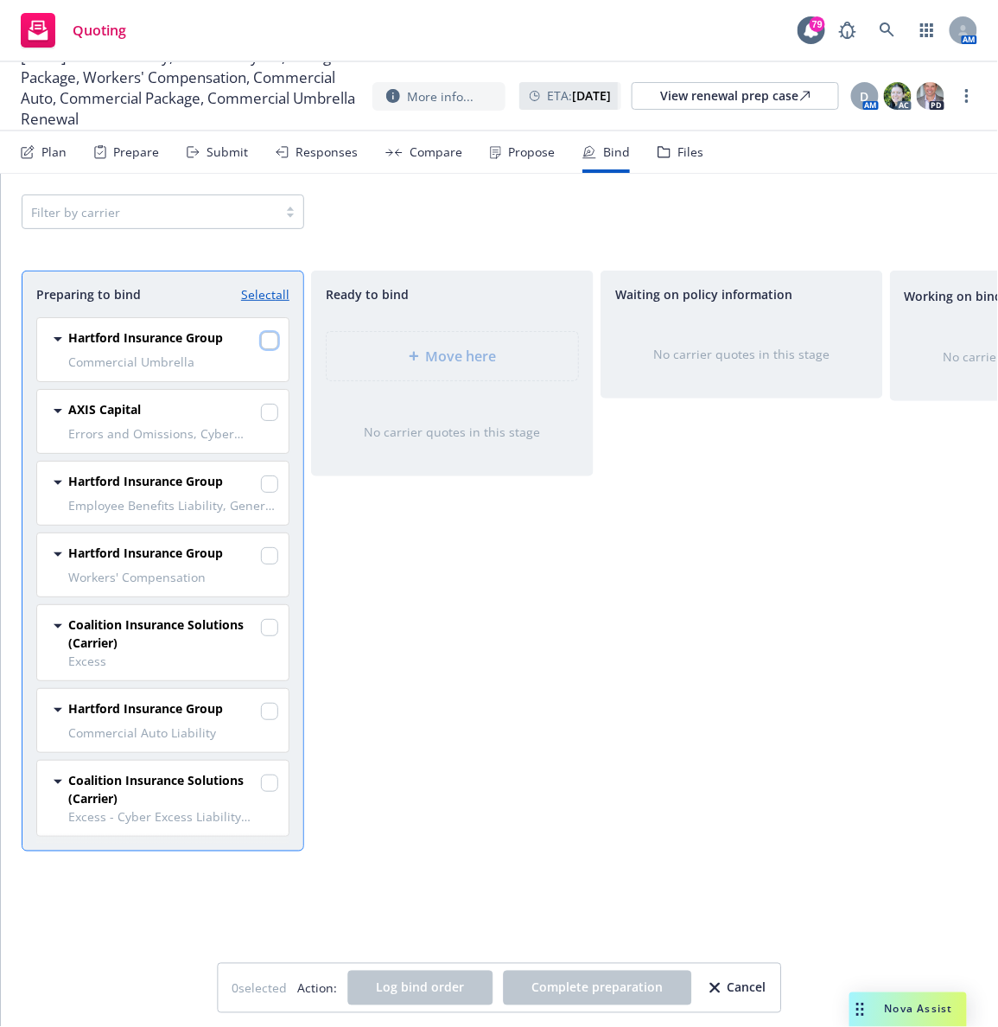
click at [262, 345] on input "checkbox" at bounding box center [269, 340] width 17 height 17
checkbox input "true"
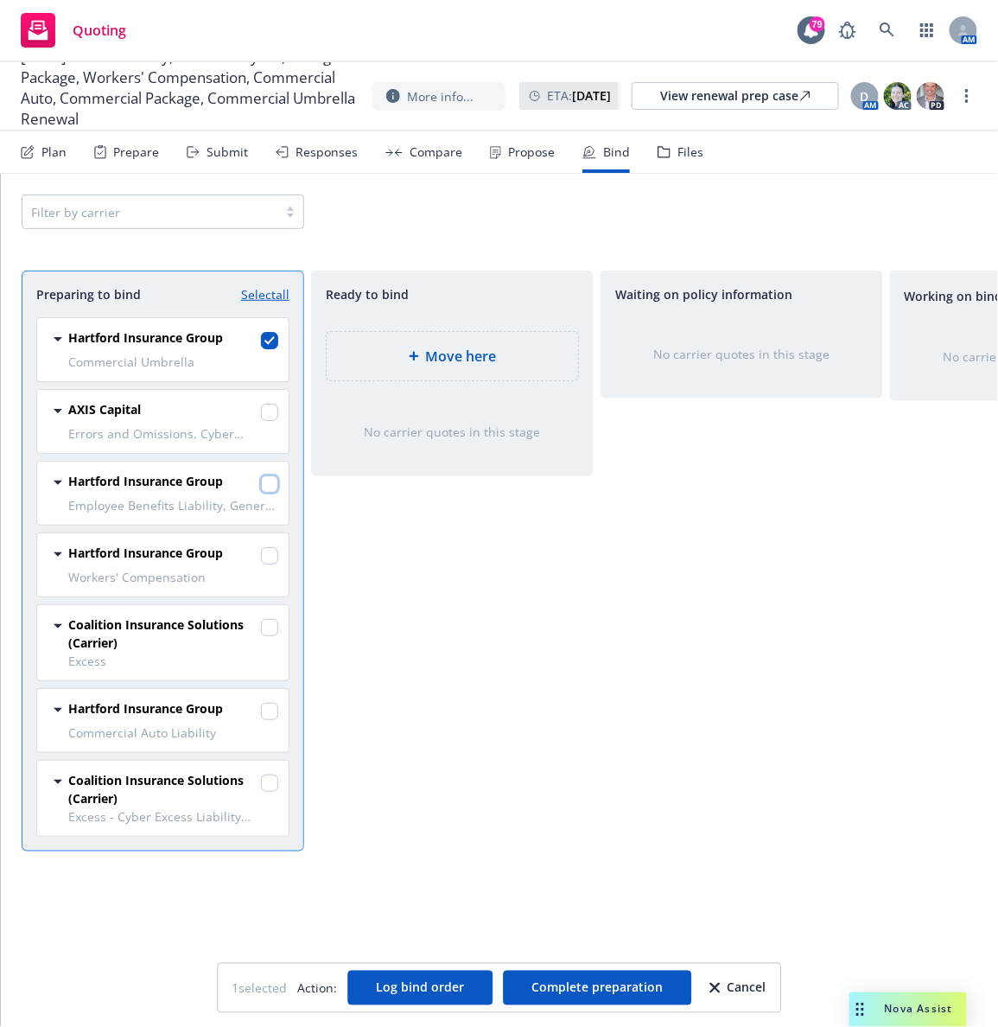
click at [269, 482] on input "checkbox" at bounding box center [269, 483] width 17 height 17
checkbox input "true"
click at [265, 559] on input "checkbox" at bounding box center [269, 555] width 17 height 17
checkbox input "true"
click at [267, 712] on input "checkbox" at bounding box center [269, 711] width 17 height 17
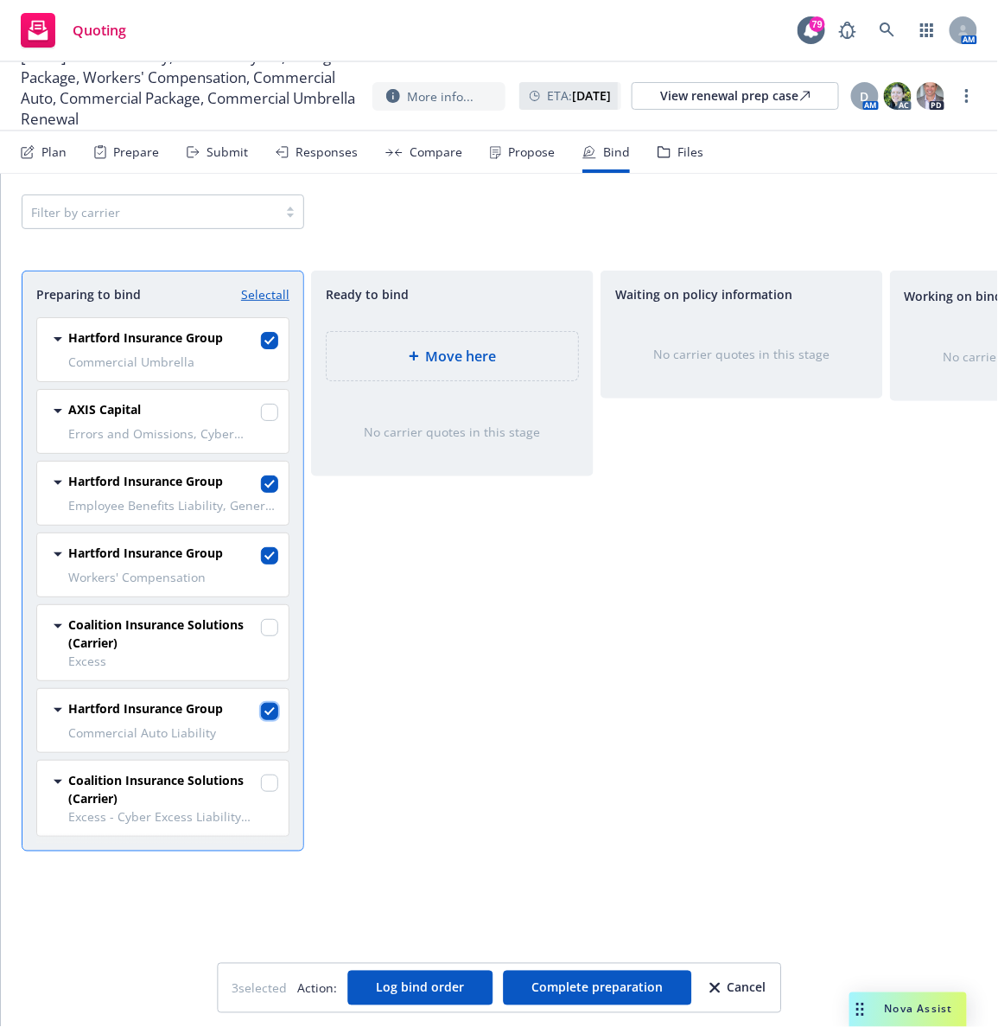
checkbox input "true"
click at [538, 988] on span "Complete preparation" at bounding box center [596, 987] width 131 height 16
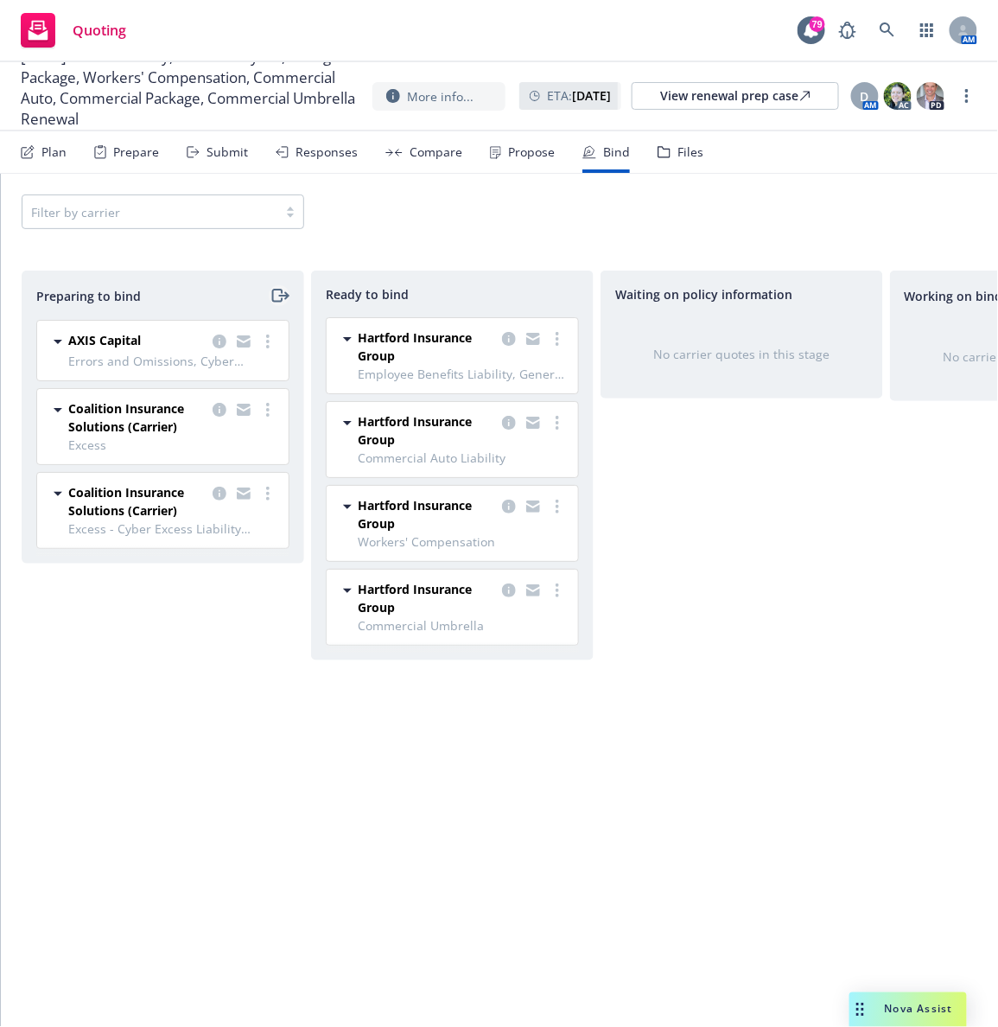
click at [289, 295] on link "moveRight" at bounding box center [279, 295] width 21 height 21
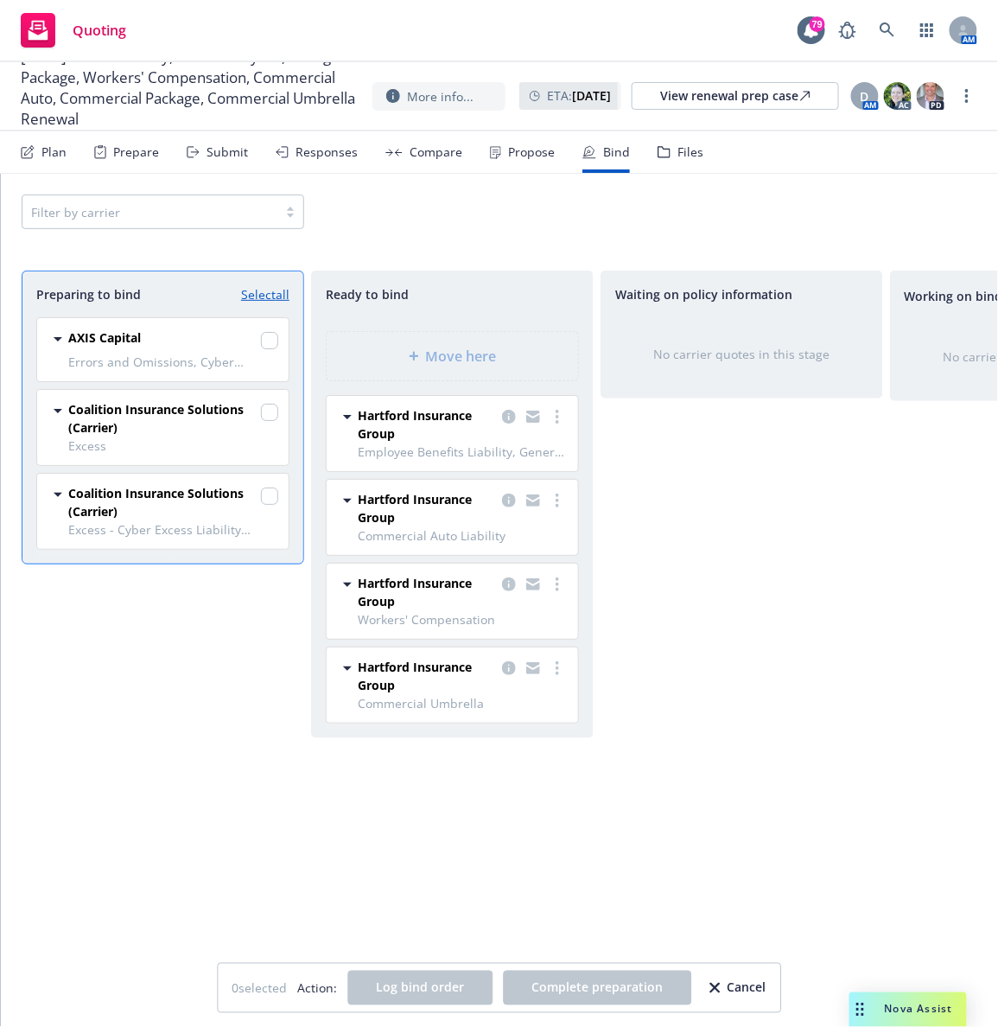
click at [267, 297] on link "Select all" at bounding box center [265, 294] width 48 height 18
checkbox input "true"
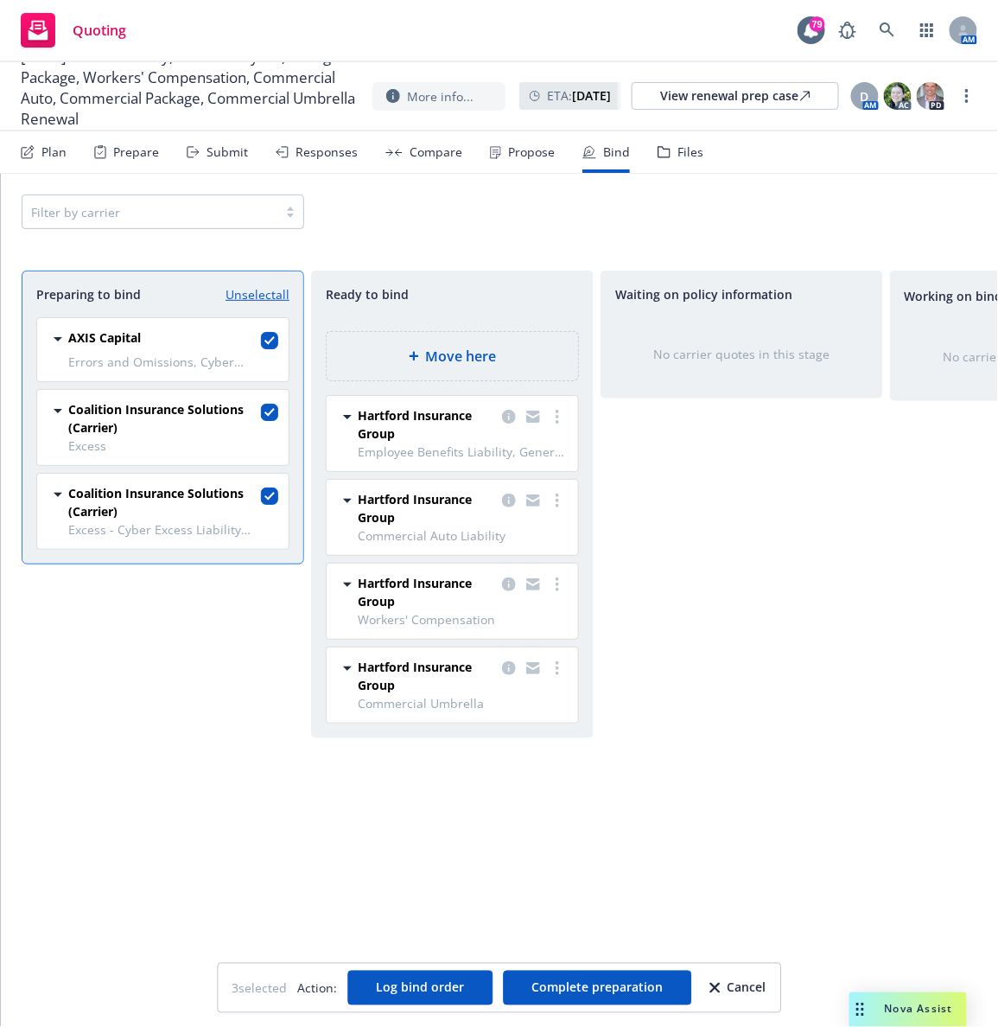
click at [267, 297] on link "Unselect all" at bounding box center [258, 294] width 64 height 18
checkbox input "false"
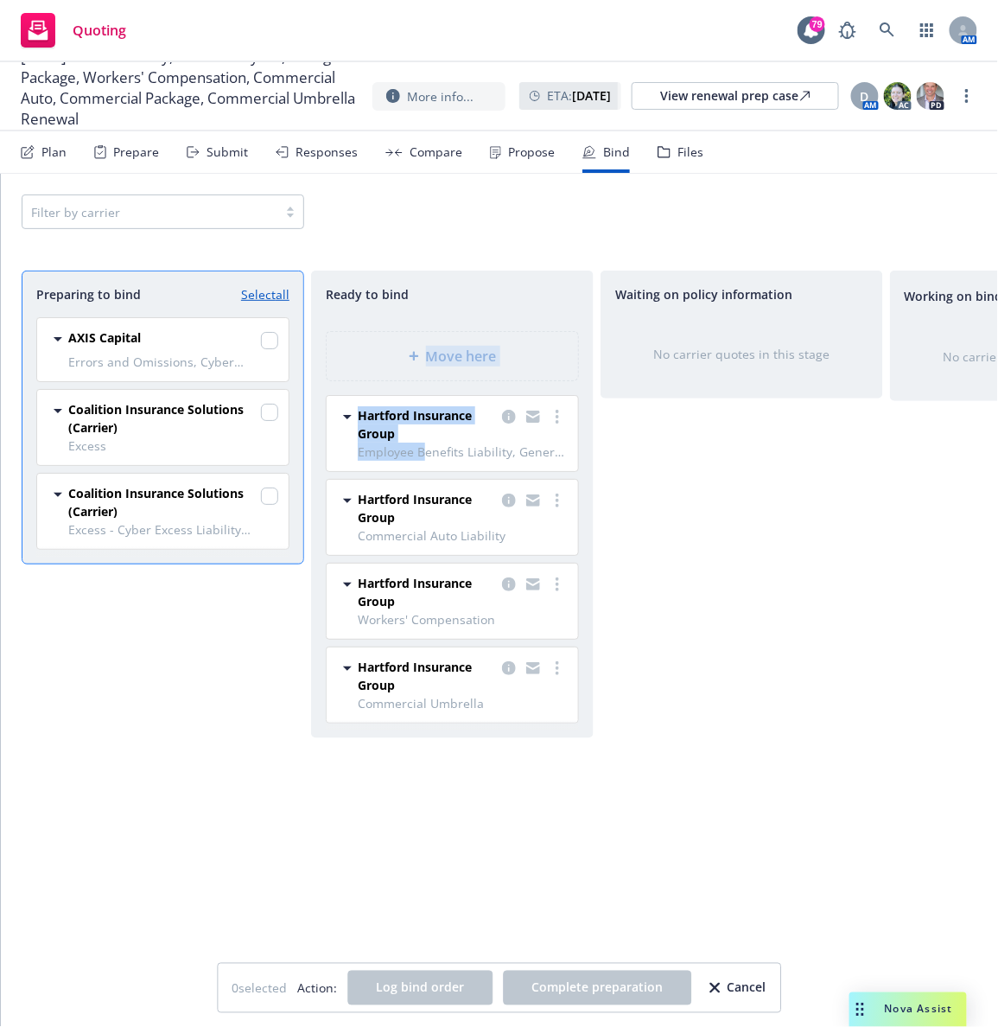
drag, startPoint x: 438, startPoint y: 311, endPoint x: 426, endPoint y: 444, distance: 133.6
click at [426, 444] on div "Ready to bind Move here Hartford Insurance Group Employee Benefits Liability, G…" at bounding box center [452, 504] width 283 height 468
click at [426, 444] on span "Employee Benefits Liability, General Liability, Commercial Property" at bounding box center [463, 451] width 210 height 18
click at [760, 603] on div "Waiting on policy information No carrier quotes in this stage" at bounding box center [742, 630] width 283 height 720
click at [668, 603] on div "Waiting on policy information No carrier quotes in this stage" at bounding box center [742, 630] width 283 height 720
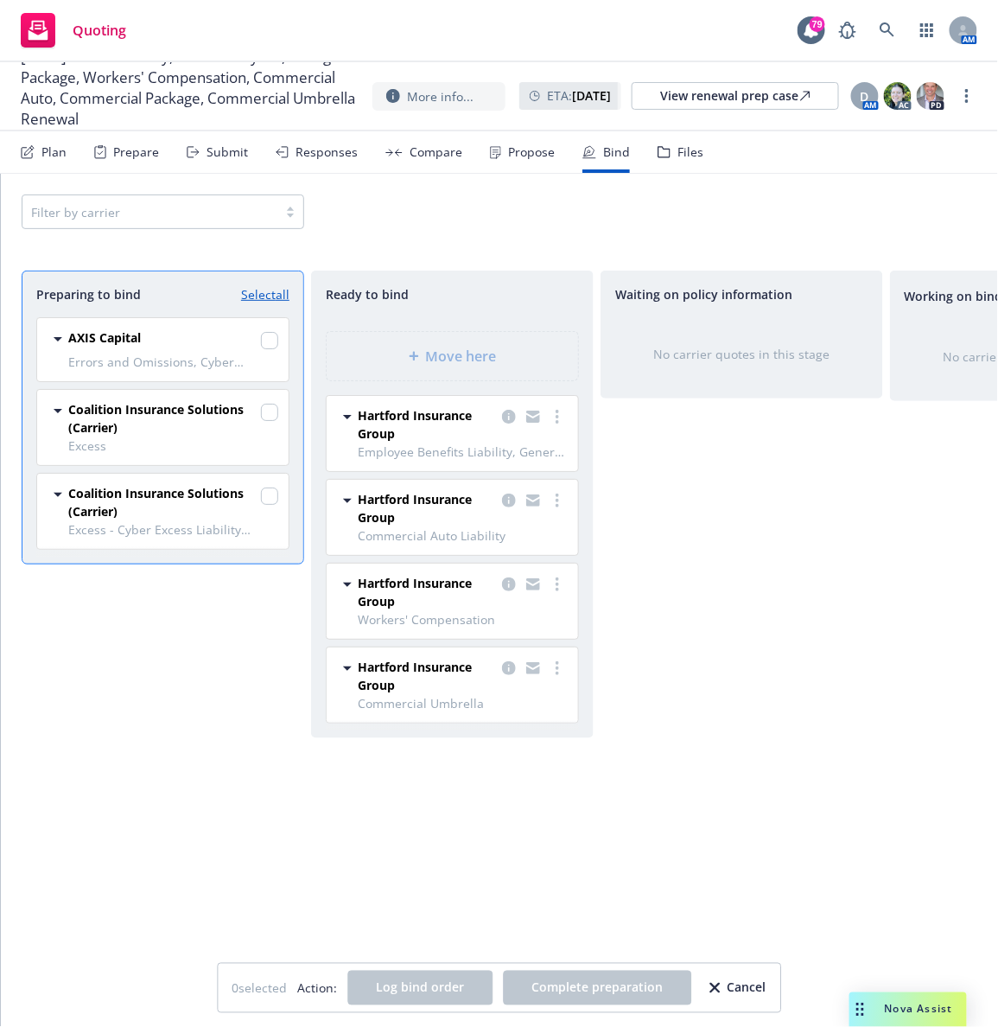
click at [738, 996] on div "Cancel" at bounding box center [738, 987] width 56 height 33
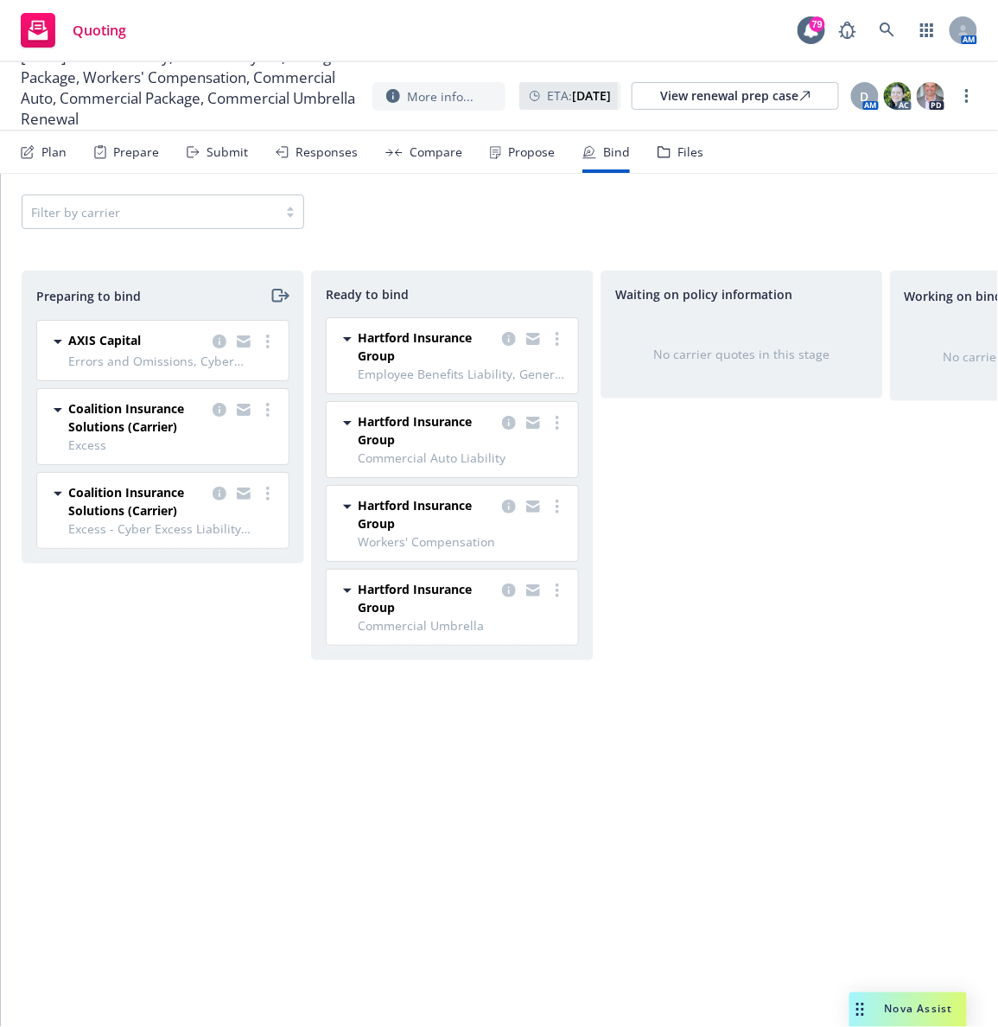
click at [398, 342] on span "Hartford Insurance Group" at bounding box center [426, 346] width 137 height 36
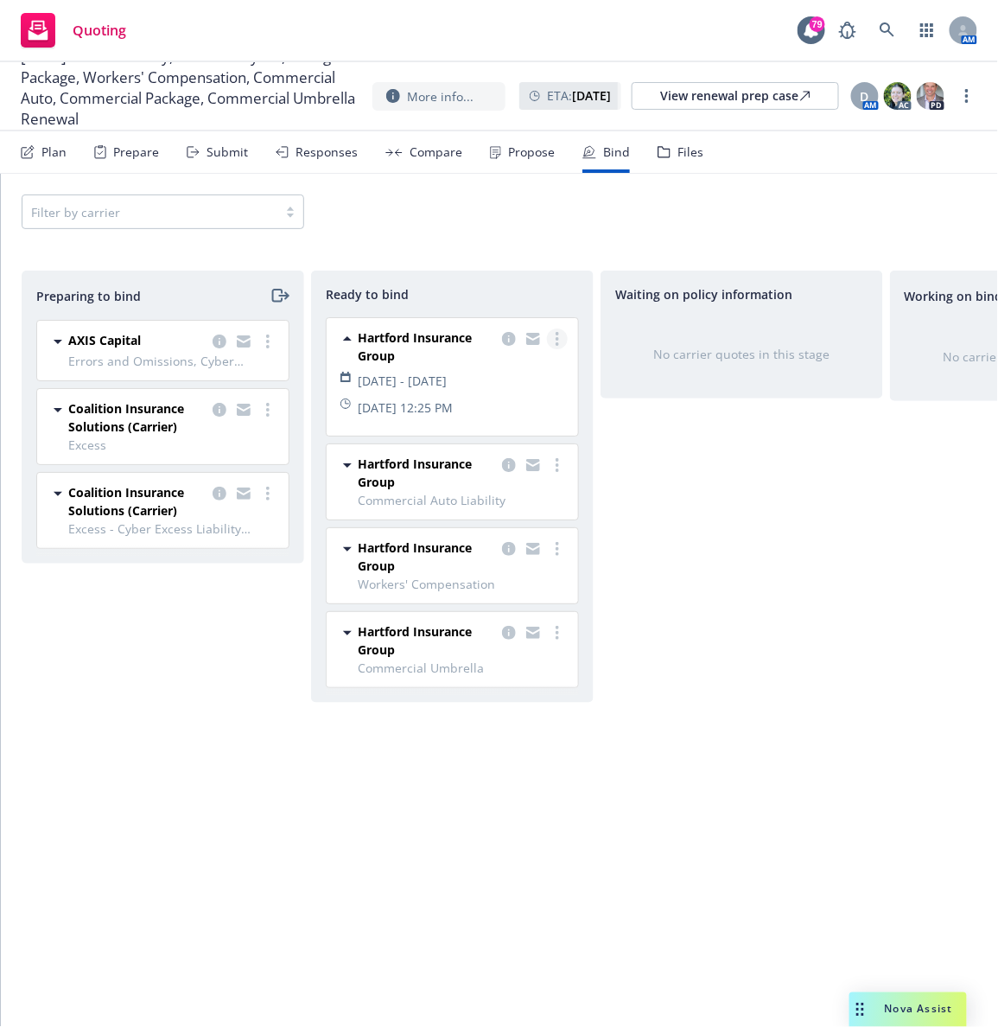
click at [557, 334] on circle "more" at bounding box center [557, 333] width 3 height 3
click at [501, 379] on span "Log bind order" at bounding box center [473, 374] width 127 height 16
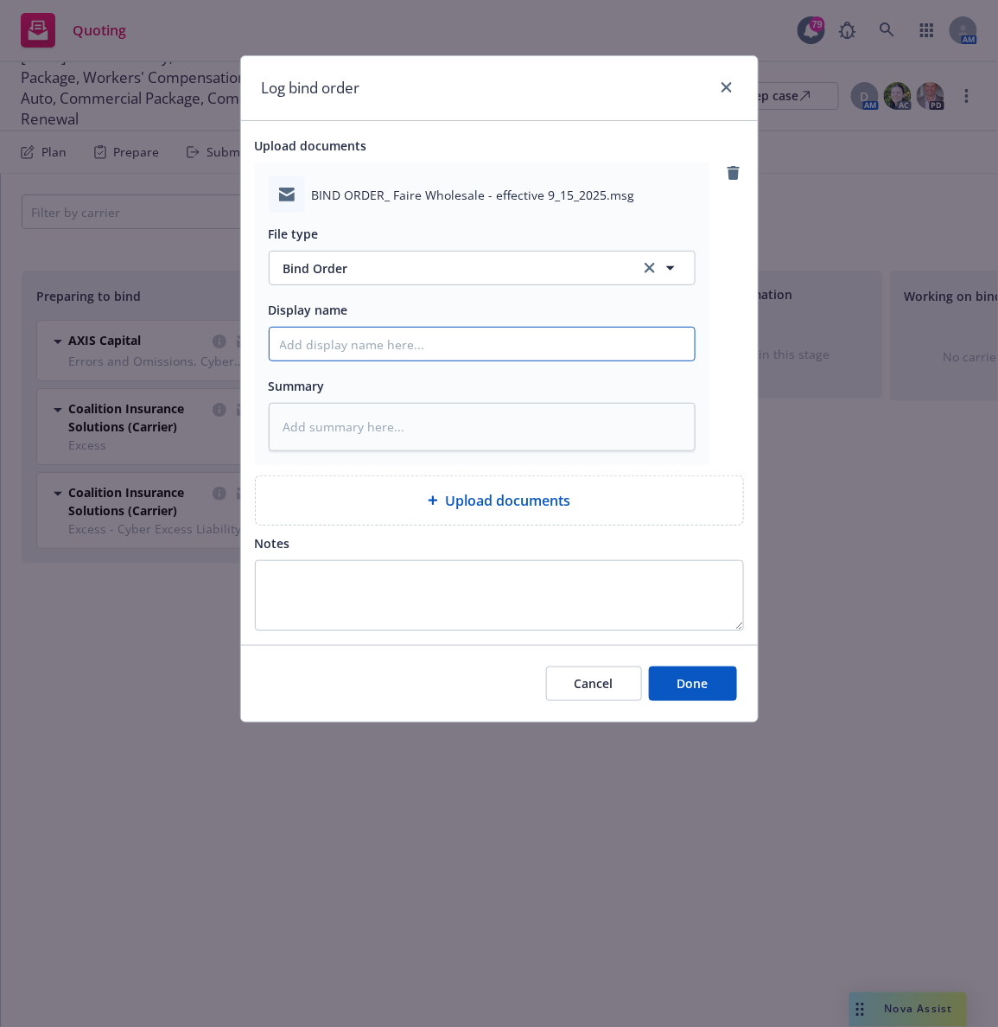
click at [346, 353] on input "Display name" at bounding box center [482, 344] width 425 height 33
type textarea "x"
type input "E"
type textarea "x"
type input "EM"
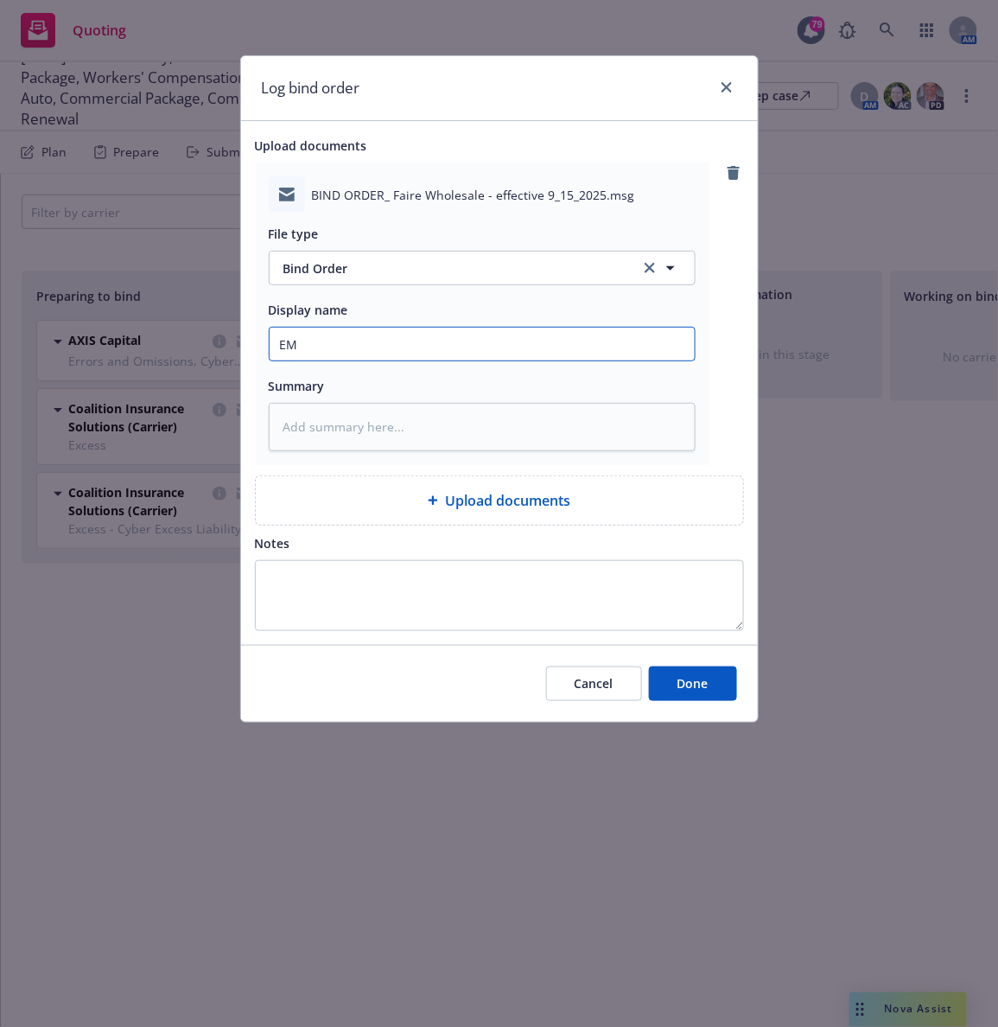
type textarea "x"
type input "EM"
type textarea "x"
type input "EM to"
type textarea "x"
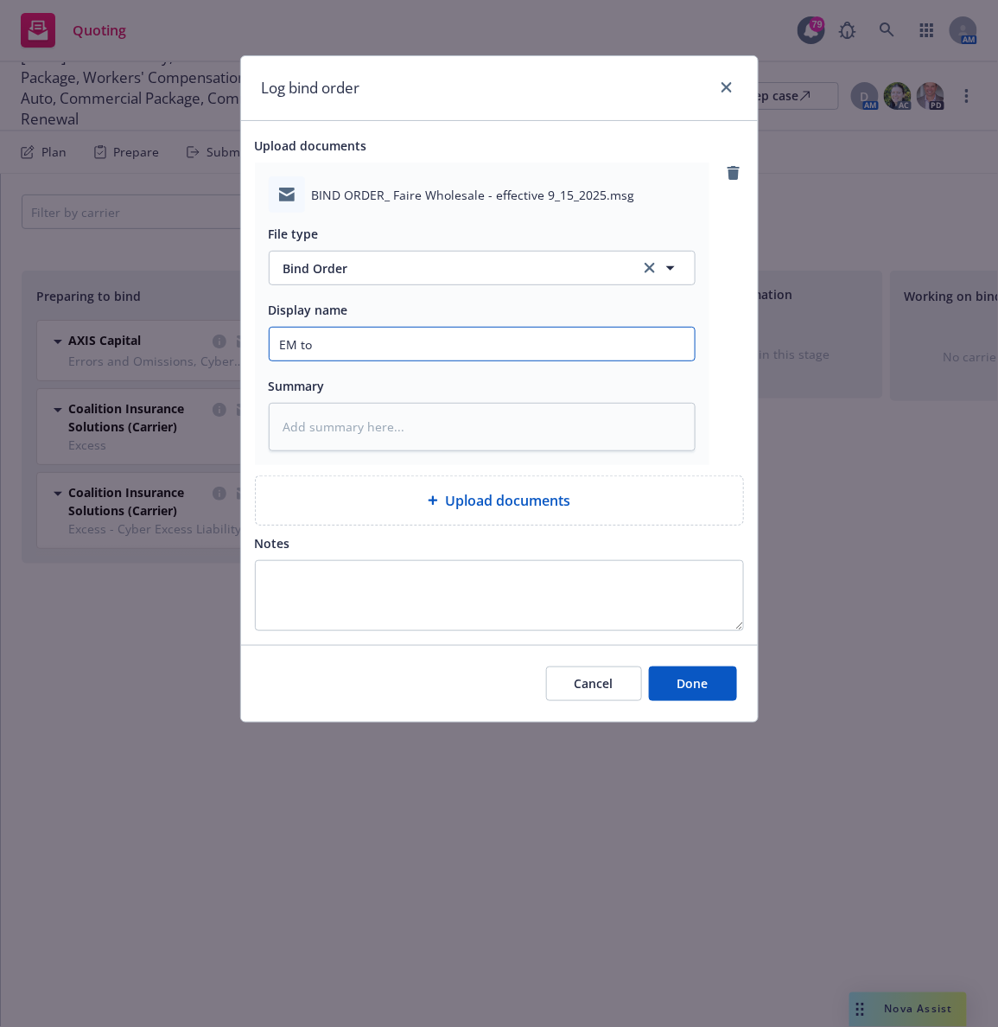
type input "EM to"
type textarea "x"
type input "EM to H"
type textarea "x"
type input "EM to Ha"
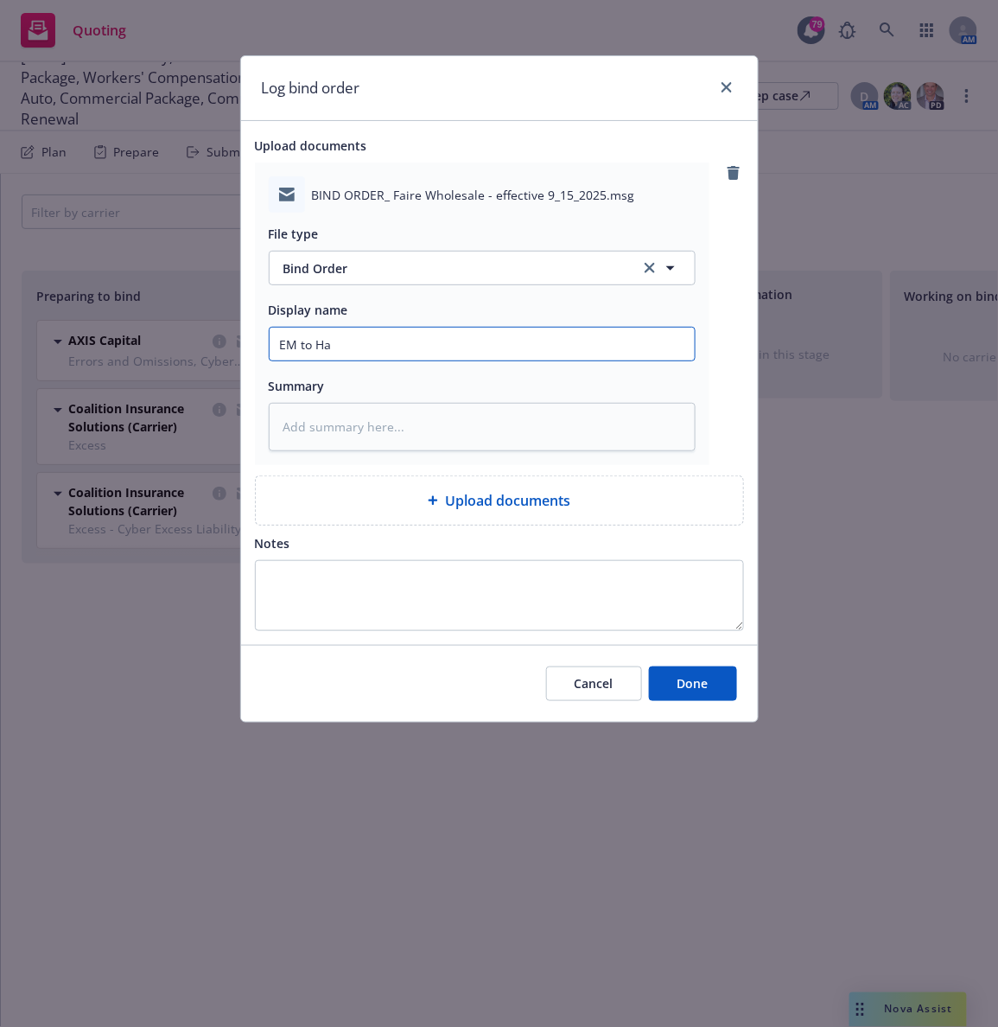
type textarea "x"
type input "EM to Har"
type textarea "x"
type input "EM to Hart"
type textarea "x"
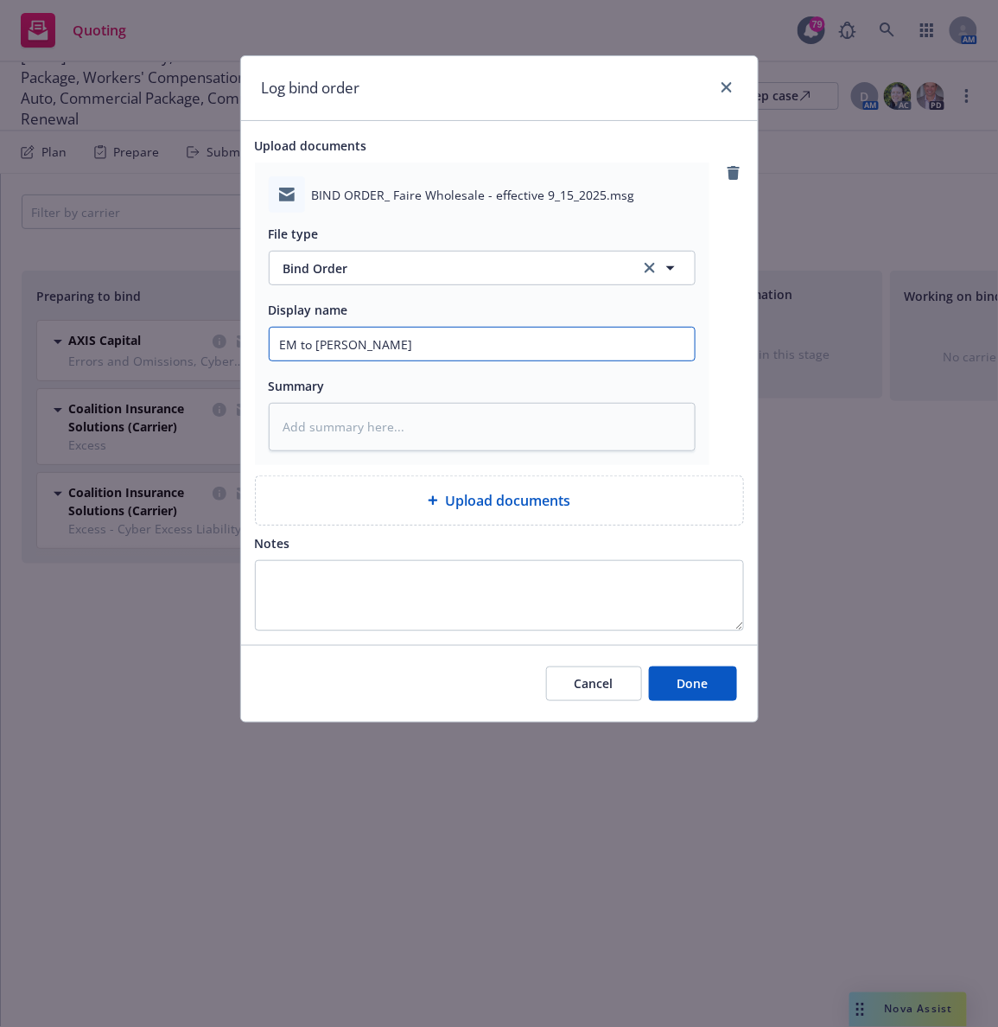
type input "EM to Hartf"
type textarea "x"
type input "EM to Hartfo"
type textarea "x"
type input "EM to Hartfor"
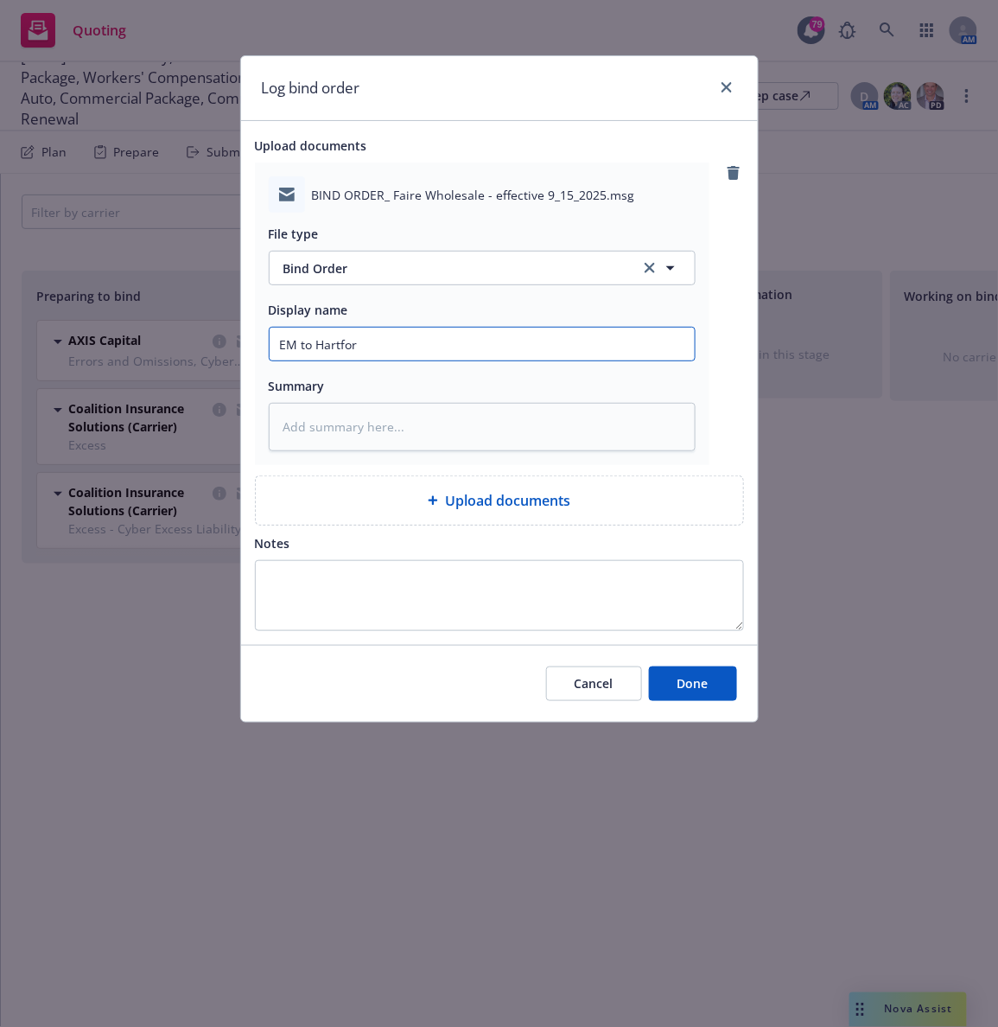
type textarea "x"
type input "EM to Hartford"
type textarea "x"
type input "EM to Hartford:"
type textarea "x"
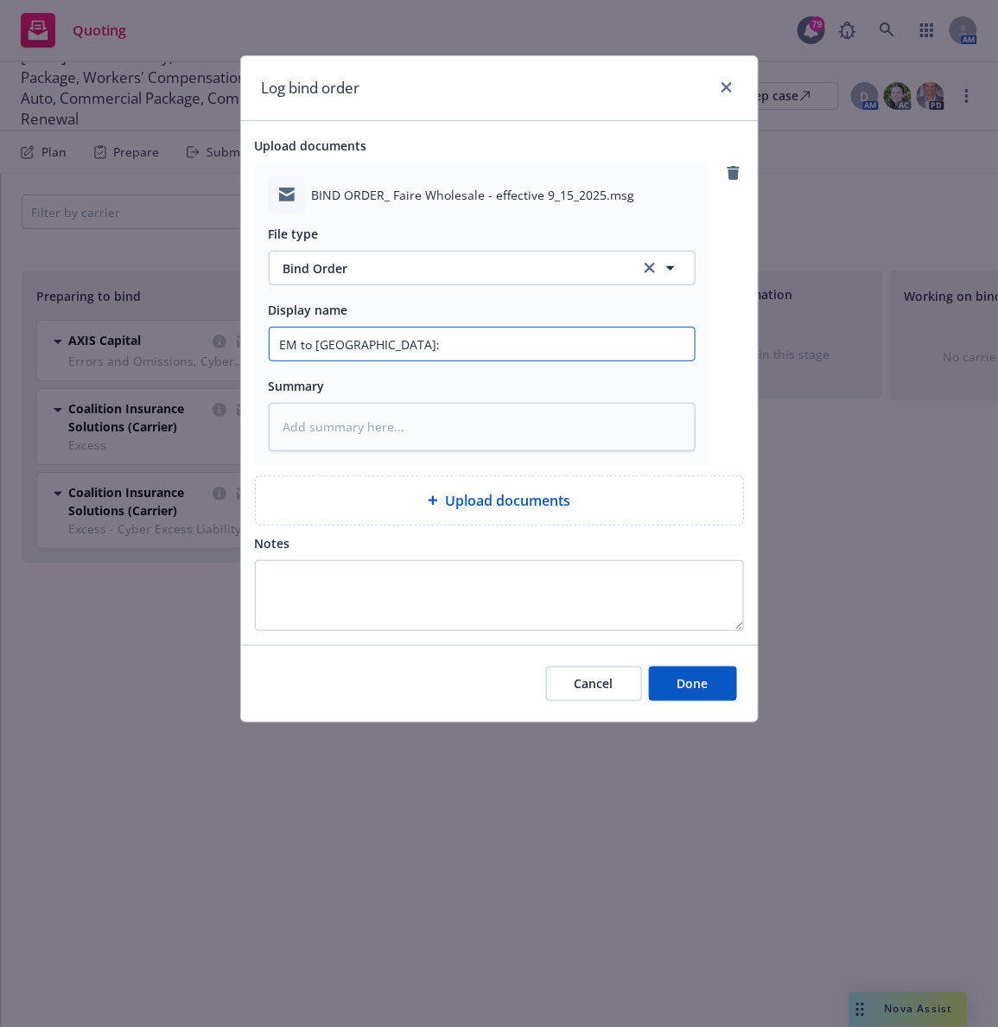
type input "EM to Hartford:"
type textarea "x"
type input "EM to Hartford: 2"
type textarea "x"
type input "EM to Hartford: 25-"
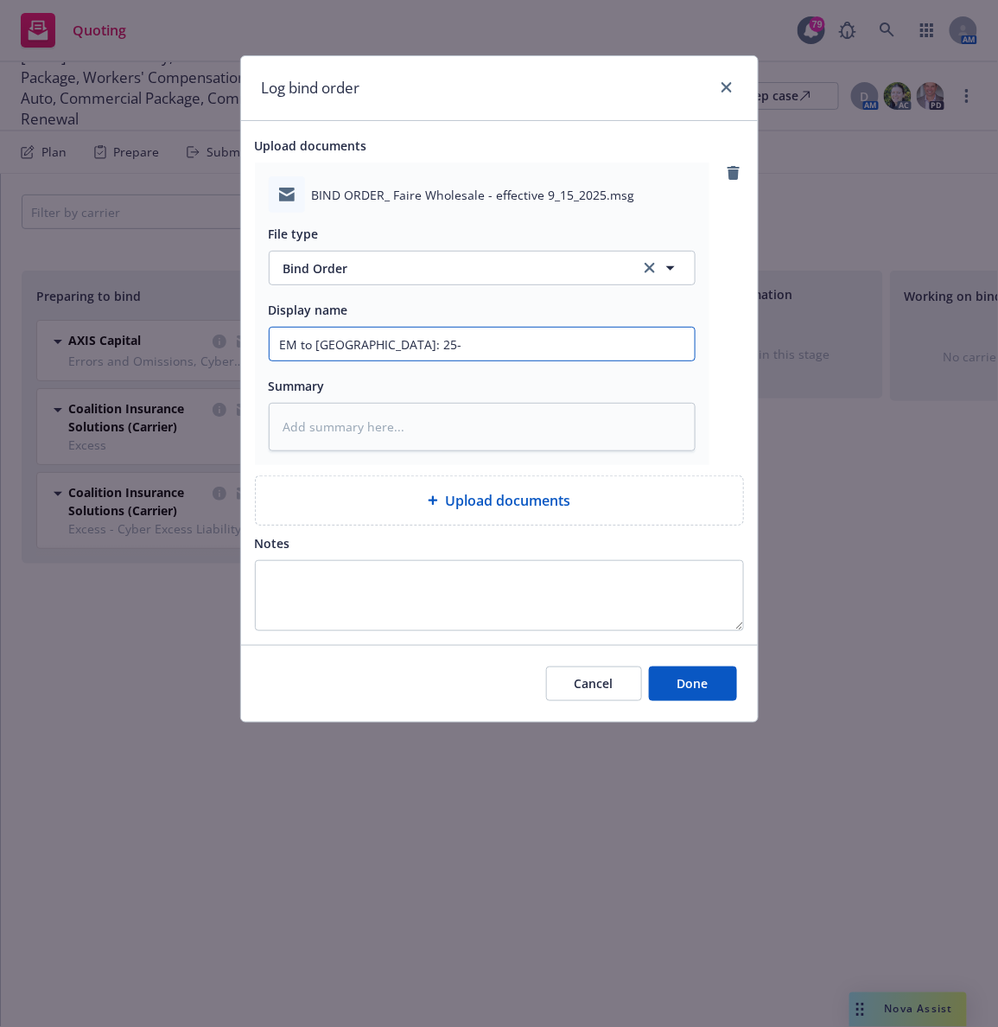
type textarea "x"
type input "EM to Hartford: 25-2"
type textarea "x"
type input "EM to Hartford: 25-26"
type textarea "x"
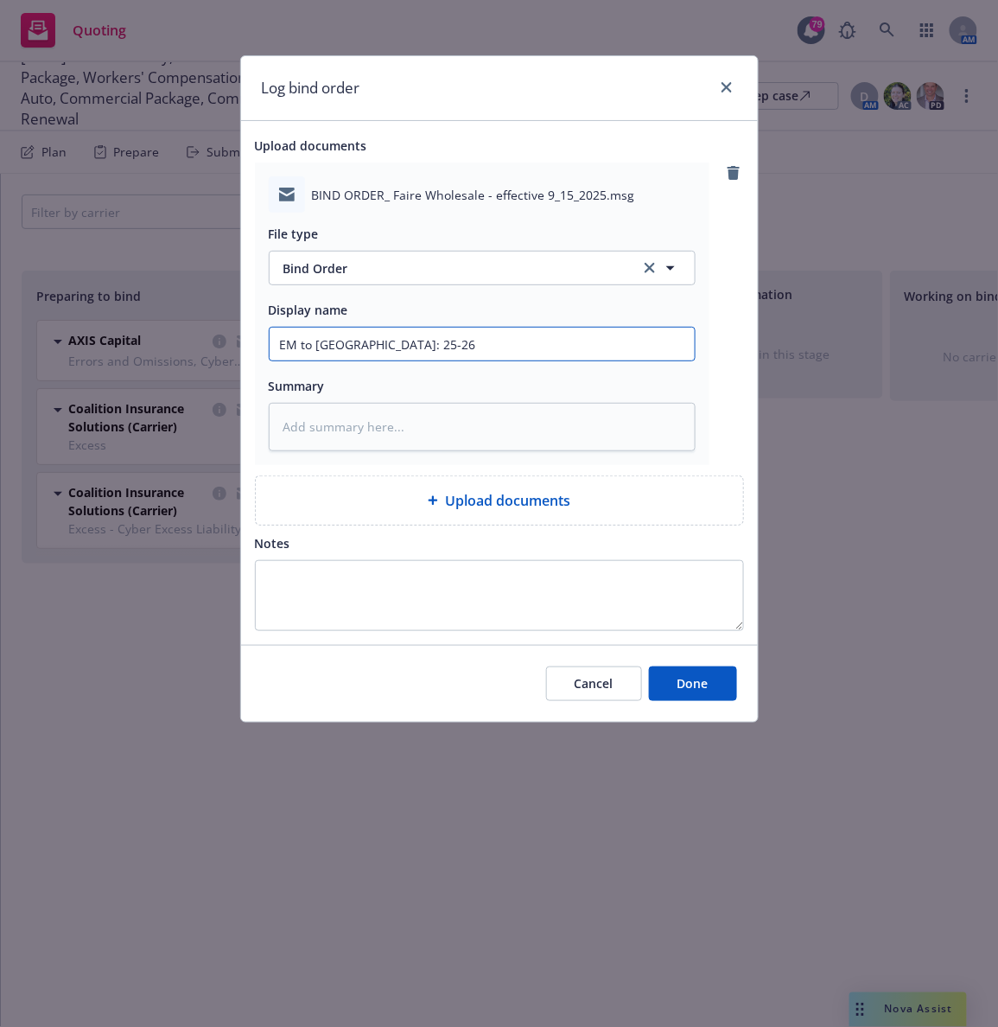
type input "EM to Hartford: 25-26 G"
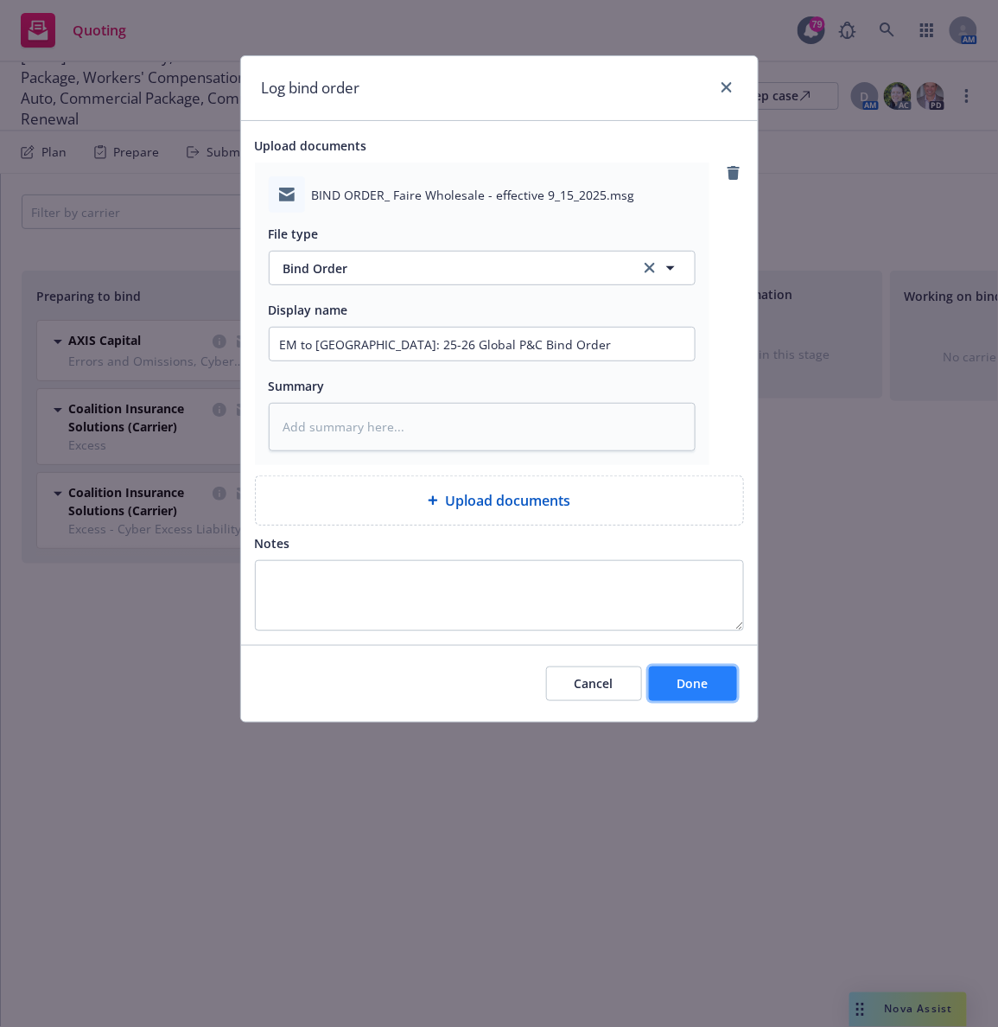
click at [672, 688] on button "Done" at bounding box center [693, 683] width 88 height 35
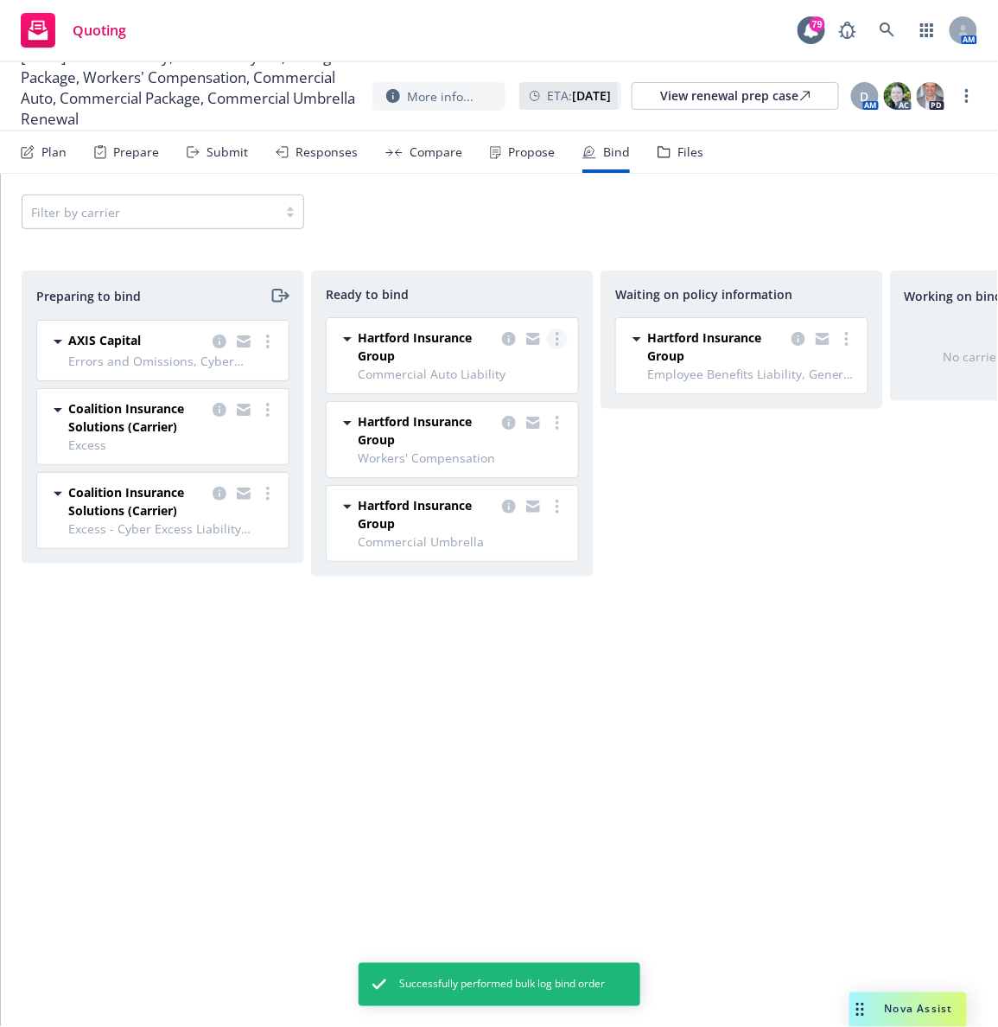
click at [559, 342] on link "more" at bounding box center [557, 338] width 21 height 21
click at [522, 376] on span "Log bind order" at bounding box center [473, 374] width 127 height 16
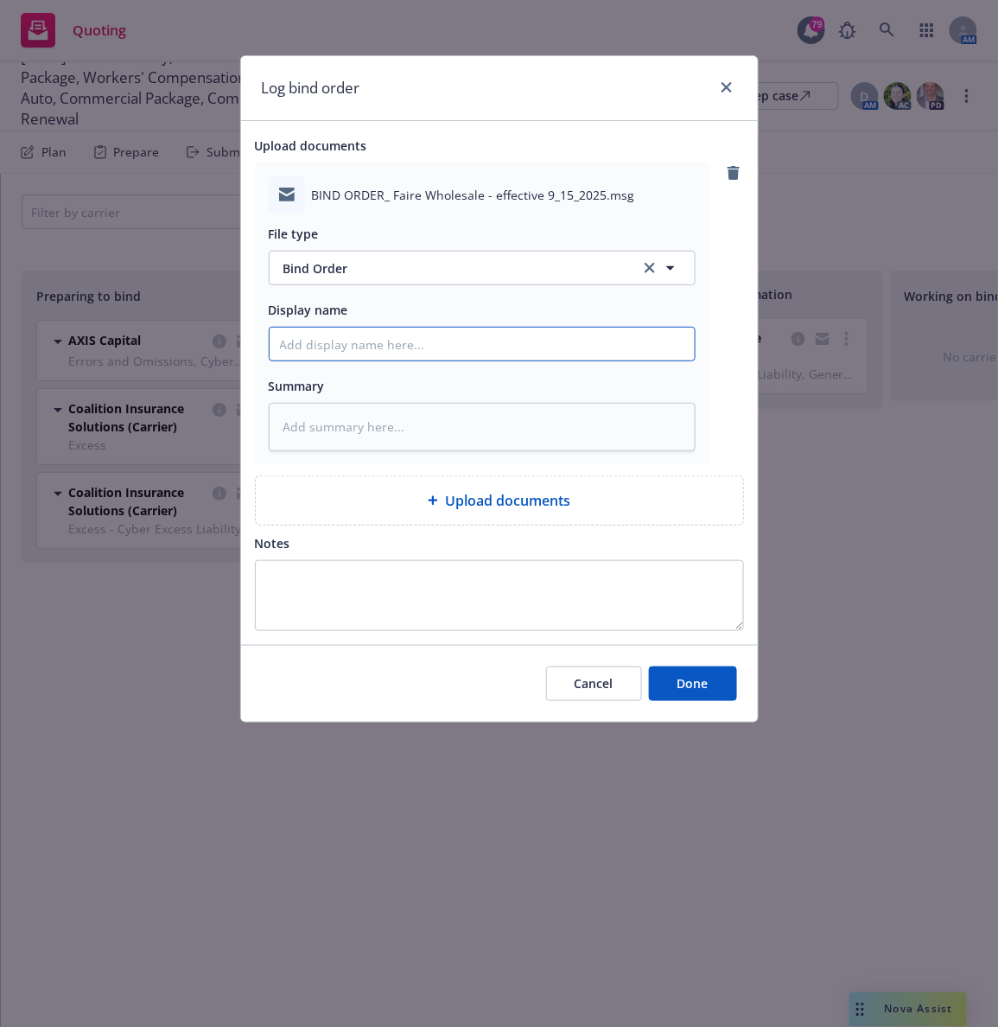
click at [343, 353] on input "Display name" at bounding box center [482, 344] width 425 height 33
drag, startPoint x: 535, startPoint y: 347, endPoint x: 190, endPoint y: 301, distance: 348.0
click at [190, 301] on div "Log bind order Upload documents BIND ORDER_ Faire Wholesale - effective 9_15_20…" at bounding box center [499, 513] width 998 height 1027
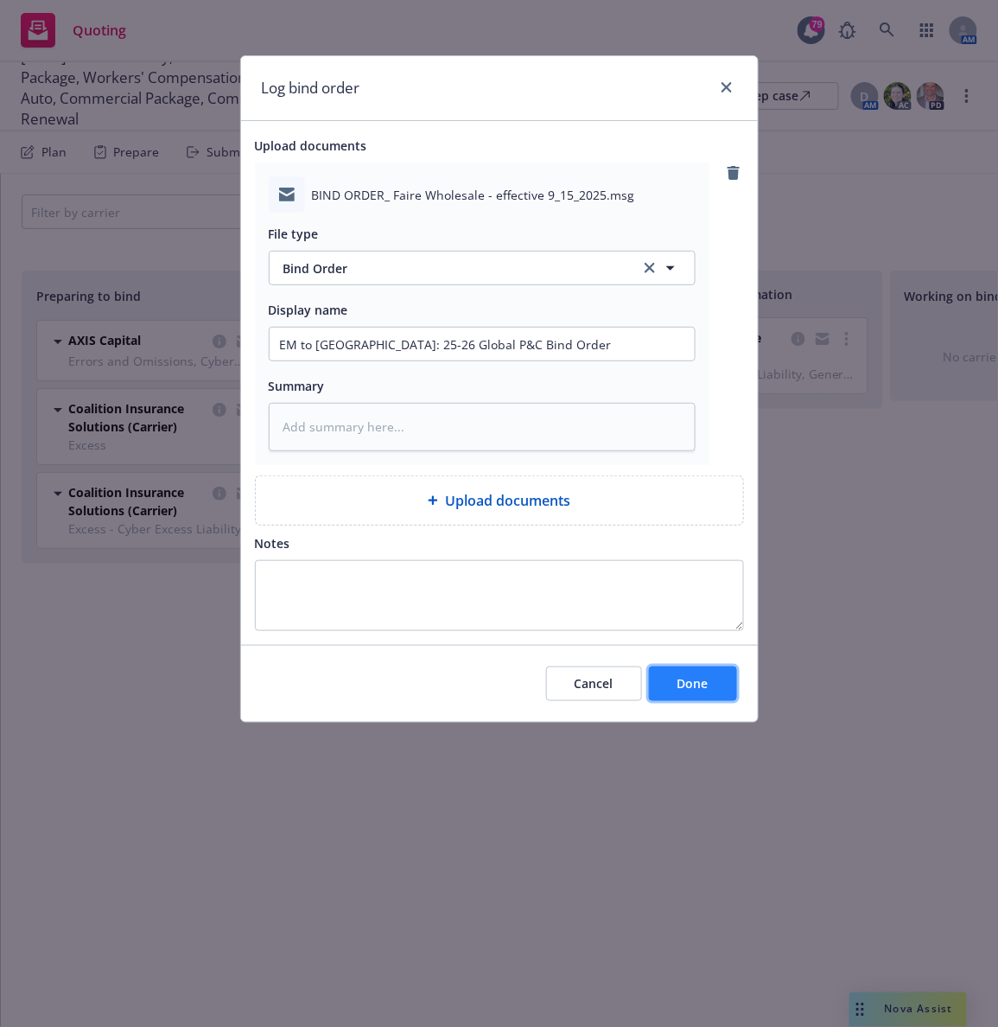
click at [703, 688] on span "Done" at bounding box center [693, 683] width 31 height 16
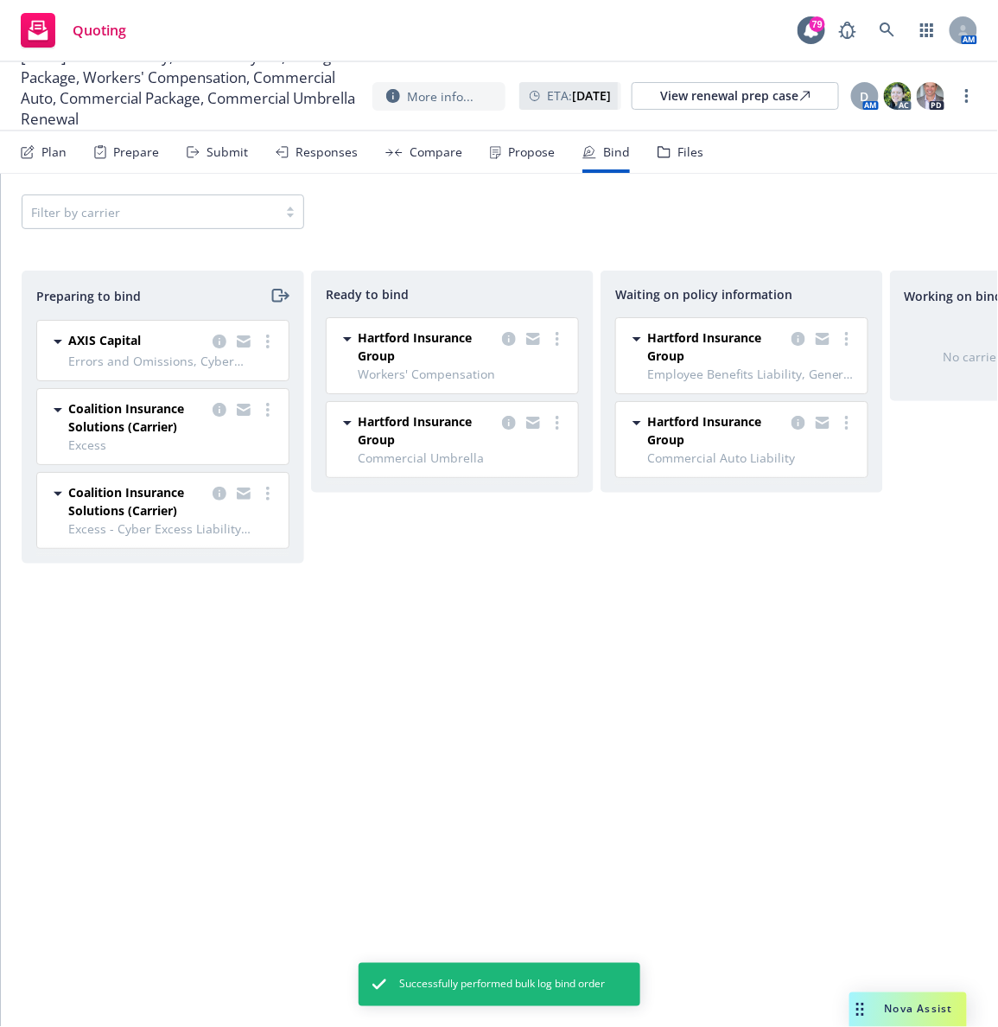
click at [703, 371] on span "Employee Benefits Liability, General Liability, Commercial Property" at bounding box center [752, 374] width 210 height 18
click at [557, 335] on circle "more" at bounding box center [557, 333] width 3 height 3
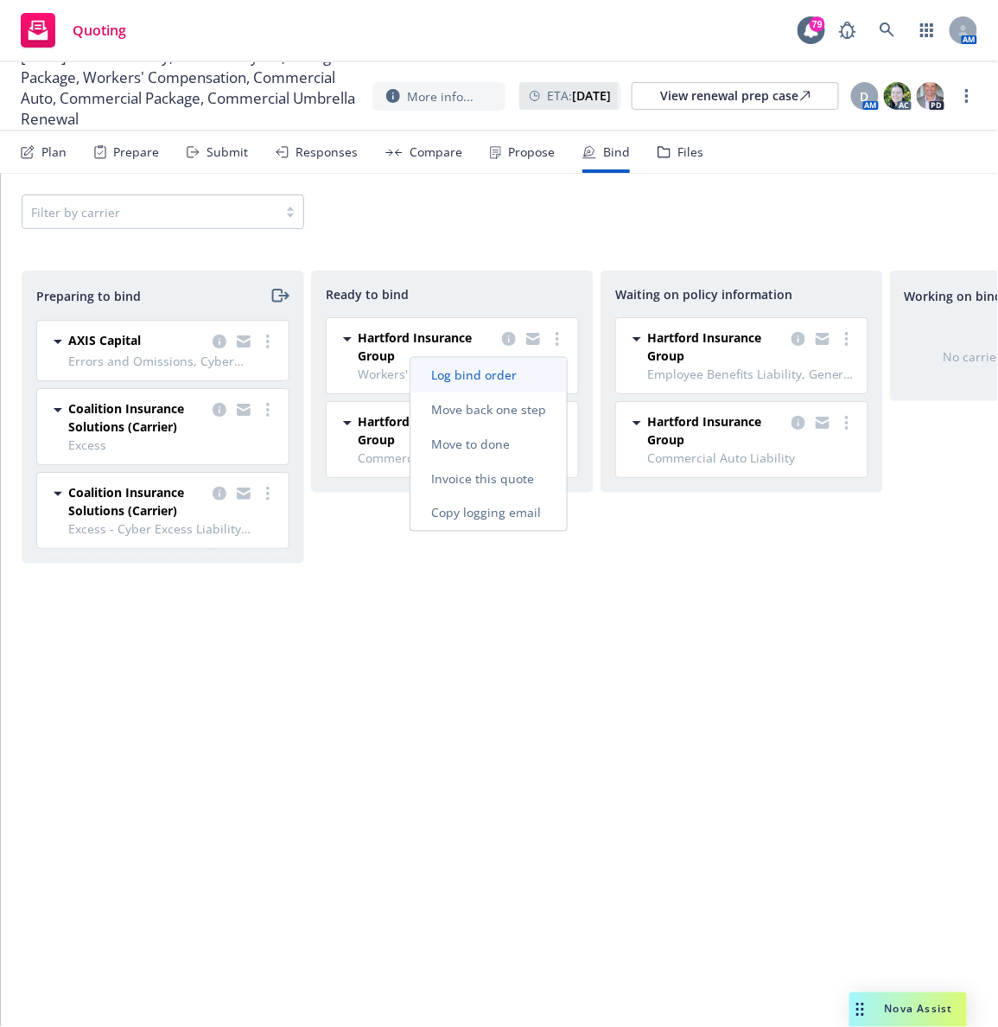
click at [484, 378] on span "Log bind order" at bounding box center [473, 374] width 127 height 16
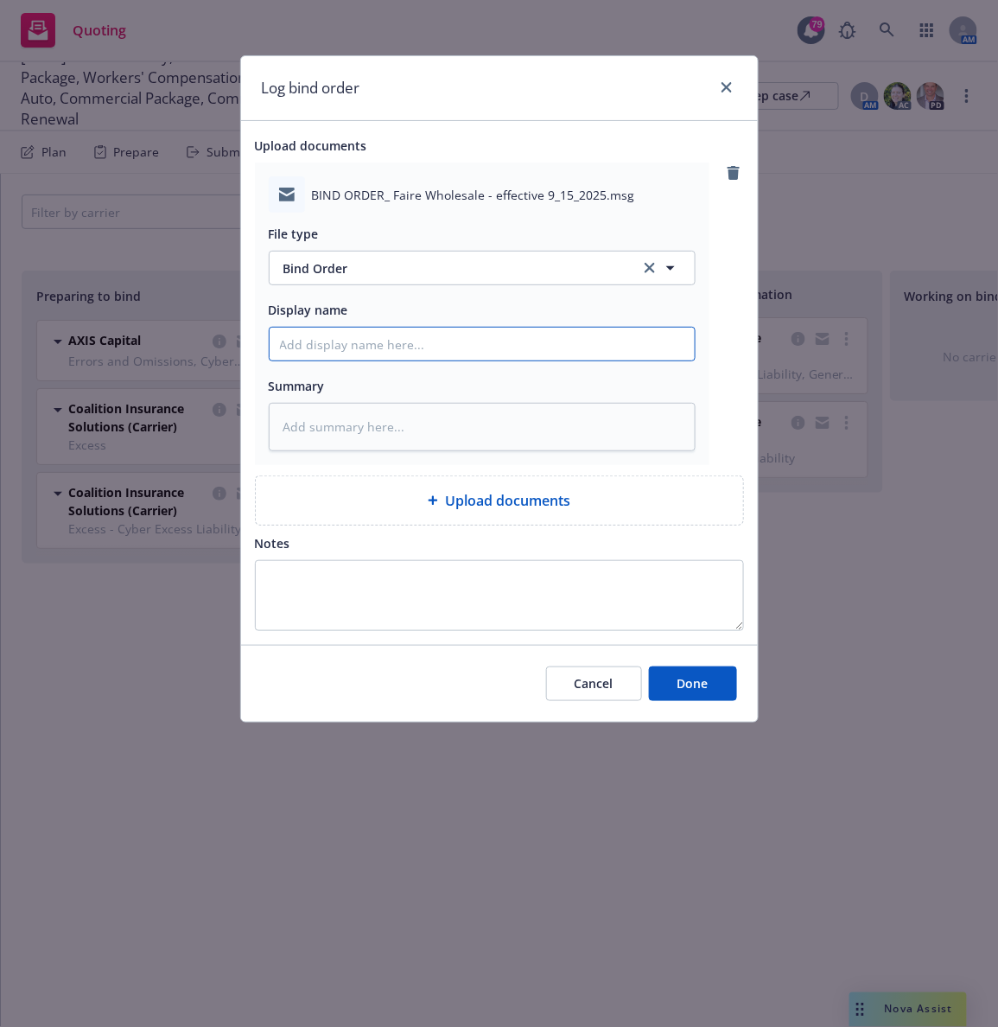
click at [334, 341] on input "Display name" at bounding box center [482, 344] width 425 height 33
paste input "EM to Hartford: 25-26 Global P&C Bind Order"
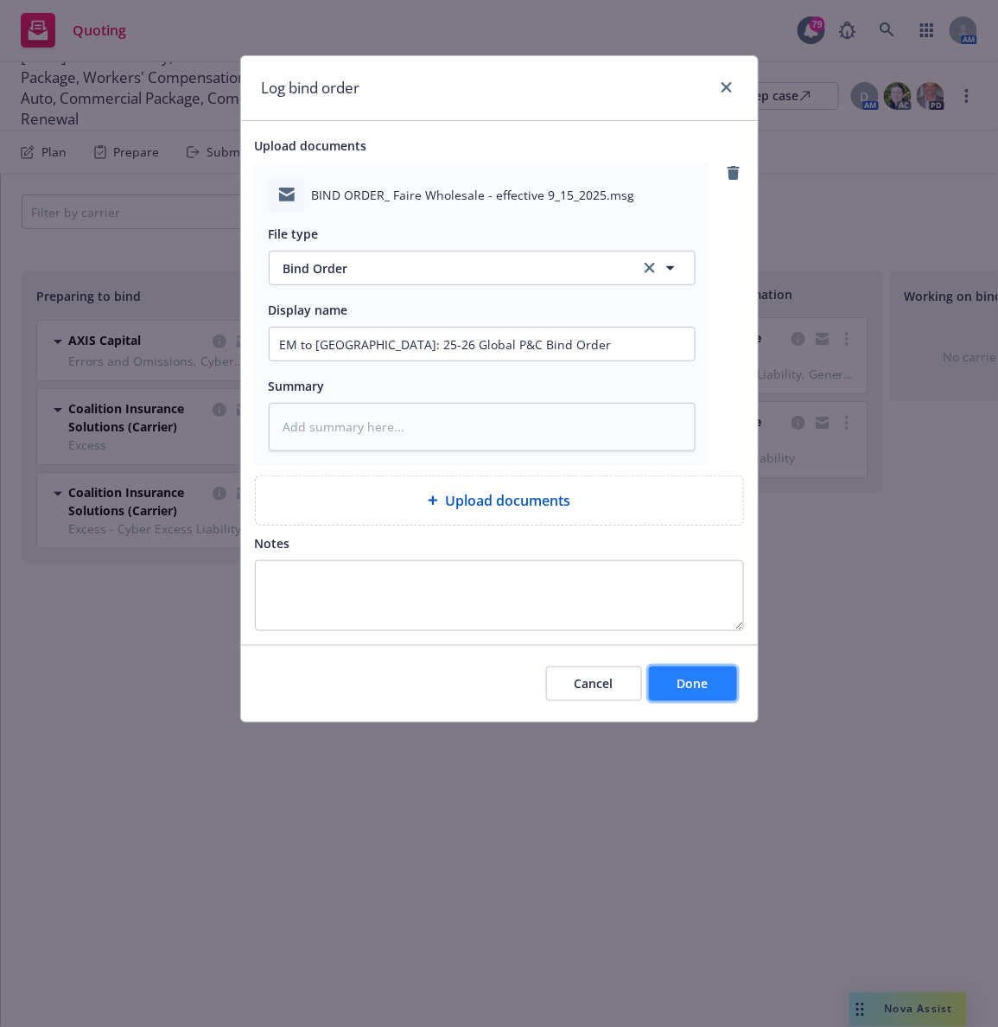
click at [691, 689] on span "Done" at bounding box center [693, 683] width 31 height 16
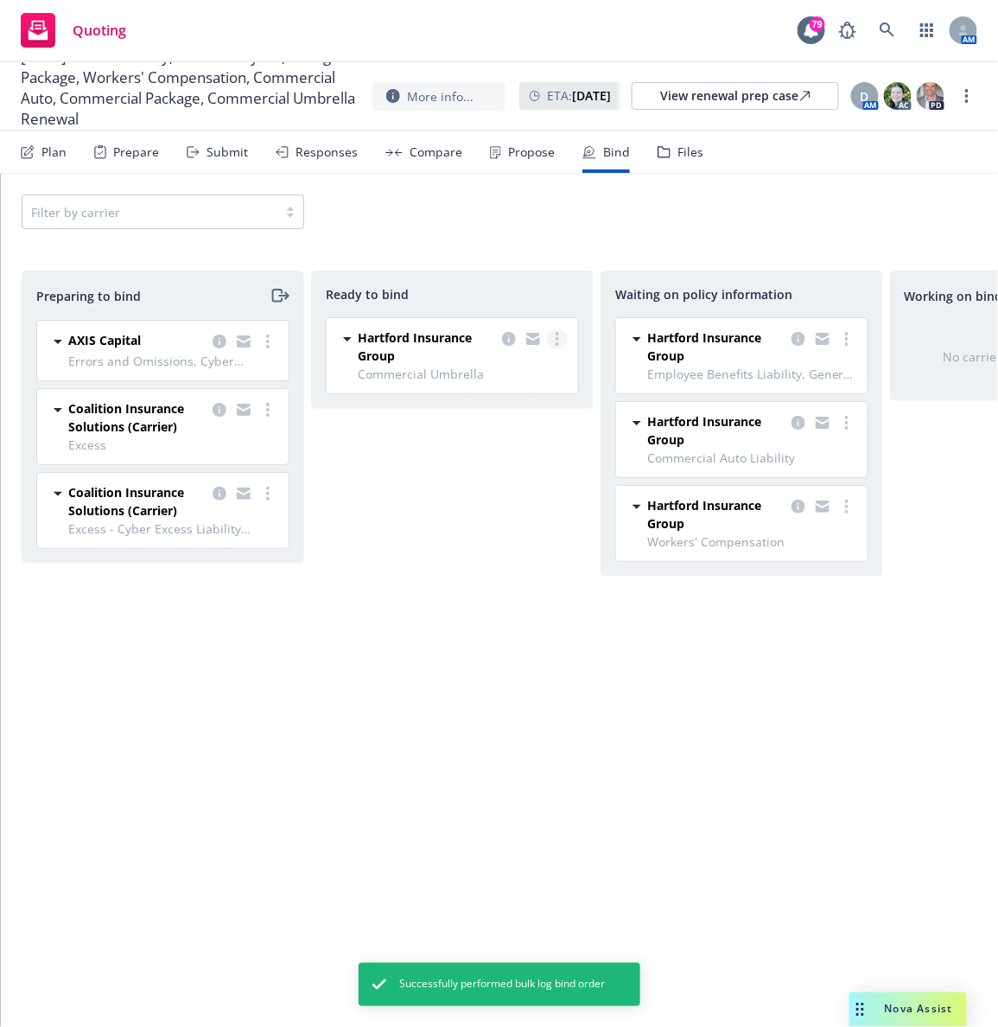
click at [558, 341] on link "more" at bounding box center [557, 338] width 21 height 21
click at [484, 384] on link "Log bind order" at bounding box center [488, 375] width 156 height 35
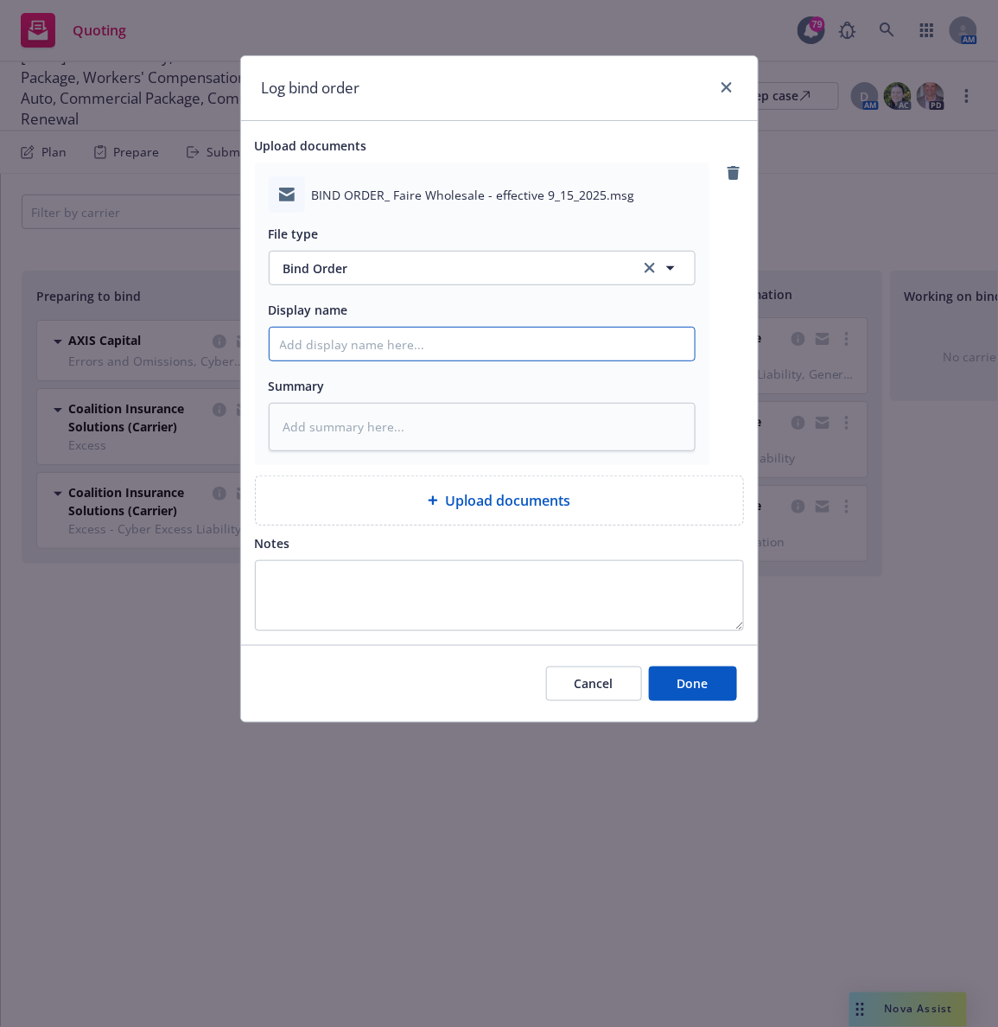
drag, startPoint x: 436, startPoint y: 345, endPoint x: 369, endPoint y: 345, distance: 67.4
click at [369, 345] on input "Display name" at bounding box center [482, 344] width 425 height 33
paste input "EM to Hartford: 25-26 Global P&C Bind Order"
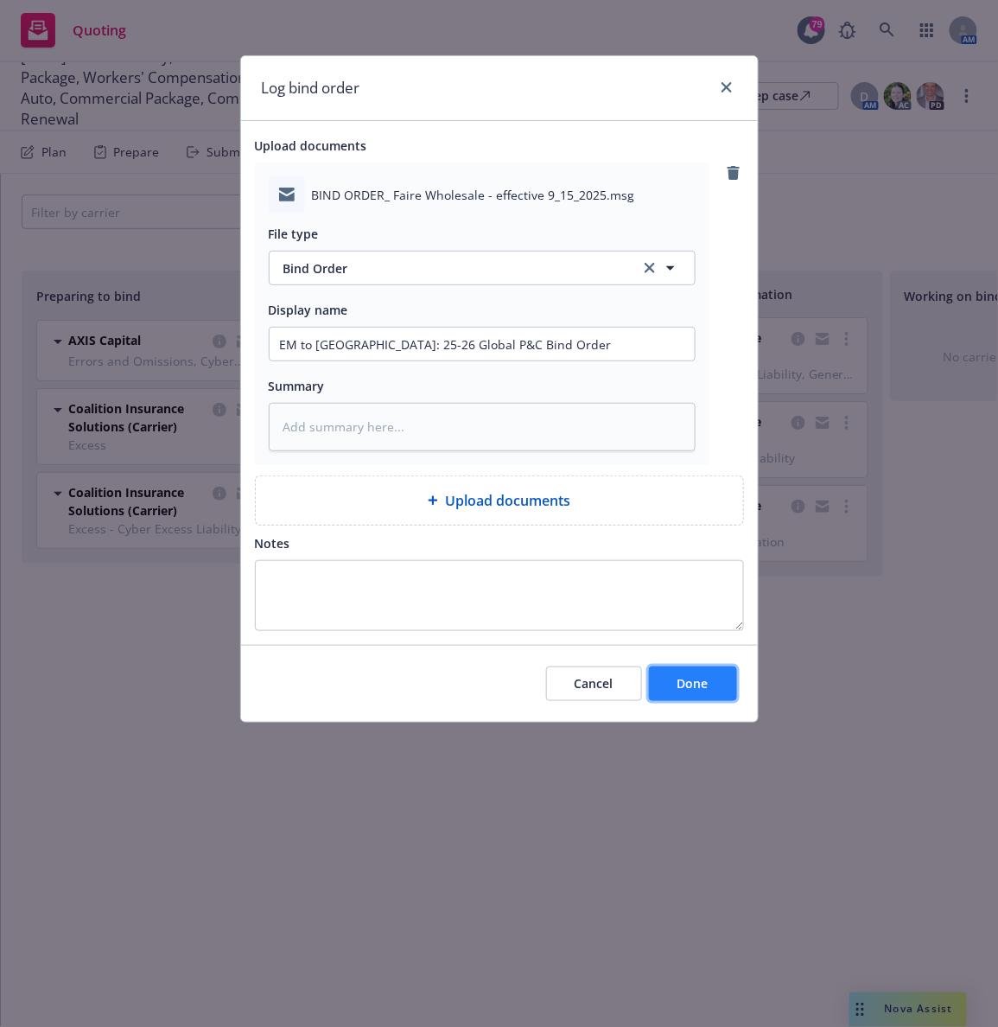
click at [691, 697] on button "Done" at bounding box center [693, 683] width 88 height 35
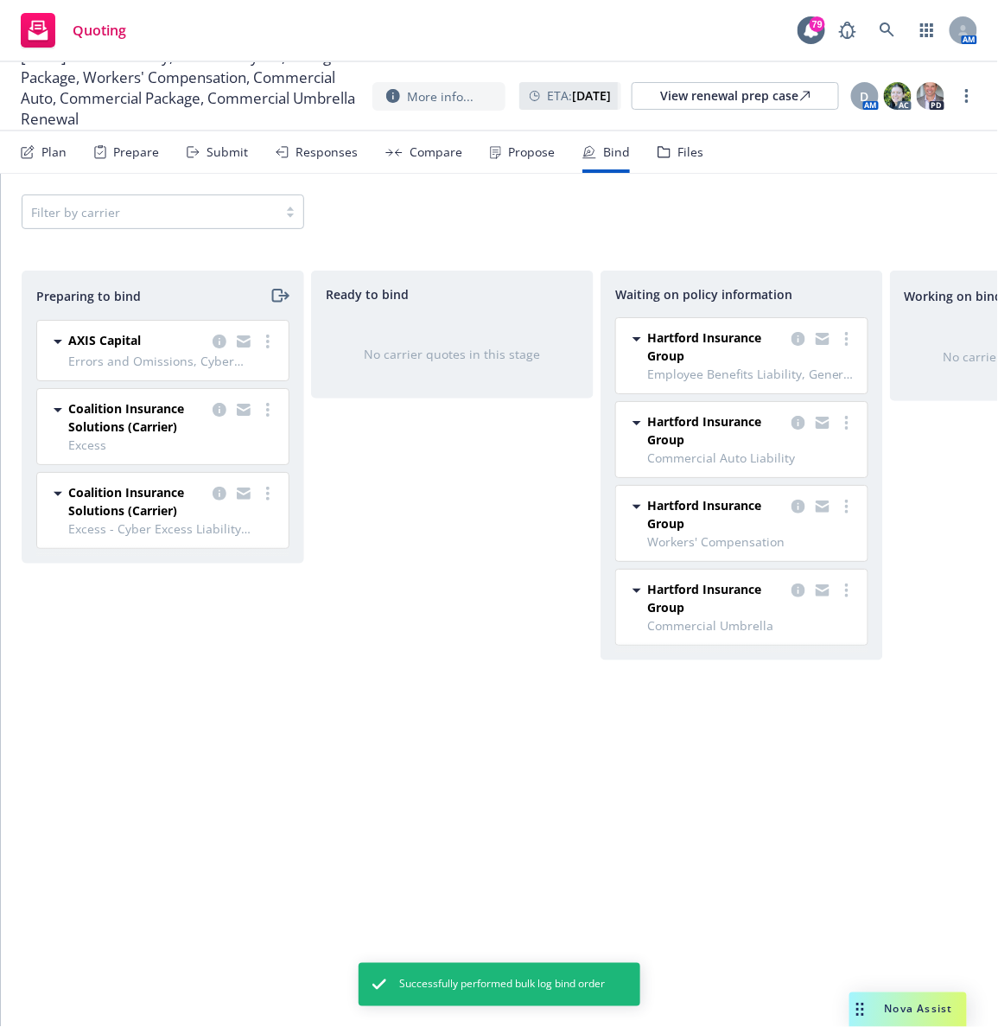
click at [315, 160] on div "Responses" at bounding box center [317, 151] width 82 height 41
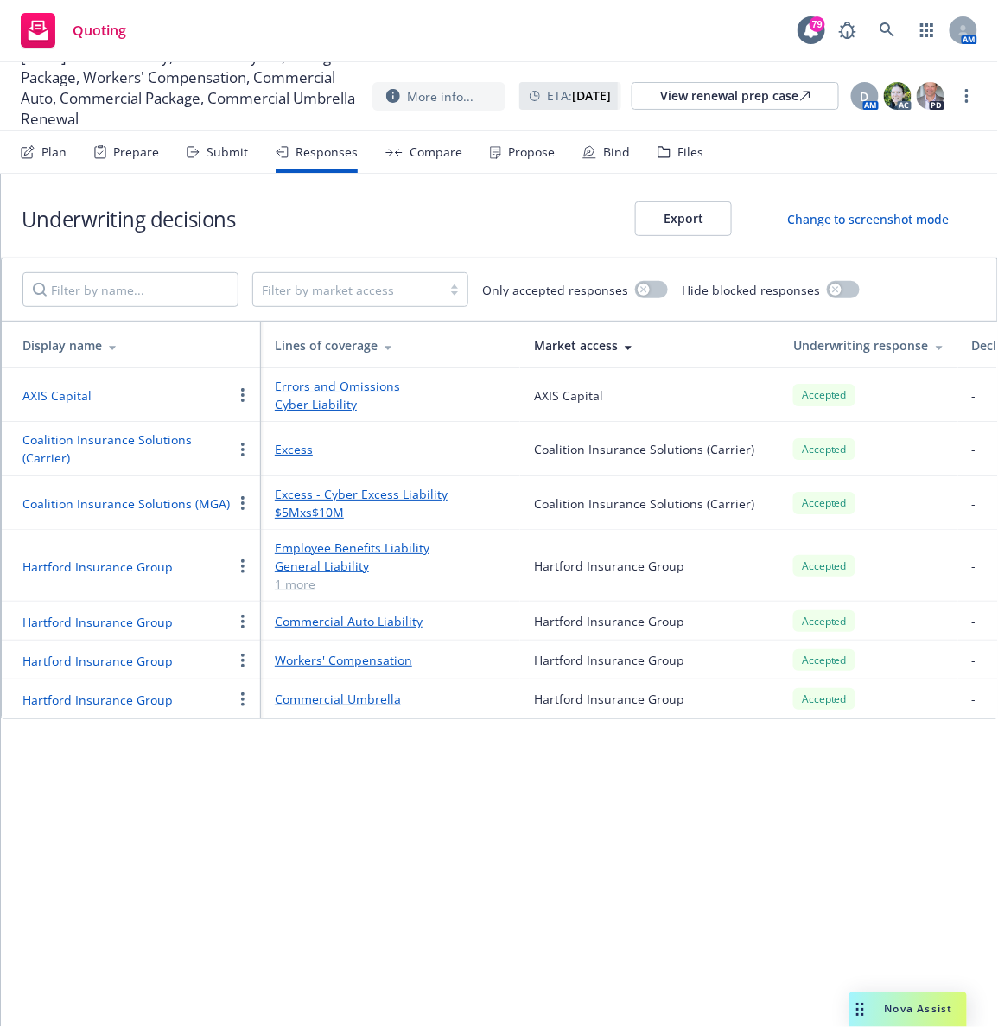
click at [299, 586] on link "1 more" at bounding box center [391, 584] width 232 height 18
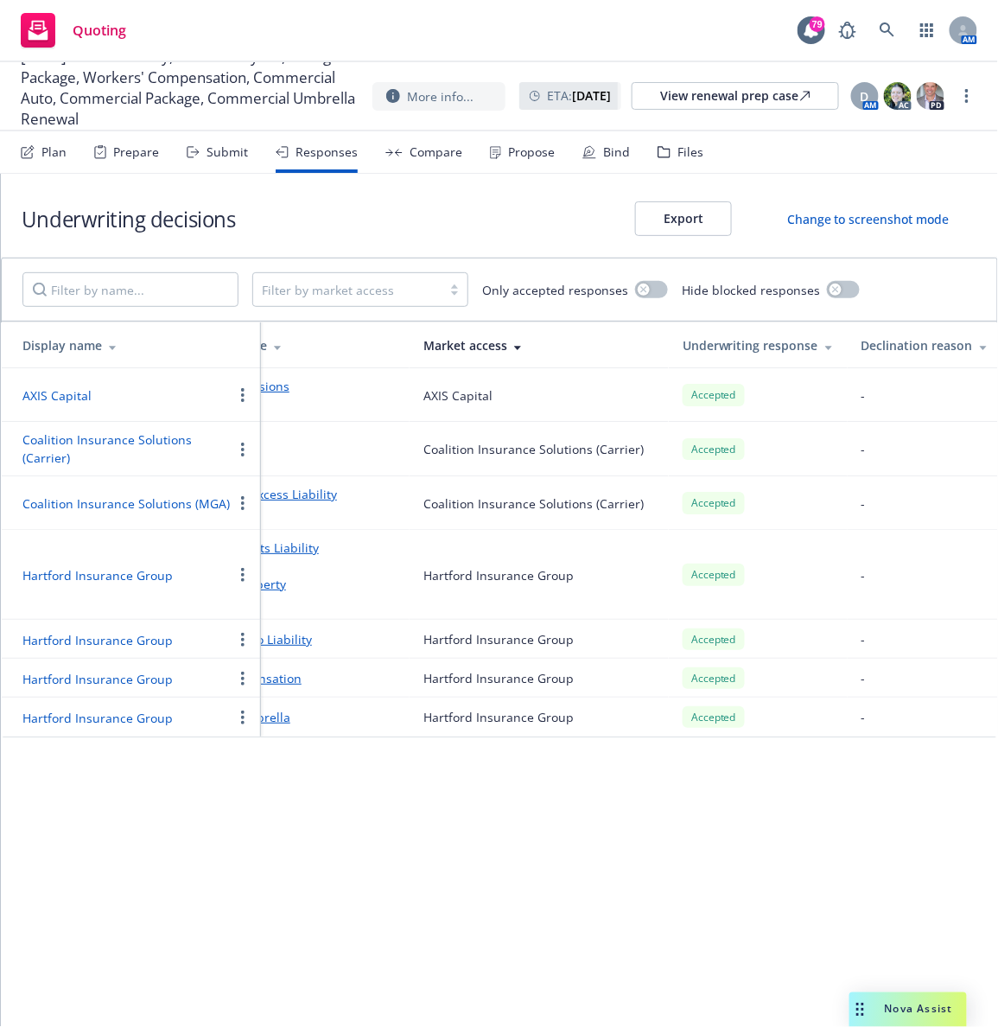
scroll to position [0, 22]
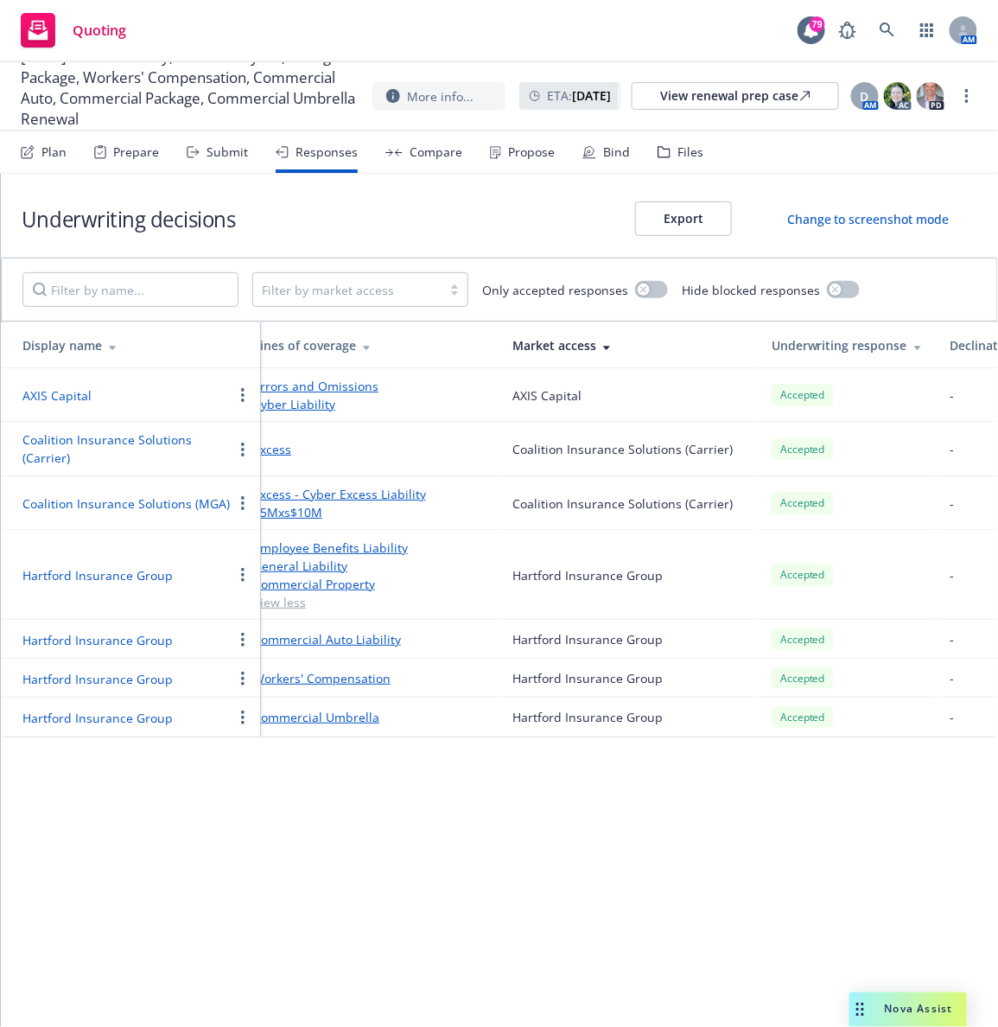
click at [241, 157] on div "Submit" at bounding box center [227, 152] width 41 height 14
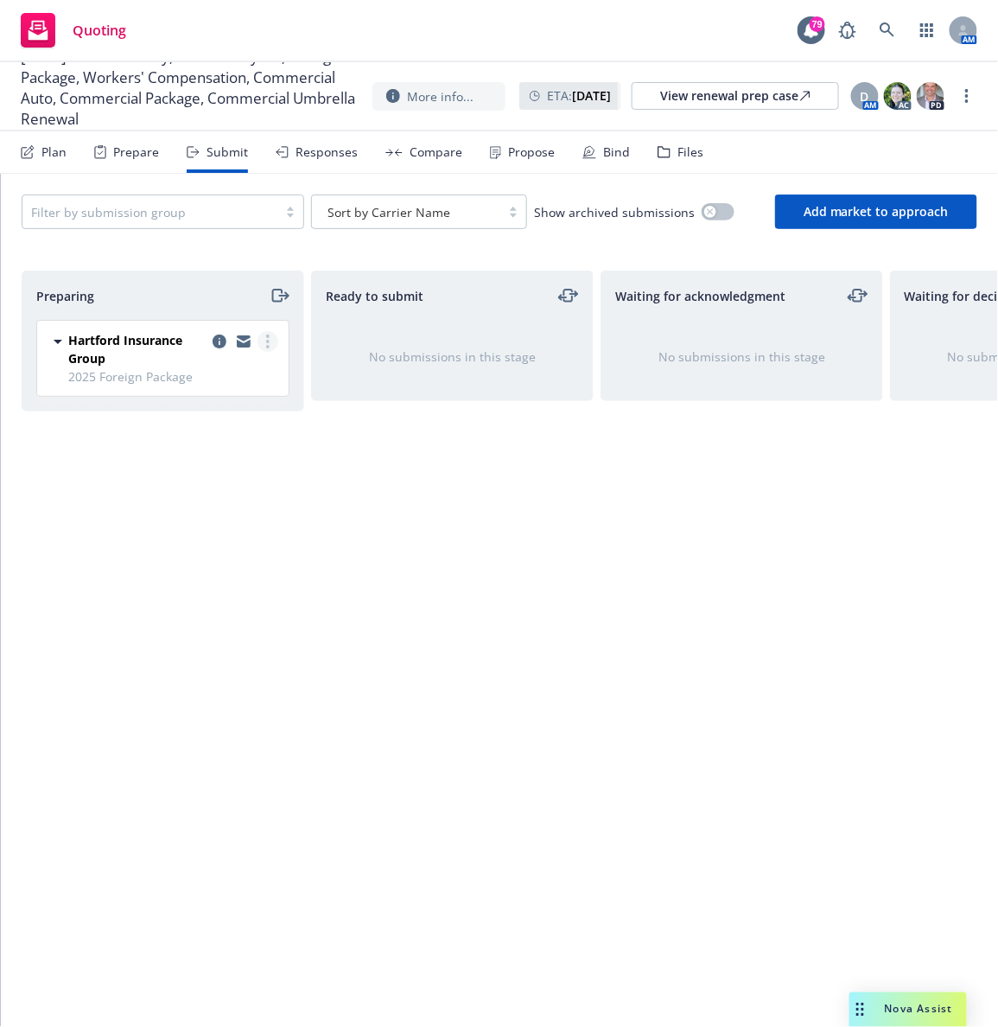
click at [269, 340] on link "more" at bounding box center [268, 341] width 21 height 21
click at [219, 484] on span "Add accepted decision" at bounding box center [191, 480] width 173 height 16
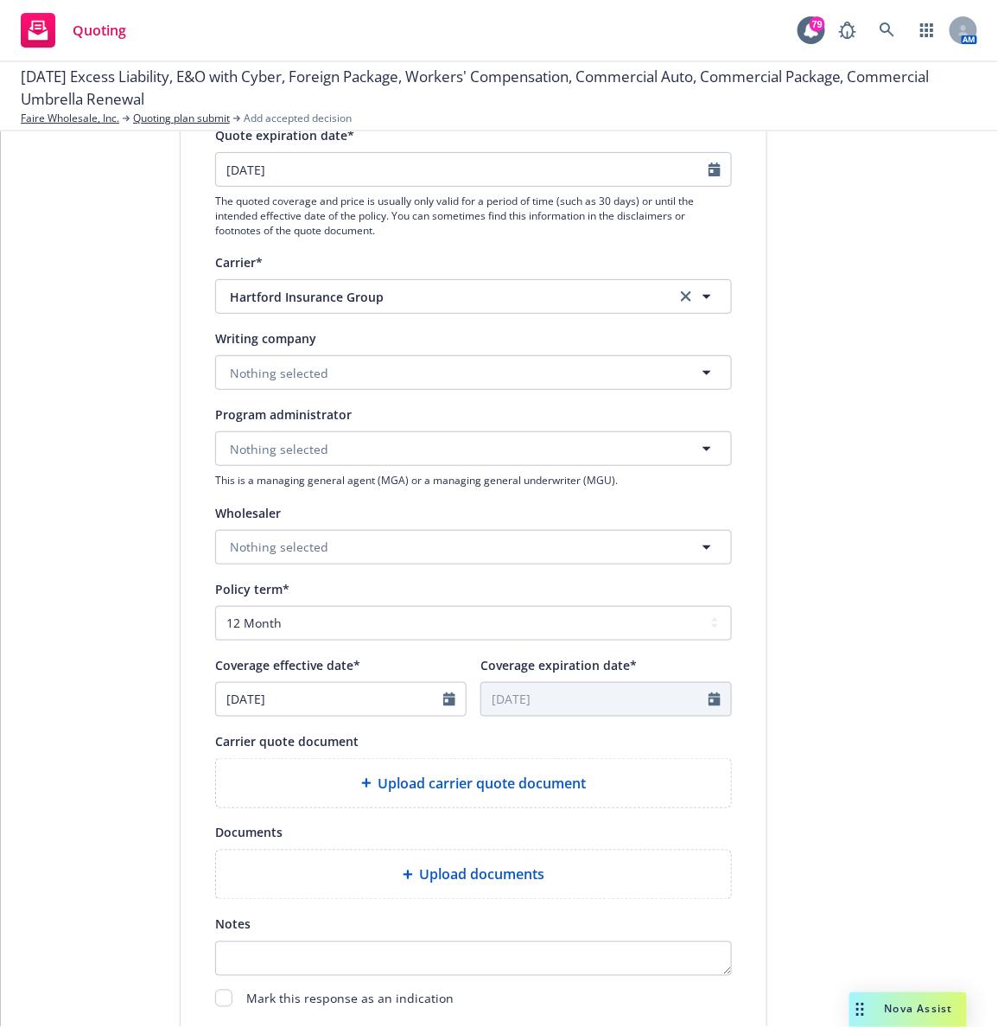
scroll to position [414, 0]
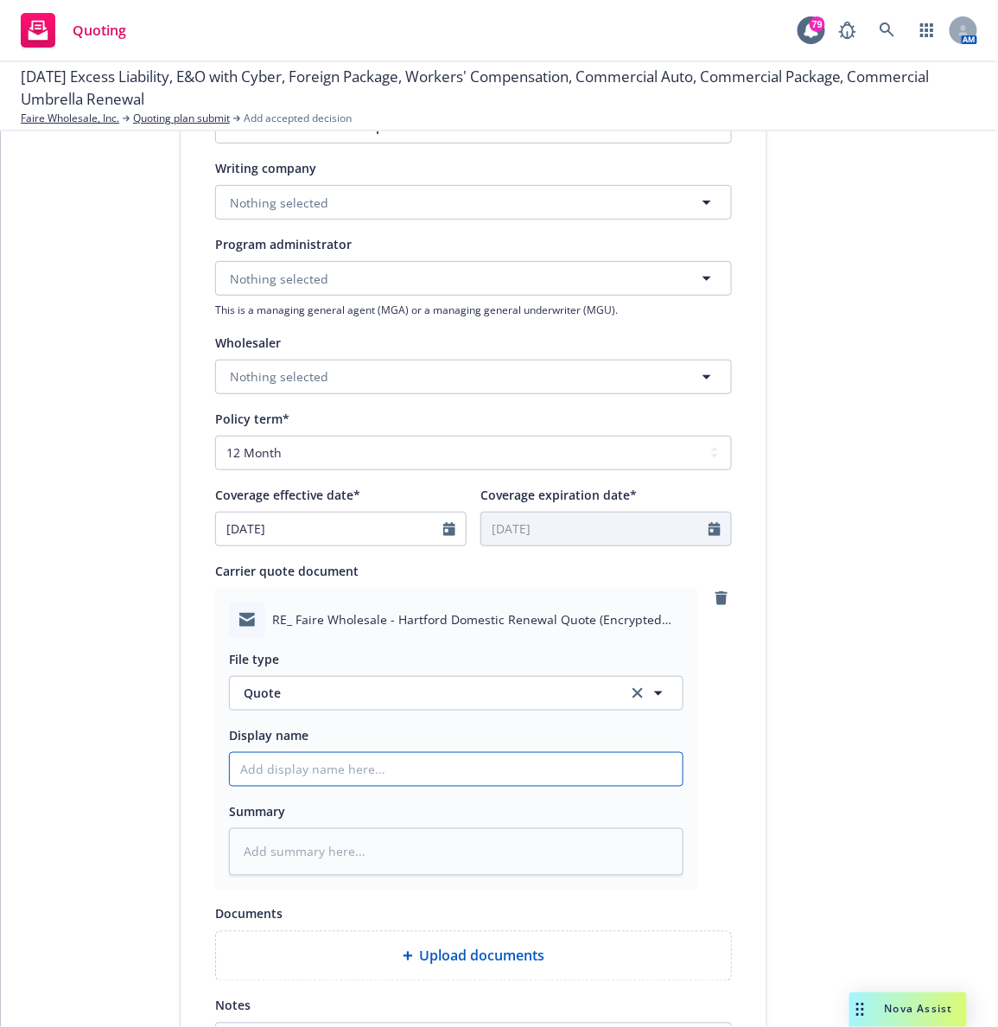
click at [273, 760] on input "Display name" at bounding box center [456, 769] width 453 height 33
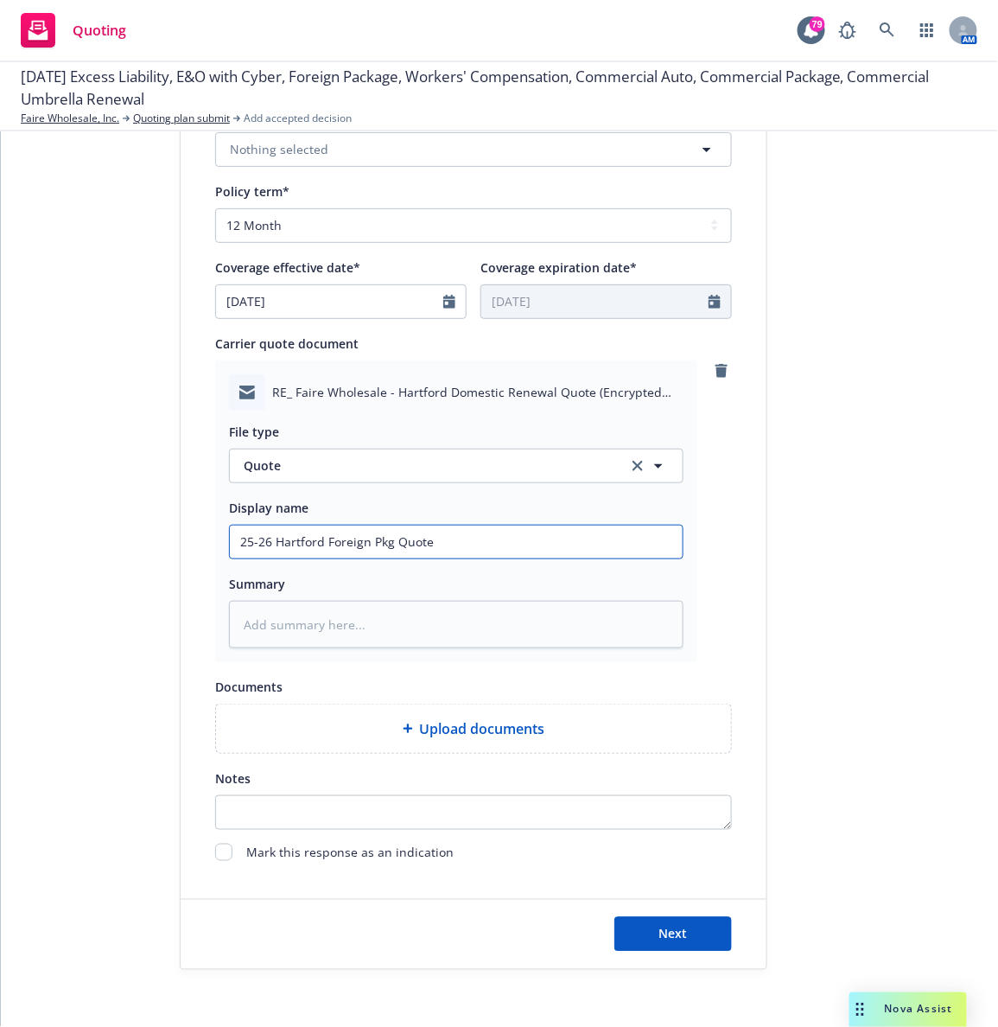
scroll to position [651, 0]
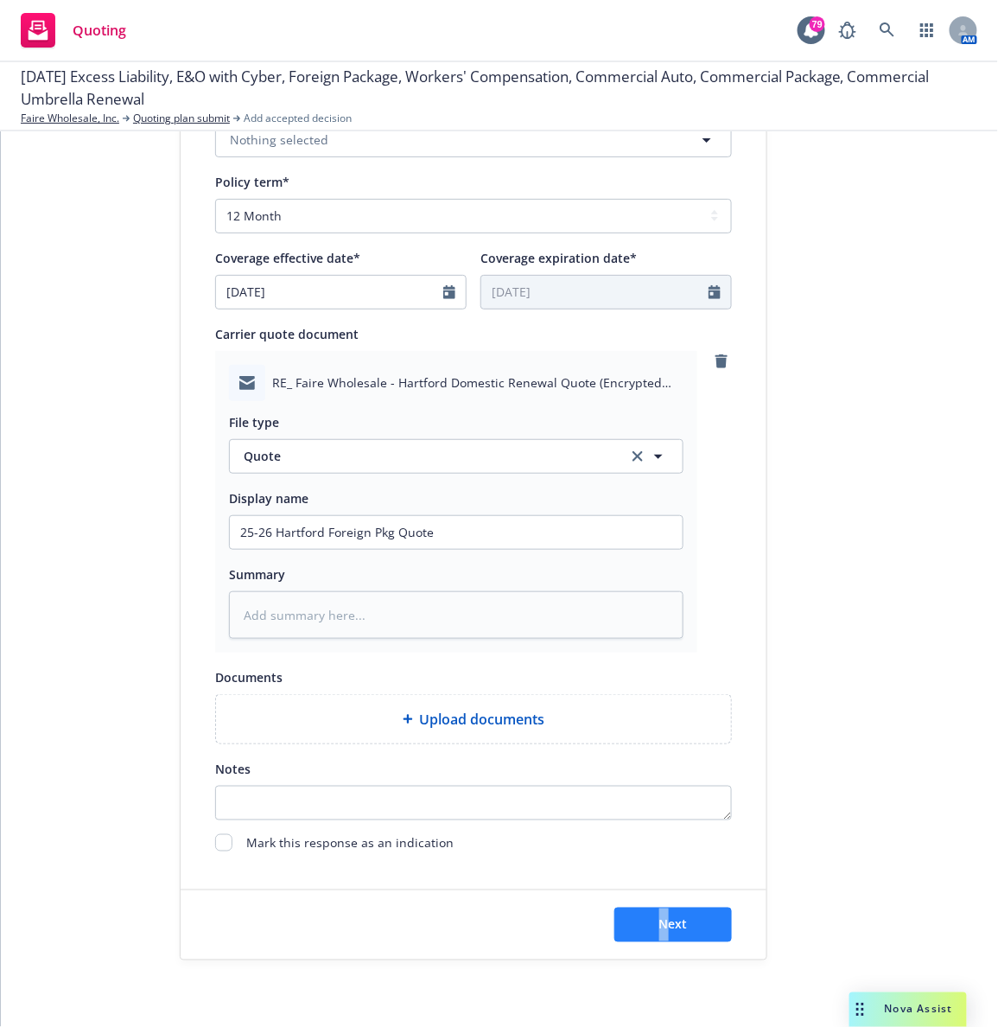
drag, startPoint x: 651, startPoint y: 944, endPoint x: 660, endPoint y: 921, distance: 24.4
click at [660, 921] on div "Next" at bounding box center [474, 924] width 586 height 69
click at [660, 921] on span "Next" at bounding box center [673, 924] width 29 height 16
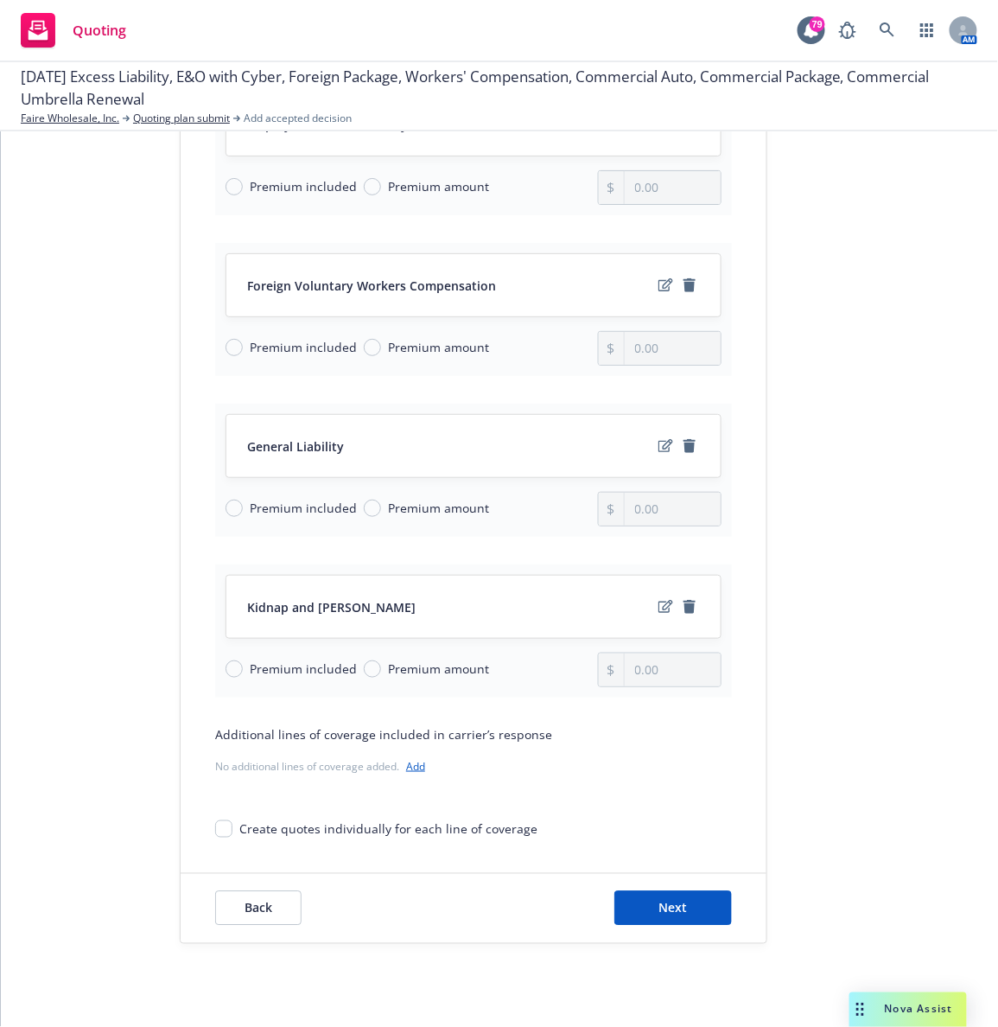
scroll to position [0, 0]
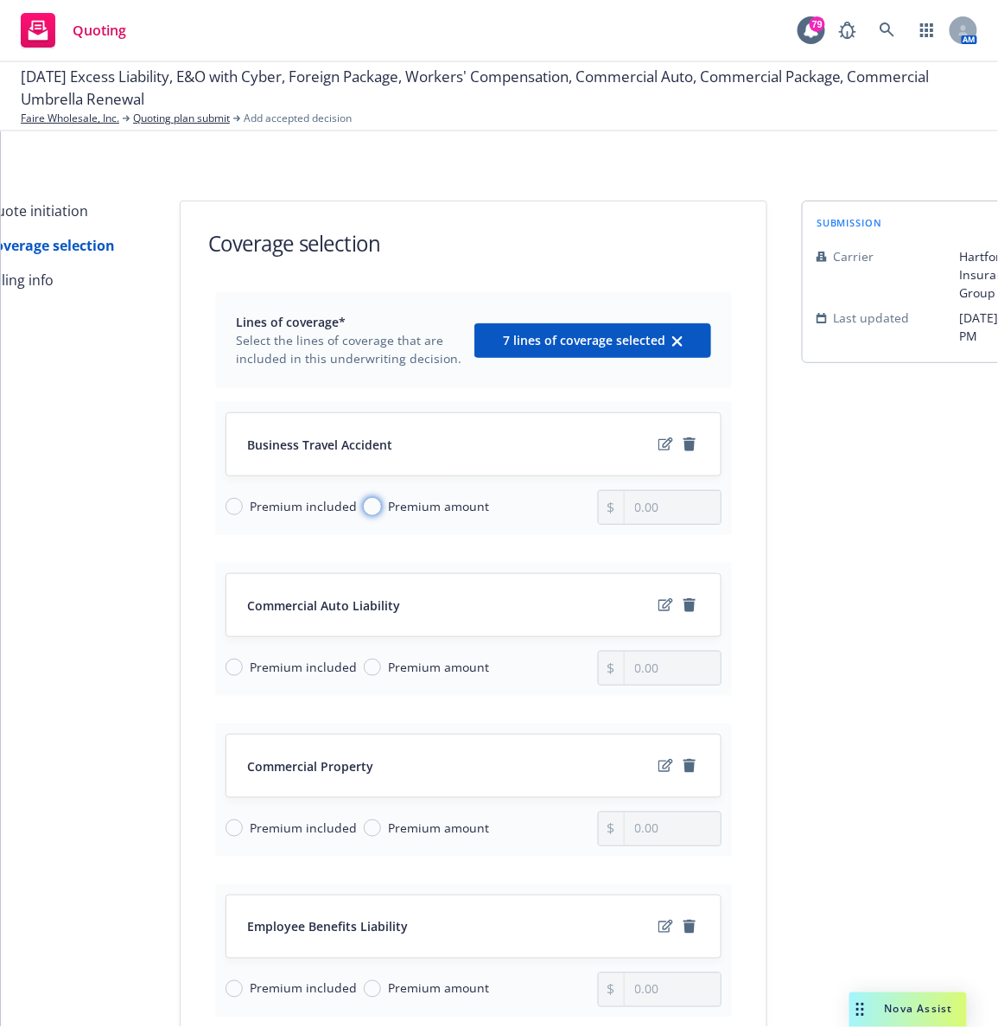
click at [364, 502] on input "Premium amount" at bounding box center [372, 506] width 17 height 17
click at [682, 517] on input "0.00" at bounding box center [673, 507] width 96 height 33
click at [364, 669] on input "Premium amount" at bounding box center [372, 667] width 17 height 17
click at [659, 665] on input "0.00" at bounding box center [673, 668] width 96 height 33
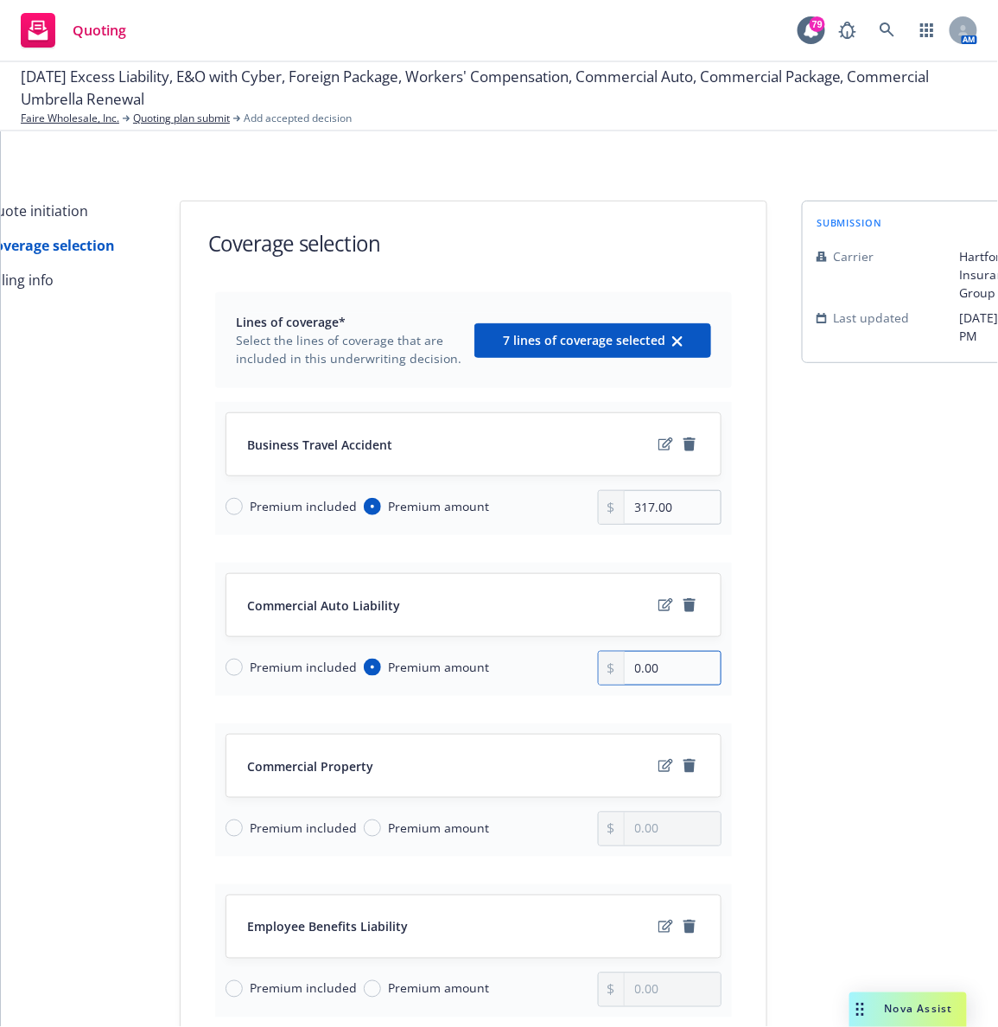
click at [659, 665] on input "0.00" at bounding box center [673, 668] width 96 height 33
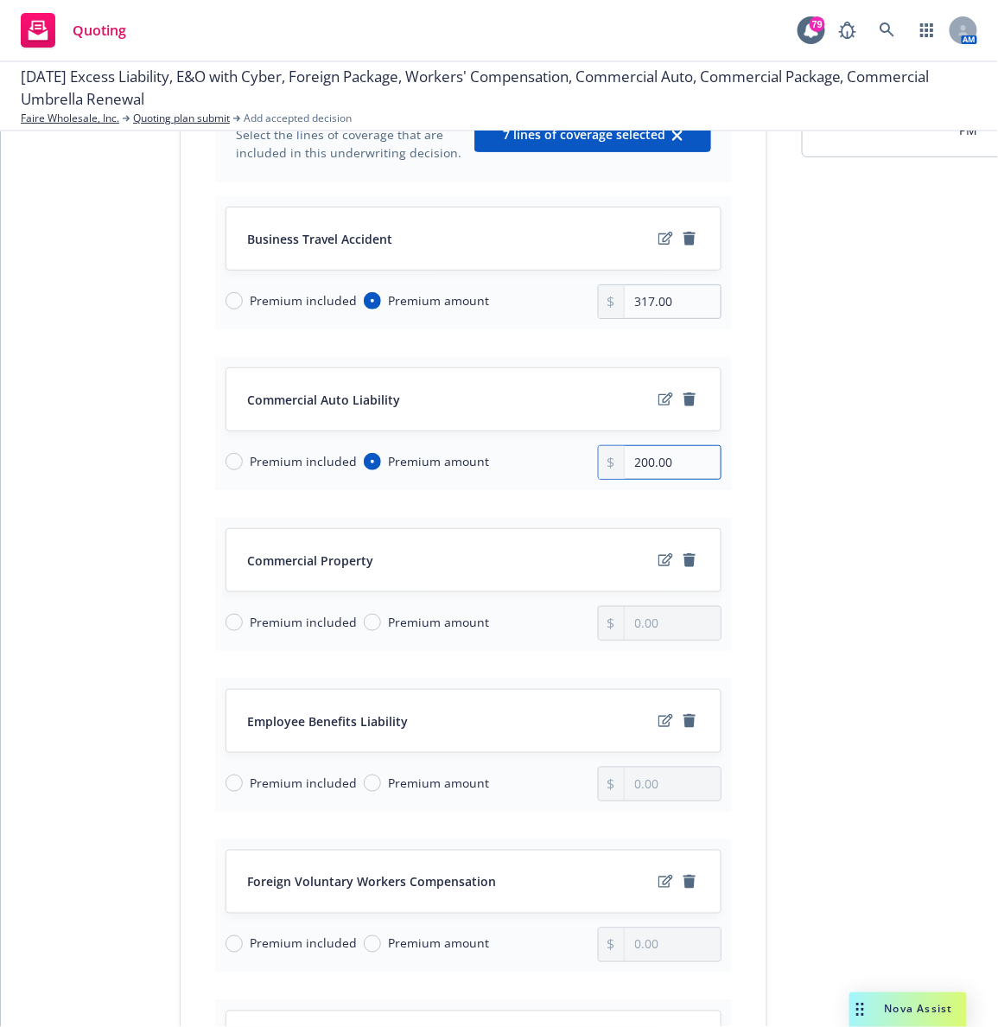
scroll to position [224, 0]
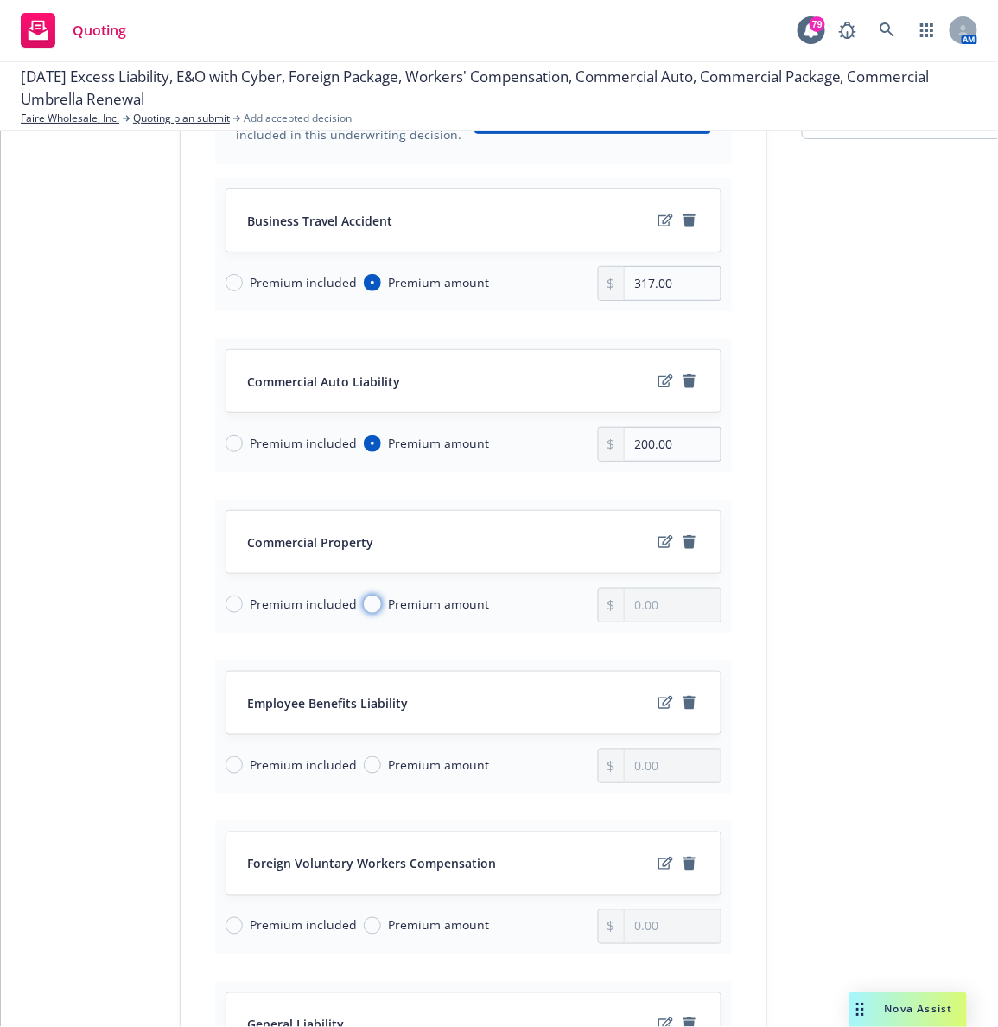
click at [364, 606] on input "Premium amount" at bounding box center [372, 603] width 17 height 17
click at [675, 612] on input "0.00" at bounding box center [673, 605] width 96 height 33
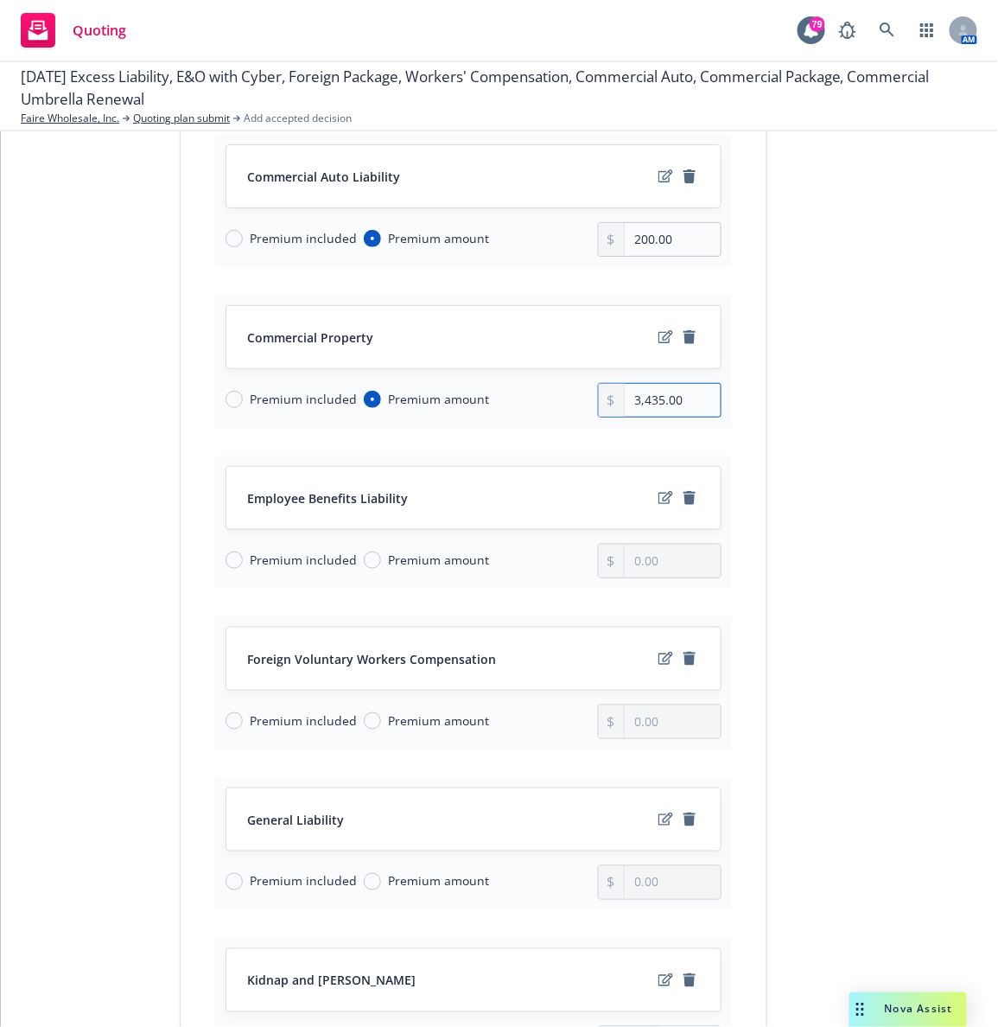
scroll to position [431, 0]
click at [226, 562] on input "Premium included" at bounding box center [234, 557] width 17 height 17
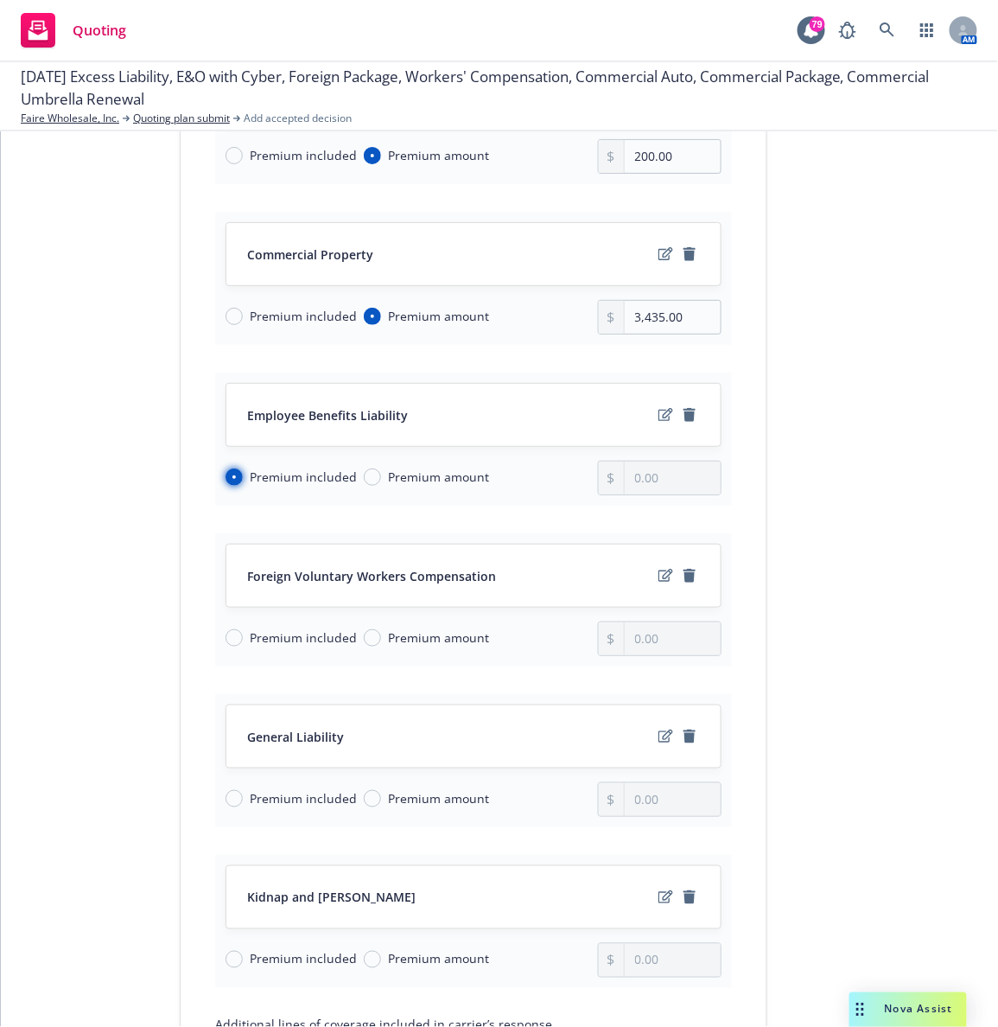
scroll to position [513, 0]
click at [364, 642] on input "Premium amount" at bounding box center [372, 635] width 17 height 17
click at [687, 654] on div "0.00" at bounding box center [660, 637] width 124 height 35
click at [682, 648] on input "0.00" at bounding box center [673, 636] width 96 height 33
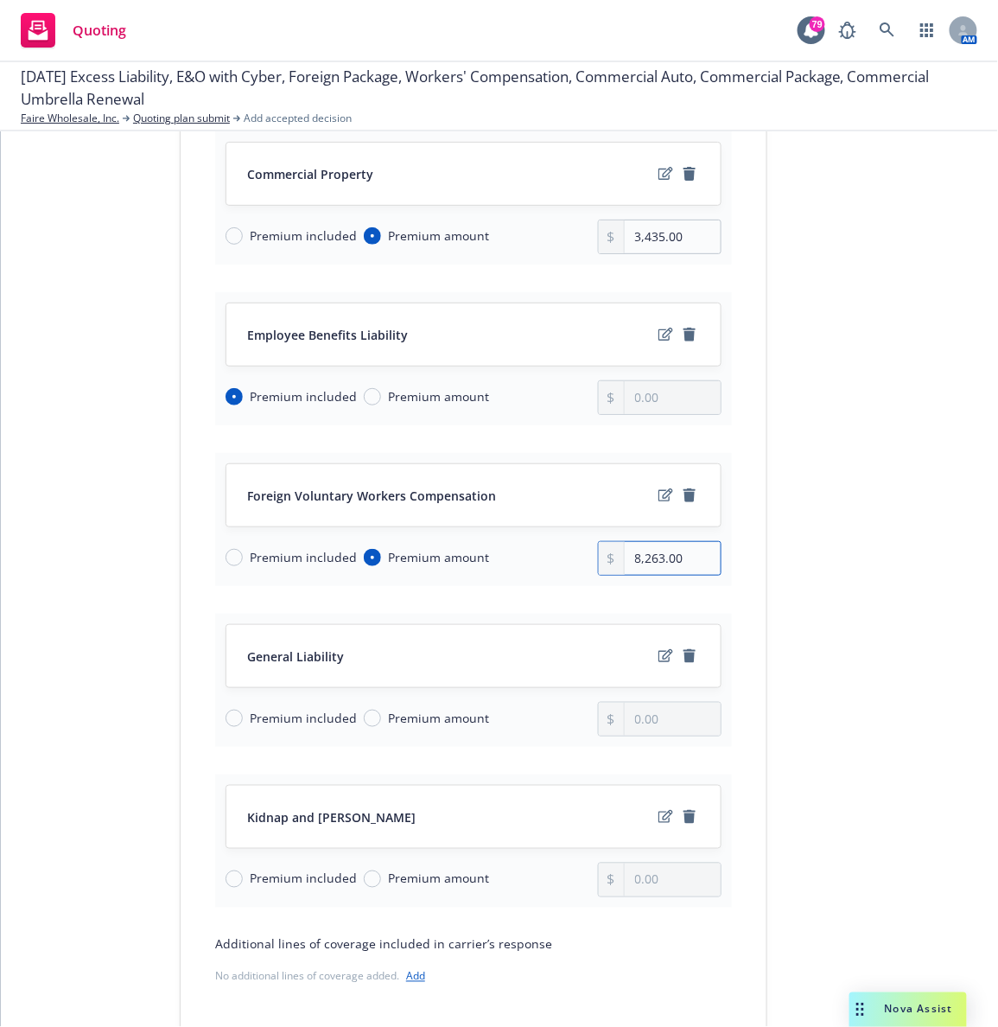
scroll to position [613, 0]
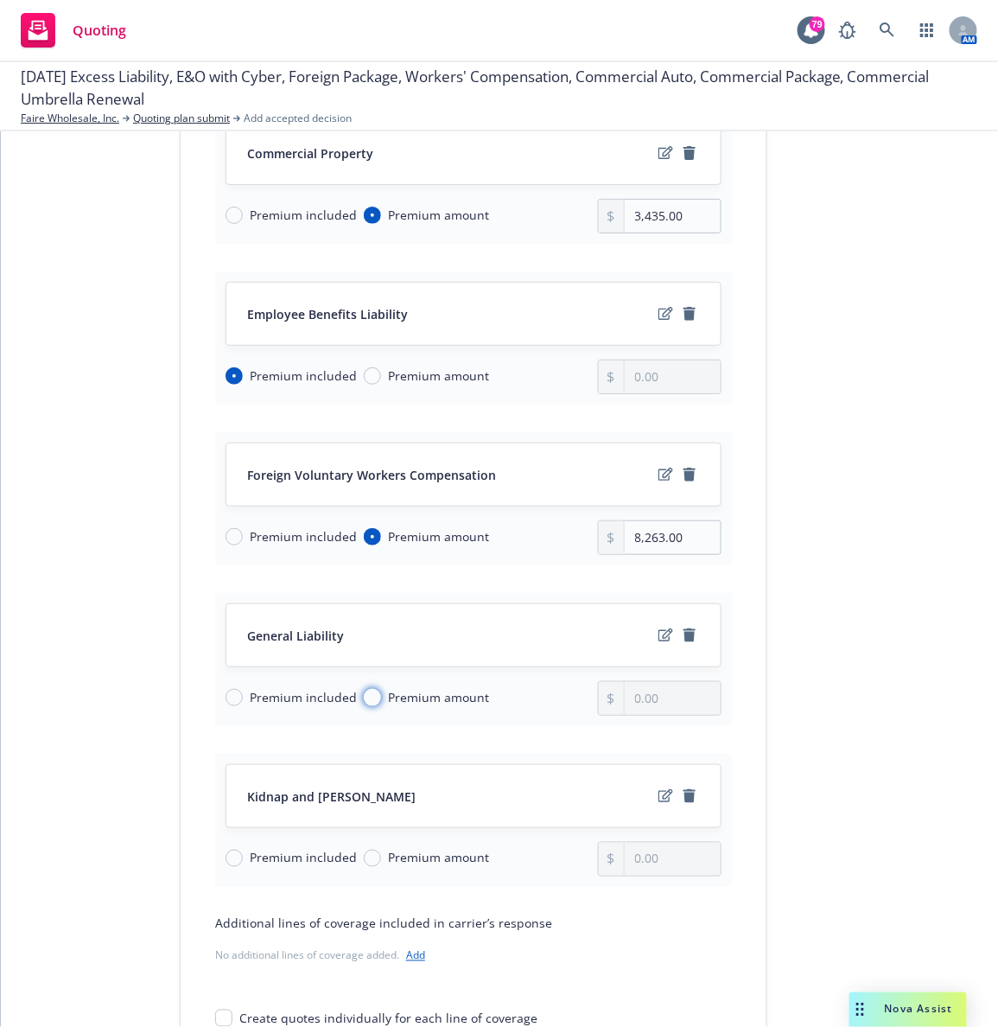
click at [364, 698] on input "Premium amount" at bounding box center [372, 697] width 17 height 17
drag, startPoint x: 646, startPoint y: 698, endPoint x: 676, endPoint y: 707, distance: 30.6
click at [676, 707] on input "0.00" at bounding box center [673, 698] width 96 height 33
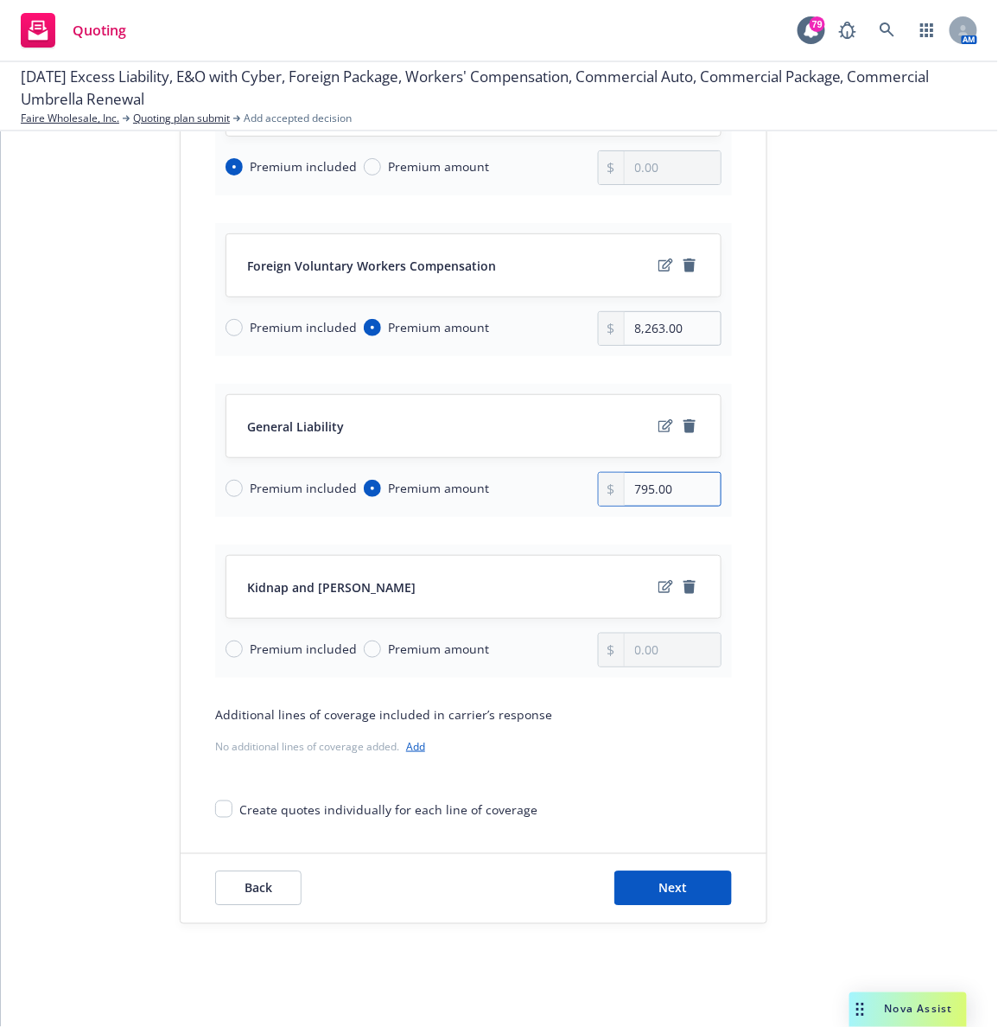
scroll to position [825, 0]
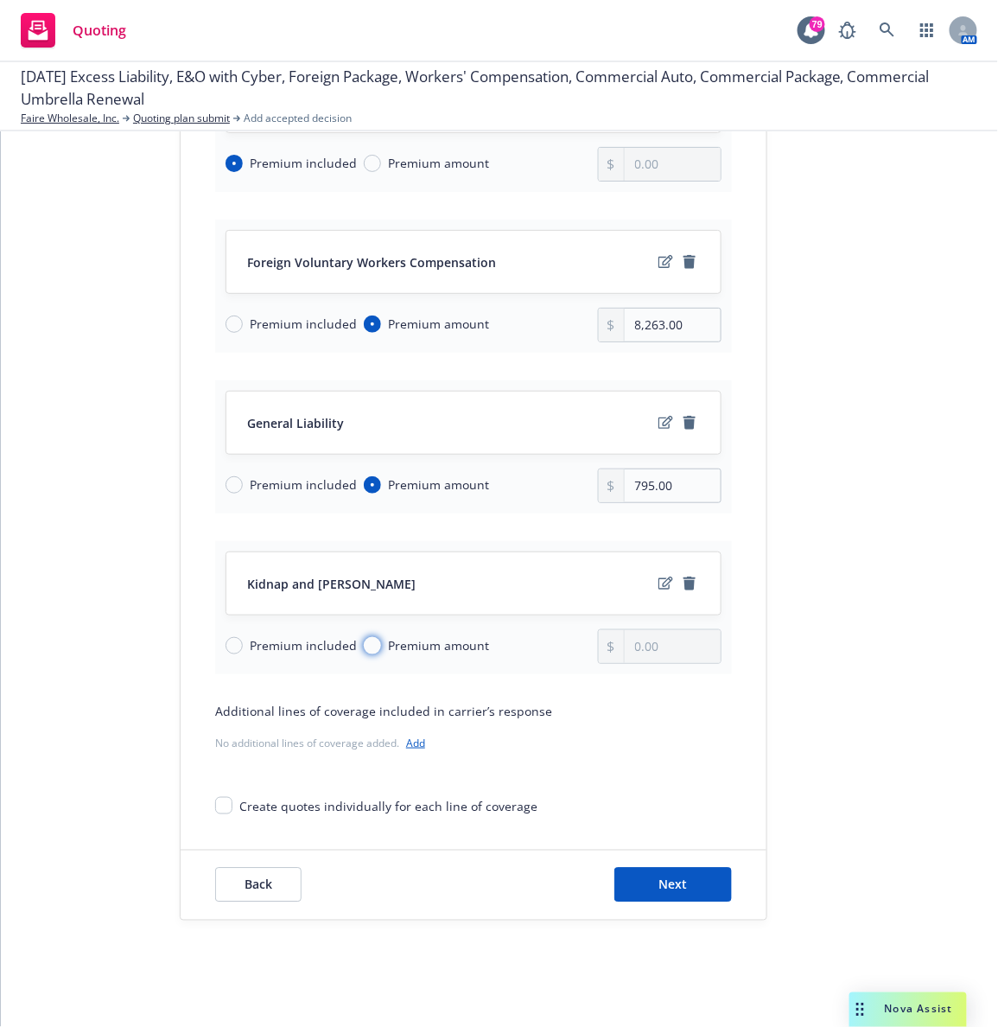
click at [364, 647] on input "Premium amount" at bounding box center [372, 645] width 17 height 17
click at [683, 653] on input "0.00" at bounding box center [673, 646] width 96 height 33
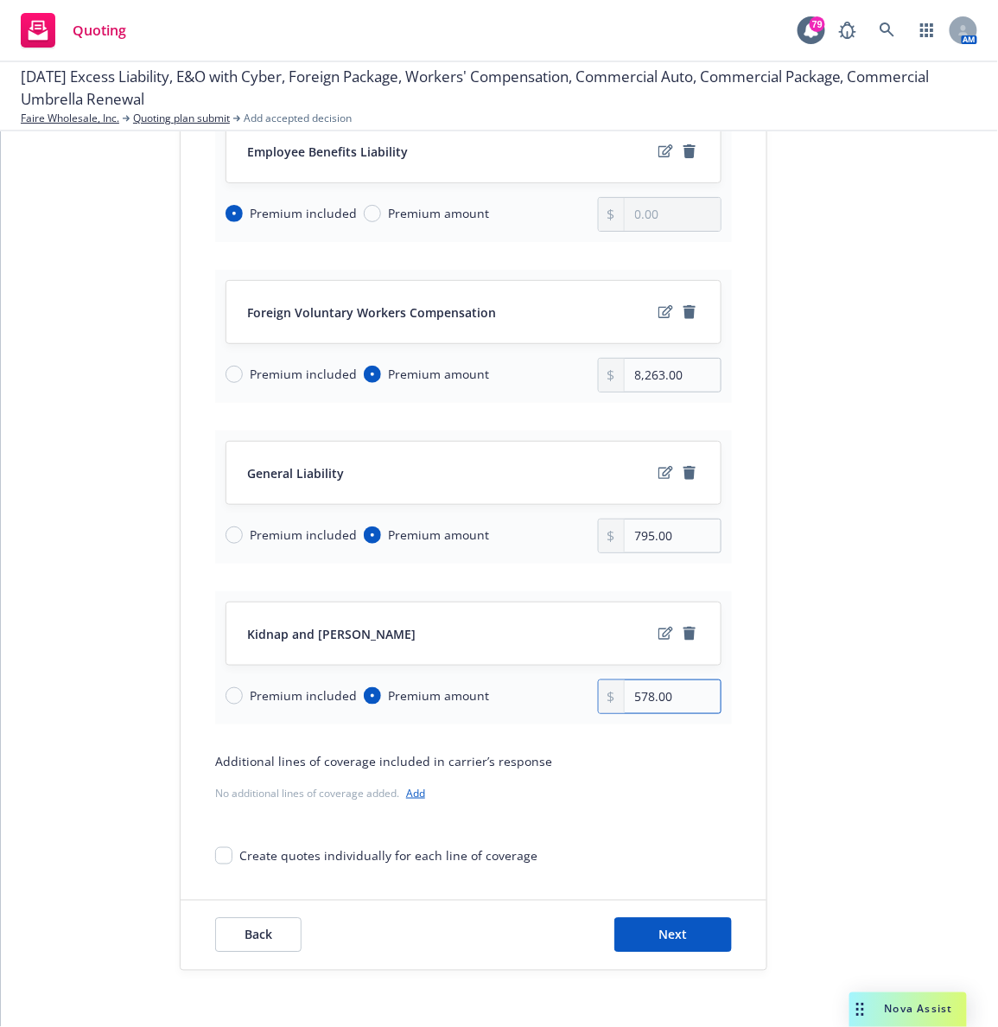
scroll to position [854, 0]
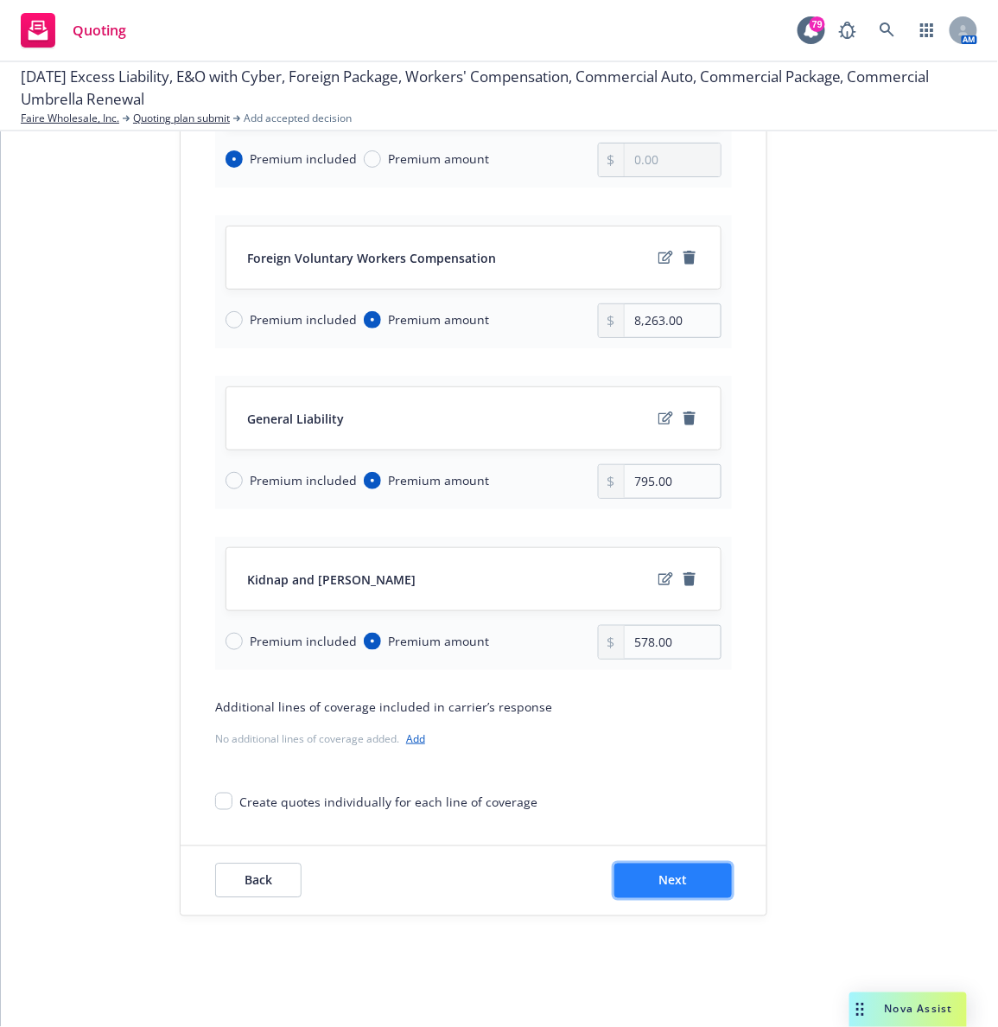
click at [671, 872] on span "Next" at bounding box center [673, 880] width 29 height 16
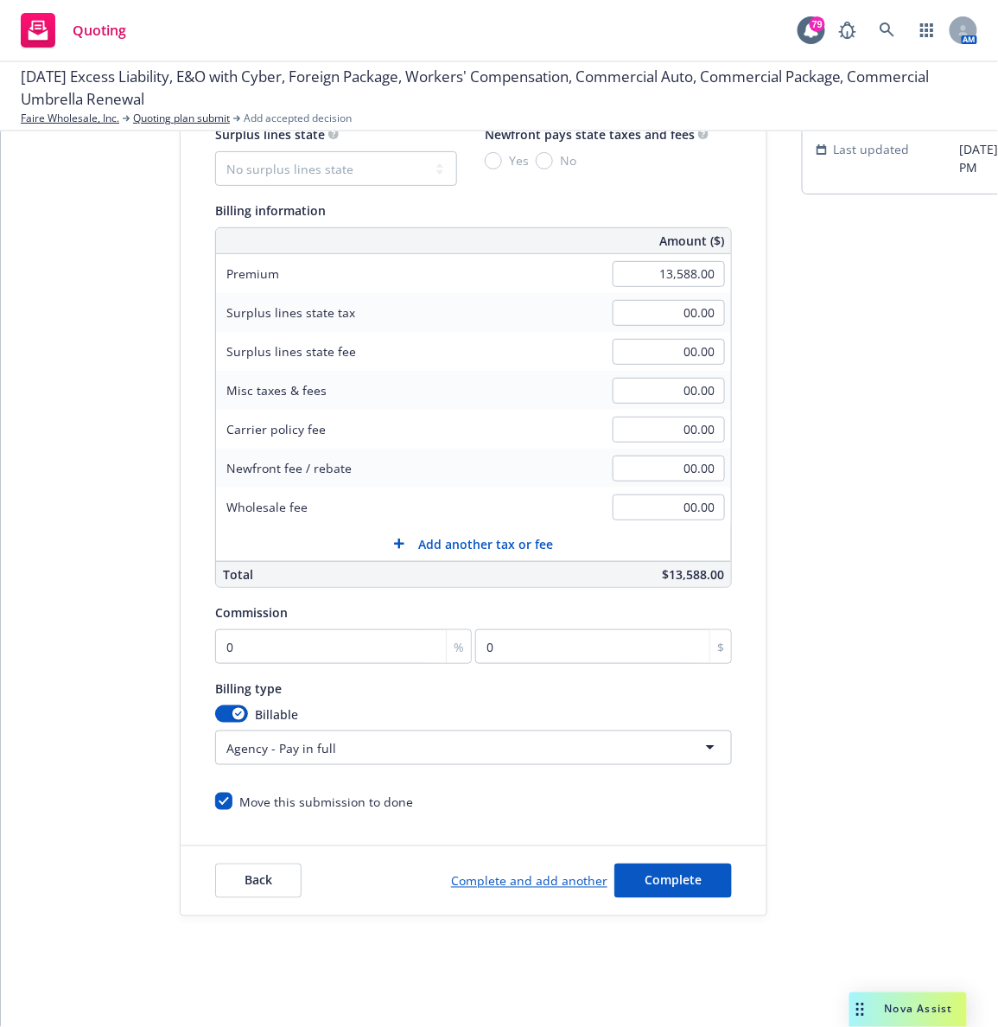
scroll to position [189, 0]
click at [282, 629] on input "0" at bounding box center [344, 646] width 258 height 35
click at [647, 869] on button "Complete" at bounding box center [673, 880] width 118 height 35
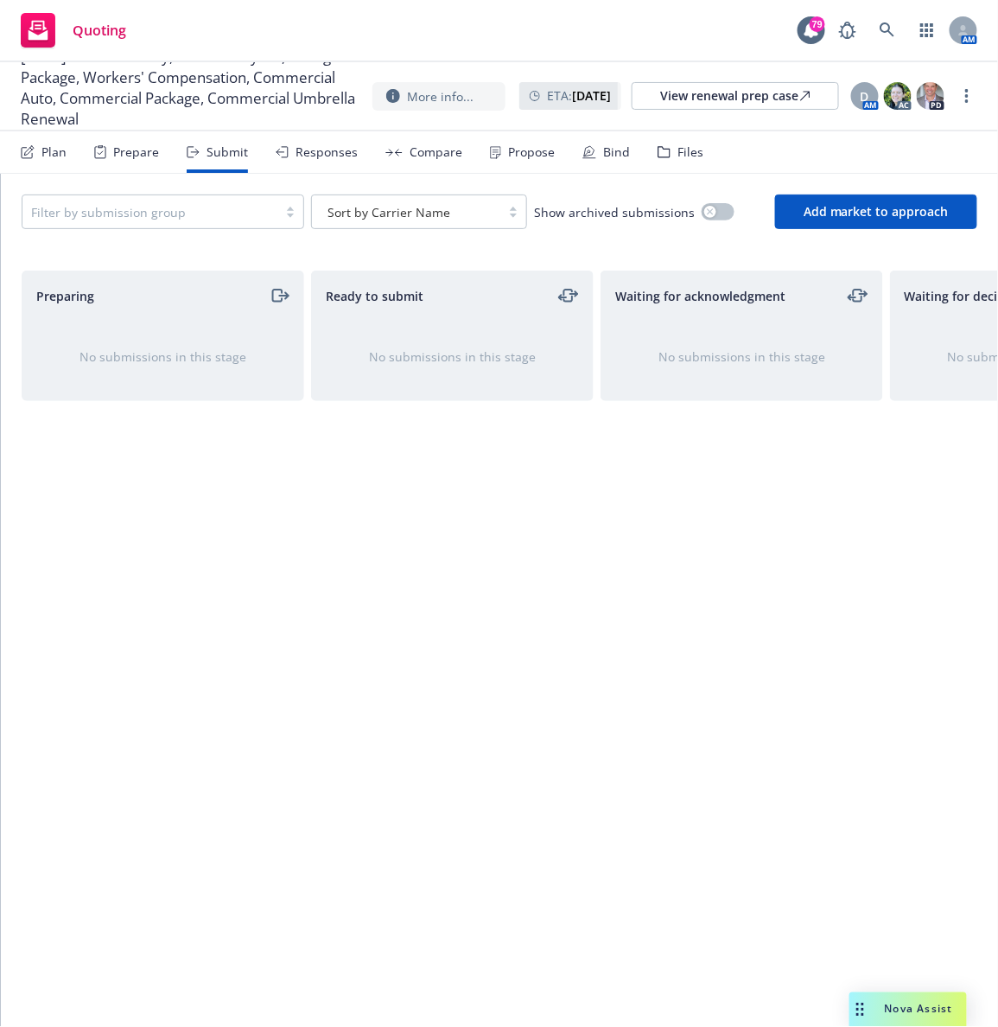
click at [304, 161] on div "Responses" at bounding box center [317, 151] width 82 height 41
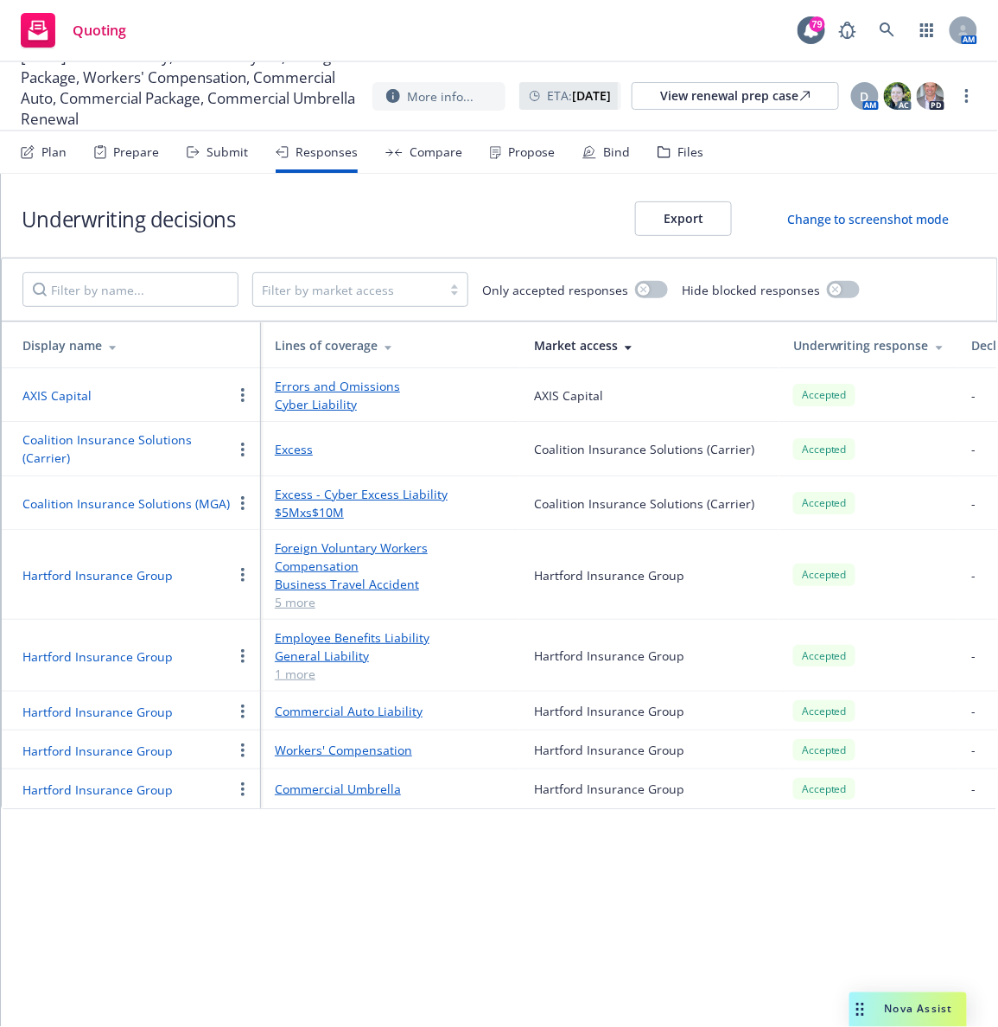
click at [603, 139] on div "Bind" at bounding box center [606, 151] width 48 height 41
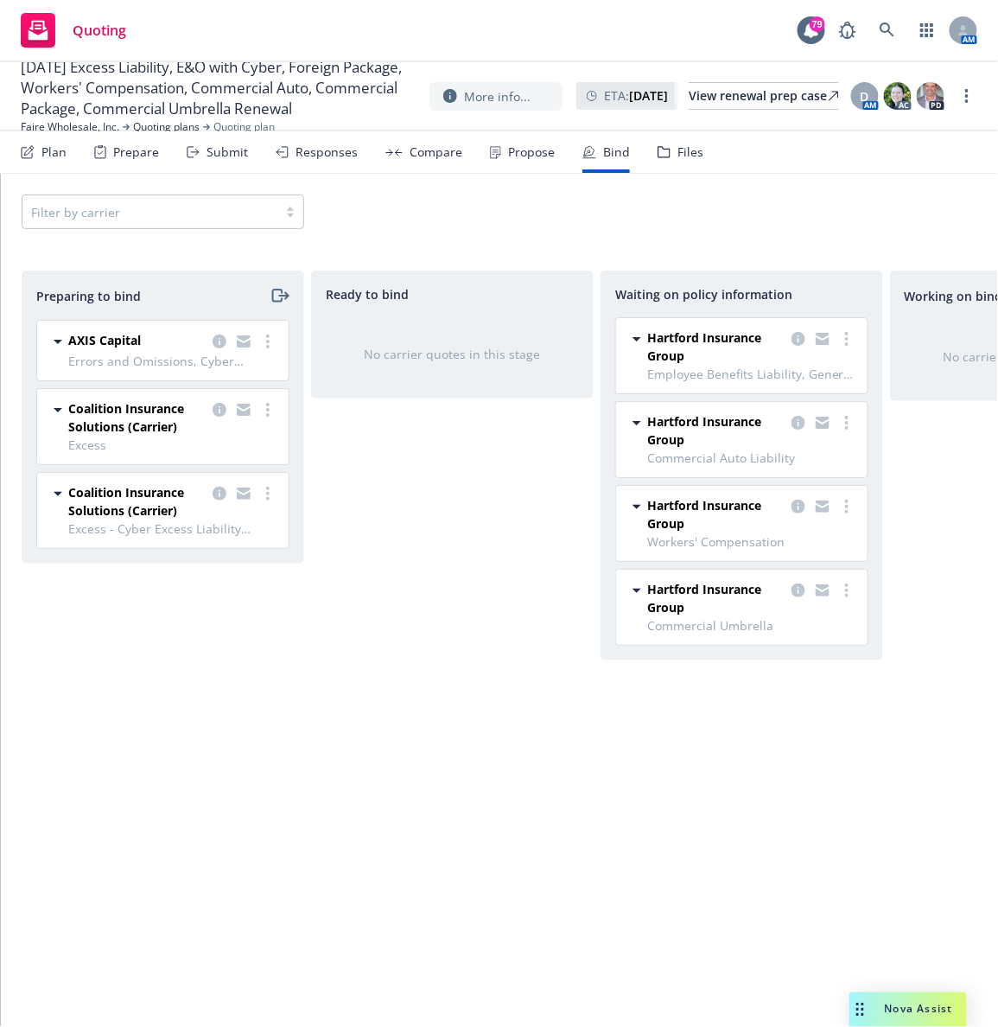
click at [517, 157] on div "Propose" at bounding box center [531, 152] width 47 height 14
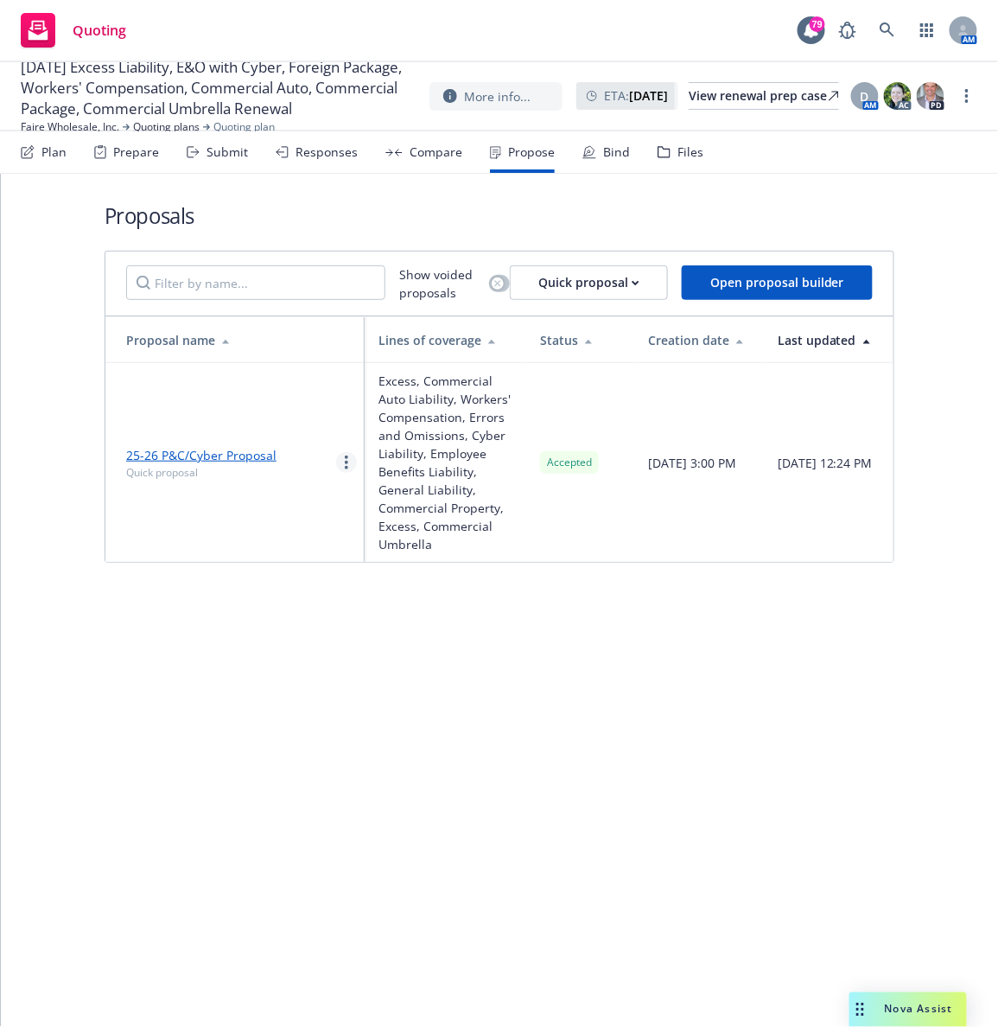
click at [340, 461] on link "more" at bounding box center [346, 462] width 21 height 21
click at [416, 437] on span "Excess, Commercial Auto Liability, Workers' Compensation, Errors and Omissions,…" at bounding box center [446, 462] width 134 height 181
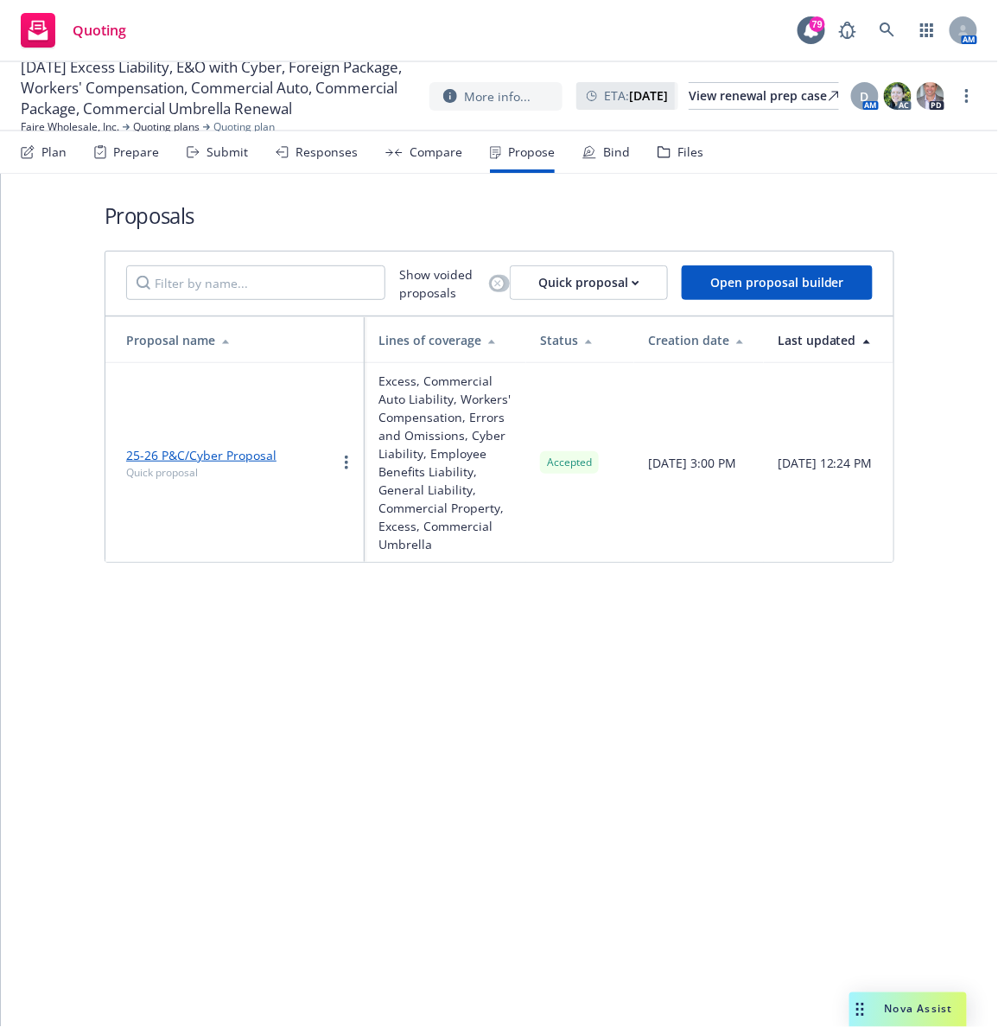
click at [245, 453] on link "25-26 P&C/Cyber Proposal" at bounding box center [201, 455] width 150 height 16
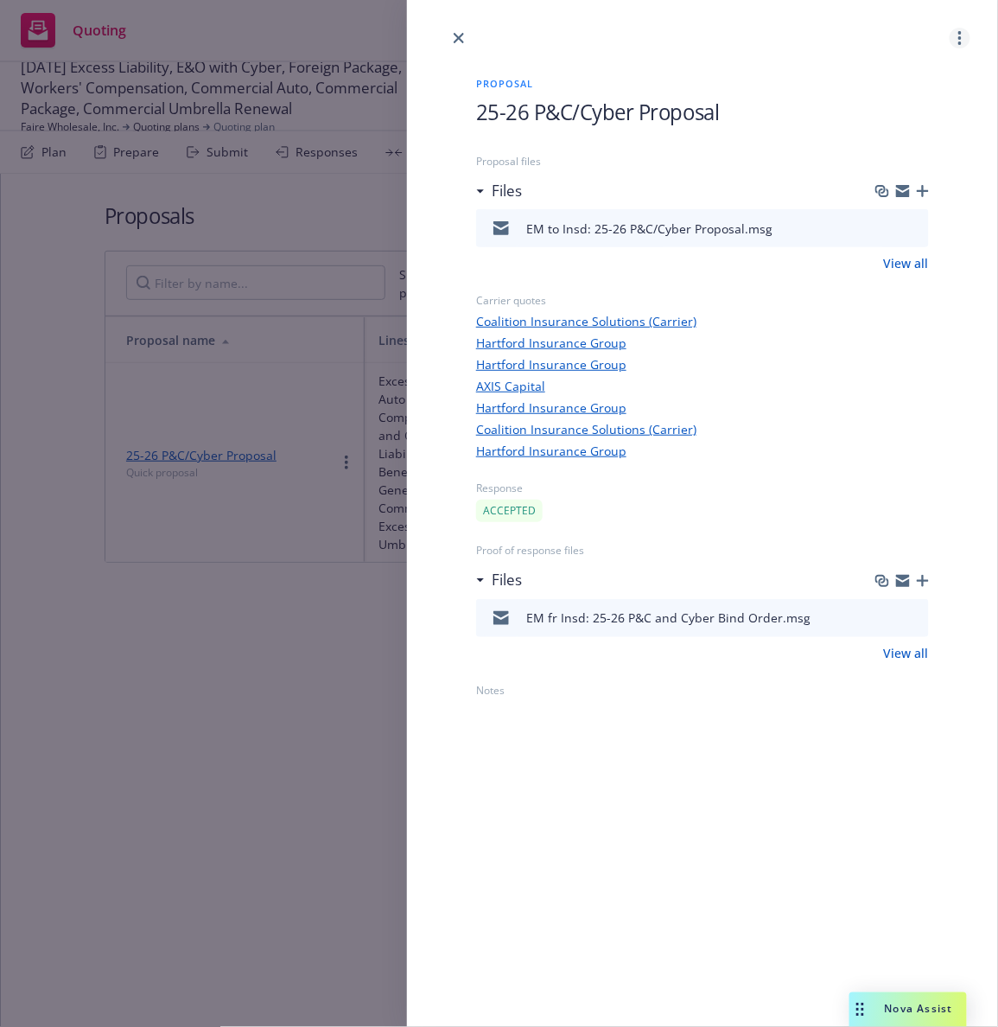
click at [963, 31] on link "more" at bounding box center [960, 38] width 21 height 21
click at [817, 385] on link "AXIS Capital" at bounding box center [702, 386] width 453 height 18
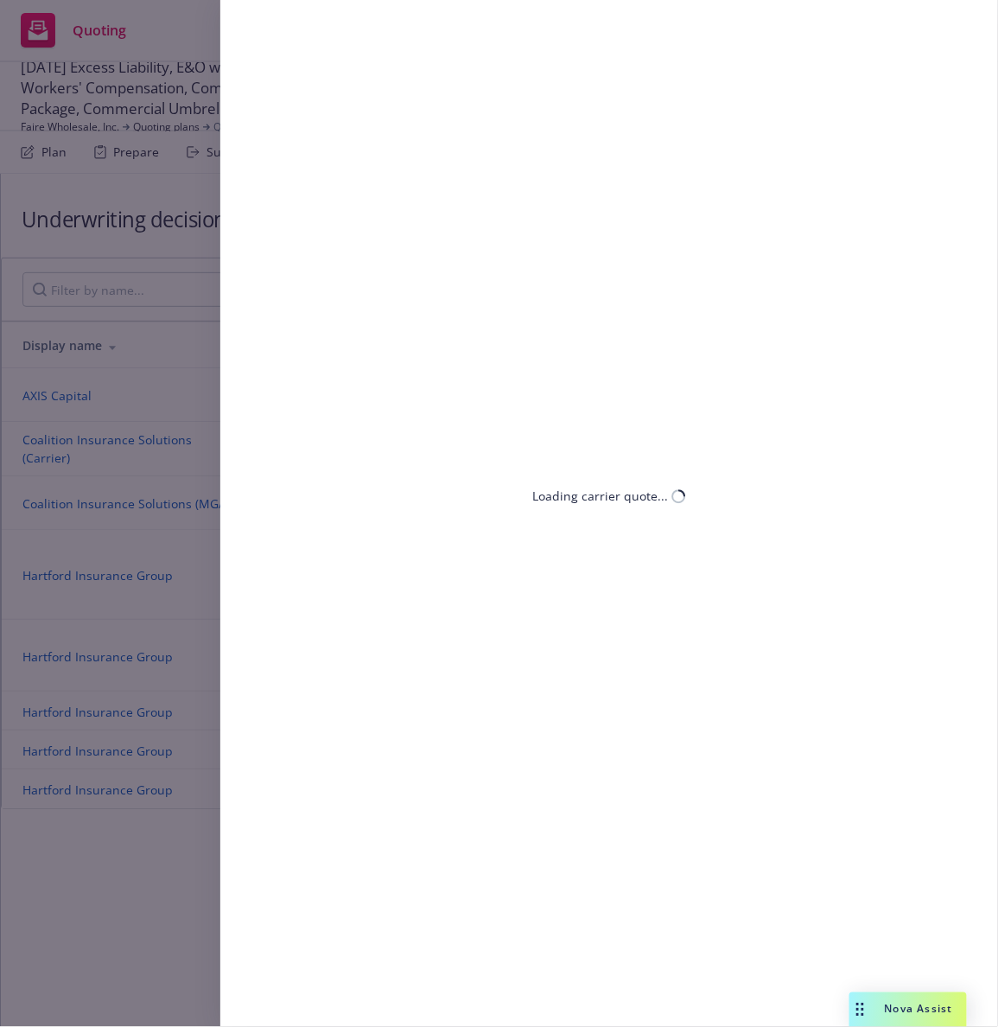
select select "CA"
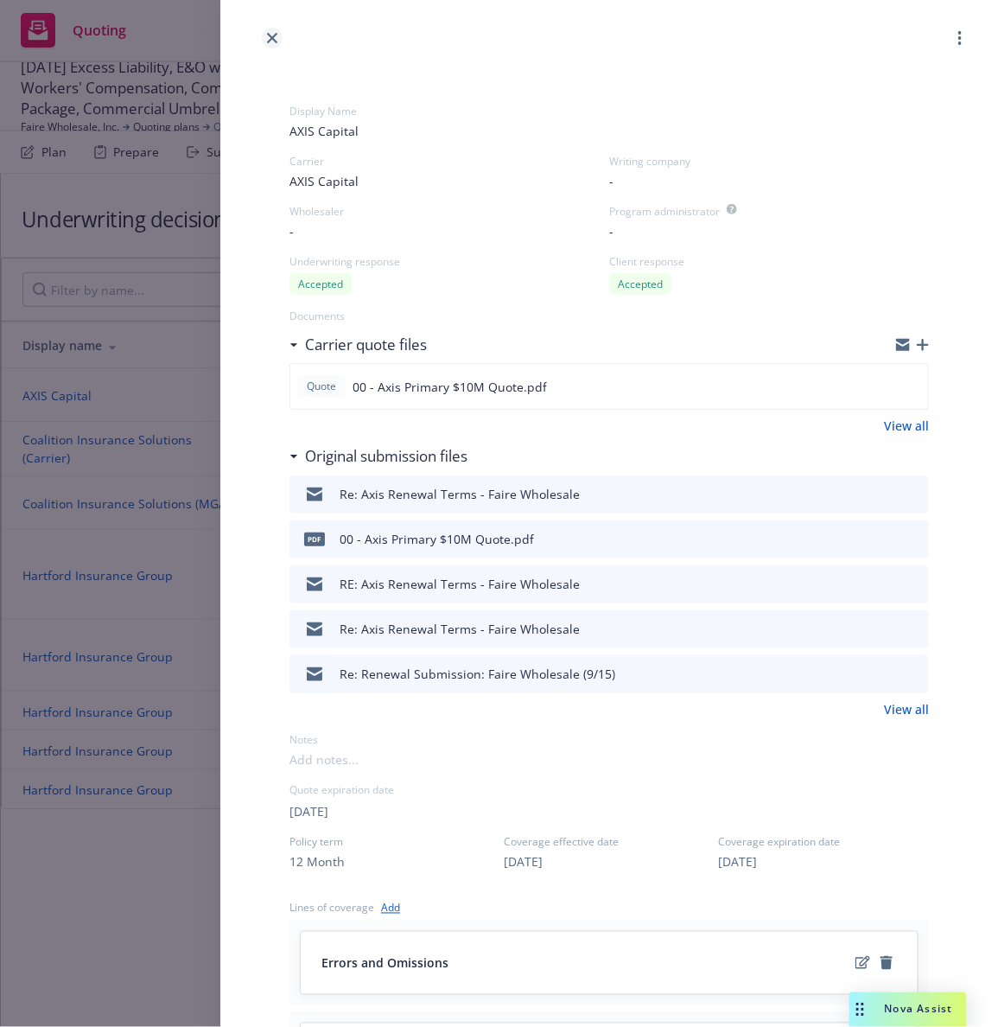
click at [267, 35] on icon "close" at bounding box center [272, 38] width 10 height 10
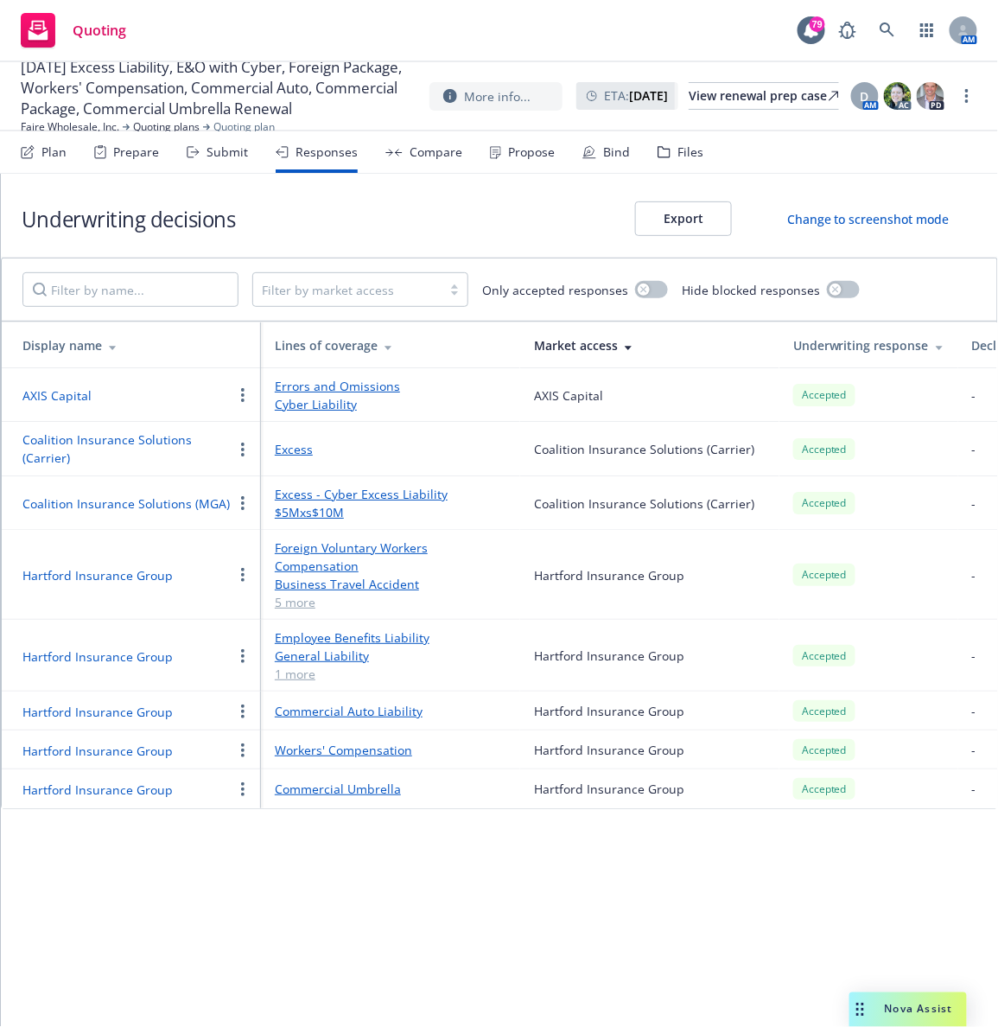
click at [242, 581] on circle "button" at bounding box center [242, 579] width 3 height 3
click at [512, 163] on div "Propose" at bounding box center [522, 151] width 65 height 41
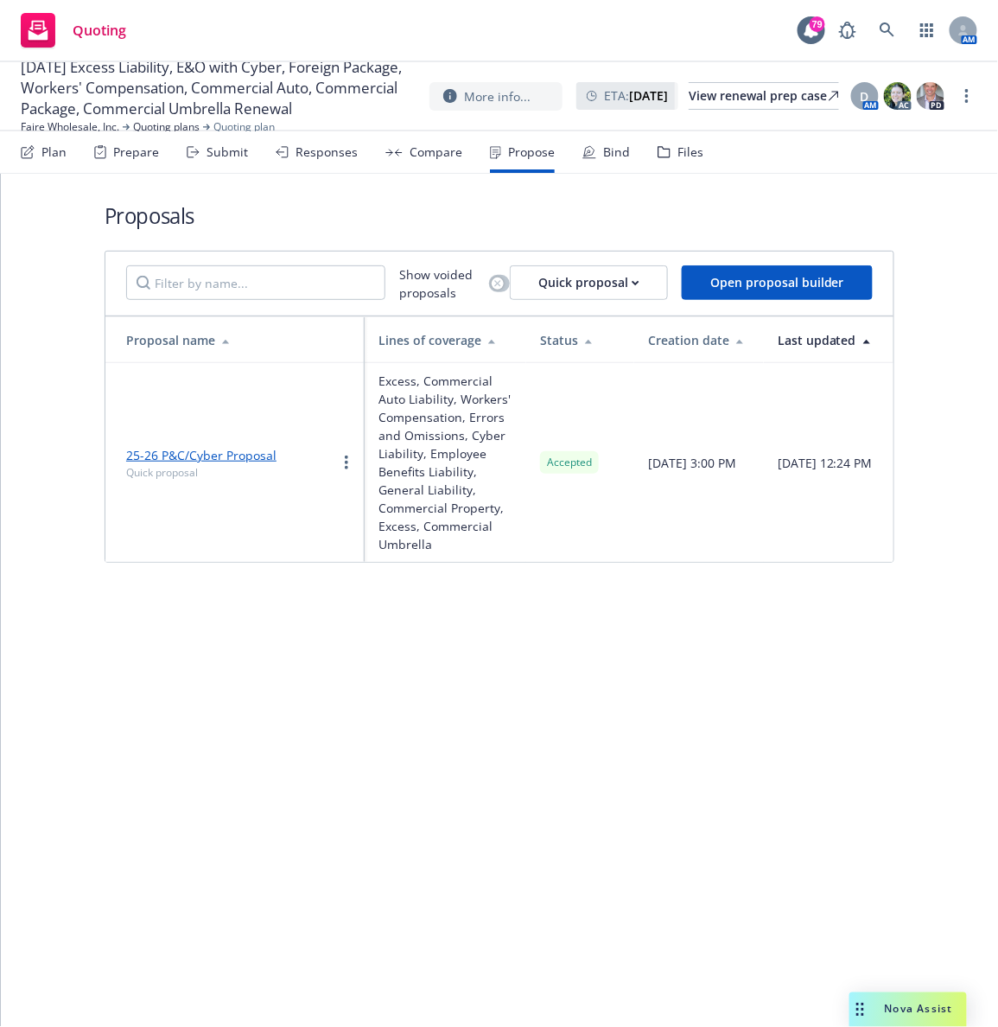
click at [434, 407] on span "Excess, Commercial Auto Liability, Workers' Compensation, Errors and Omissions,…" at bounding box center [446, 462] width 134 height 181
click at [429, 349] on div "Lines of coverage" at bounding box center [446, 340] width 134 height 18
click at [230, 451] on link "25-26 P&C/Cyber Proposal" at bounding box center [201, 455] width 150 height 16
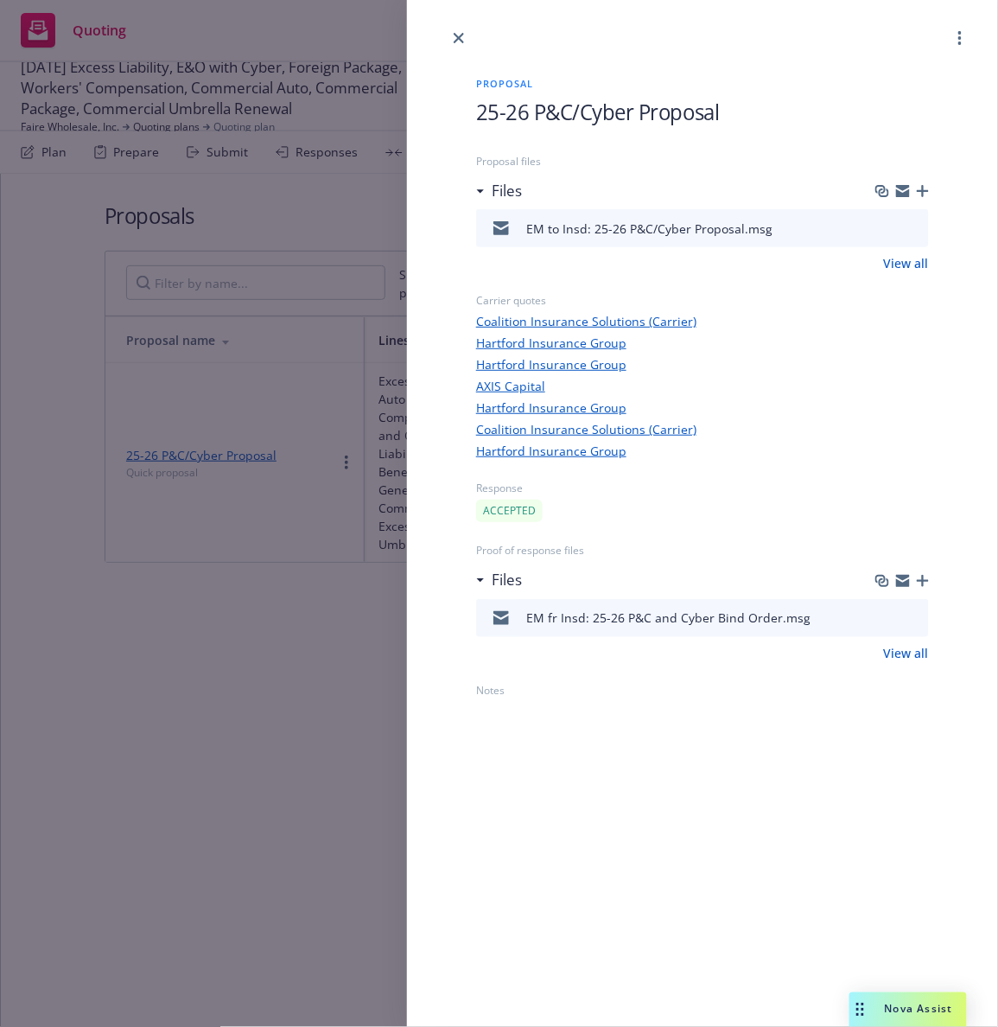
click at [909, 261] on link "View all" at bounding box center [906, 263] width 45 height 18
click at [461, 36] on icon "close" at bounding box center [459, 38] width 10 height 10
